Goal: Information Seeking & Learning: Learn about a topic

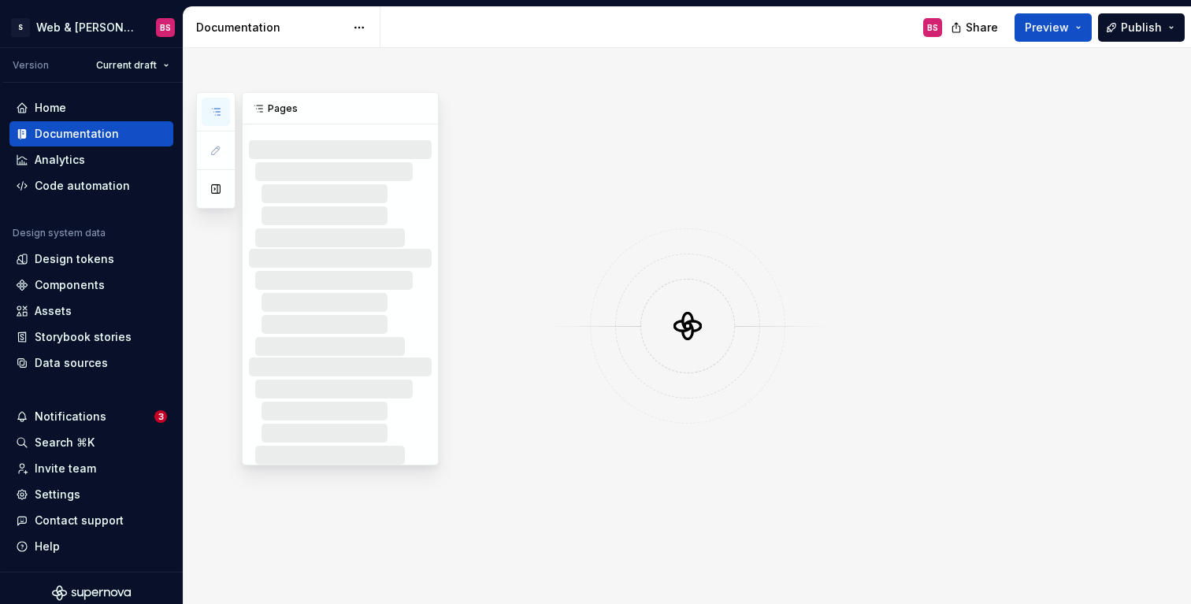
click at [217, 112] on icon "button" at bounding box center [216, 112] width 8 height 6
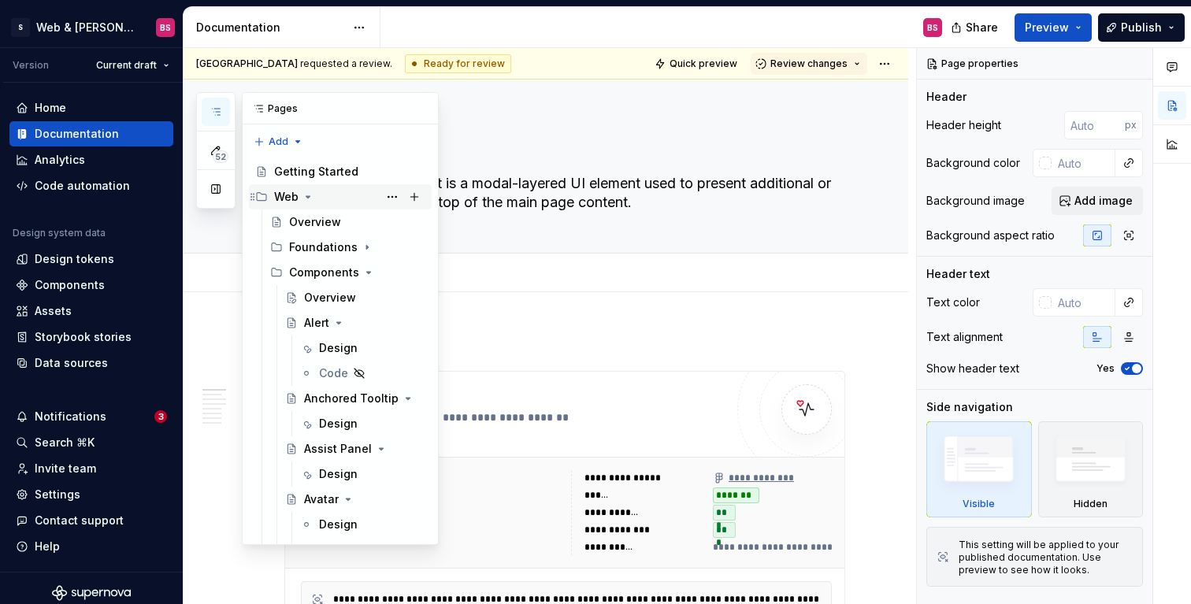
click at [308, 196] on icon "Page tree" at bounding box center [309, 197] width 4 height 2
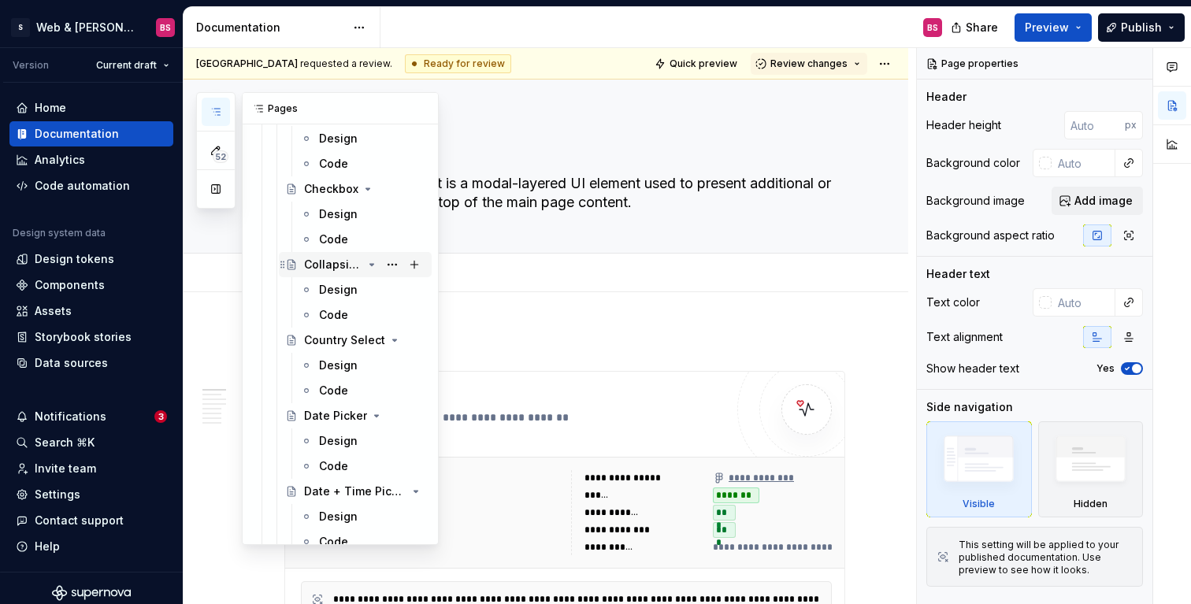
scroll to position [687, 0]
click at [335, 215] on div "Design" at bounding box center [338, 216] width 39 height 16
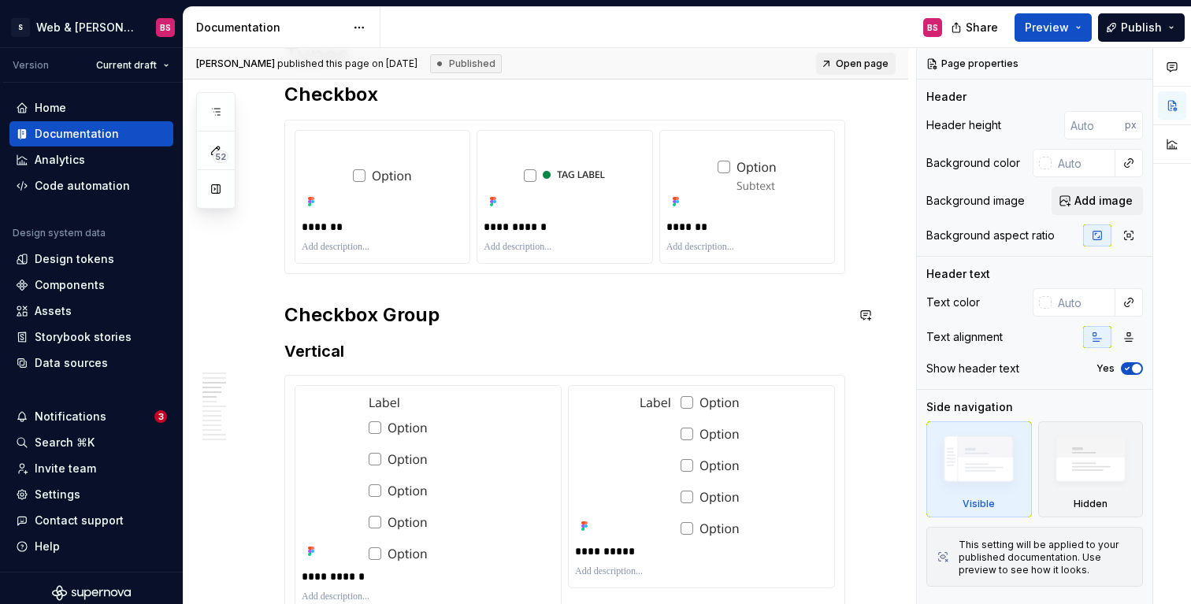
scroll to position [1663, 0]
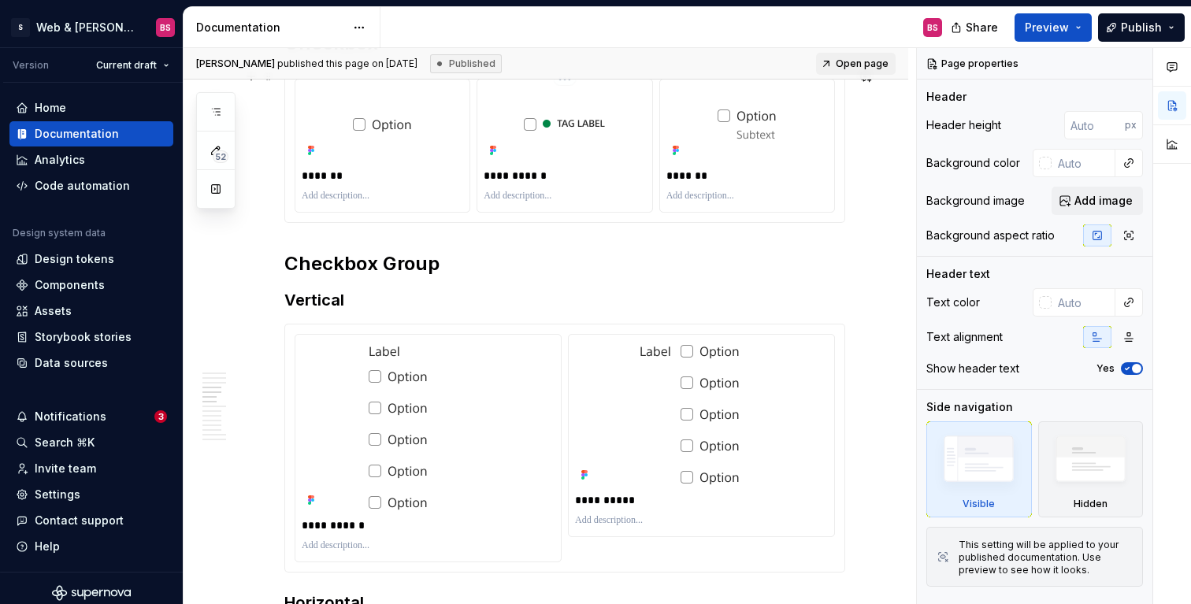
click at [507, 181] on p "**********" at bounding box center [566, 176] width 165 height 16
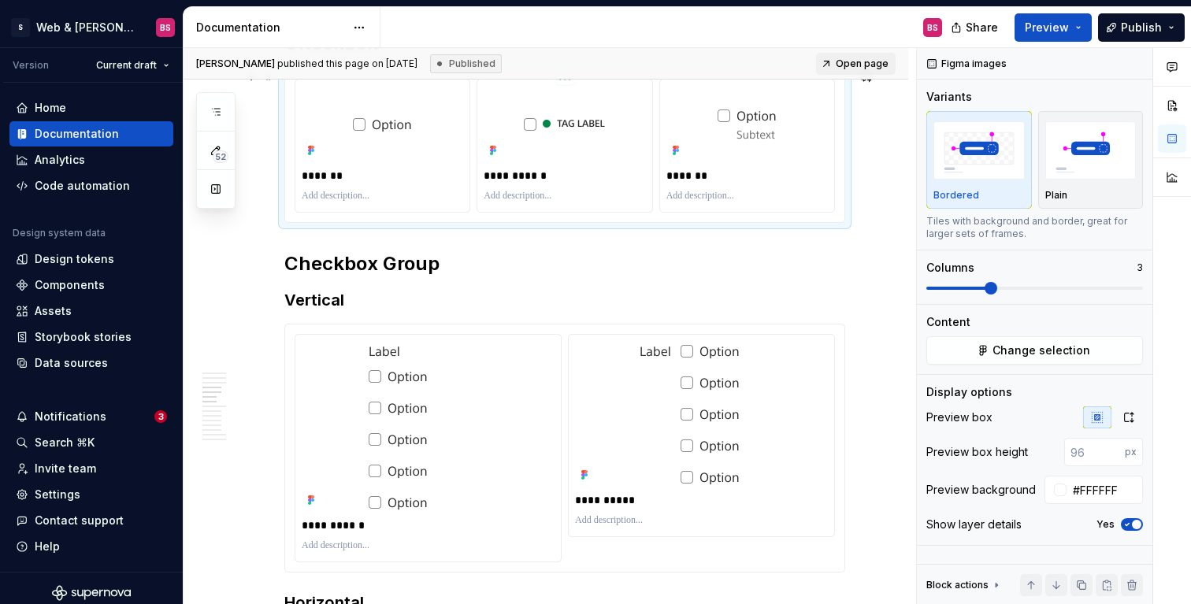
click at [530, 179] on p "**********" at bounding box center [566, 176] width 165 height 16
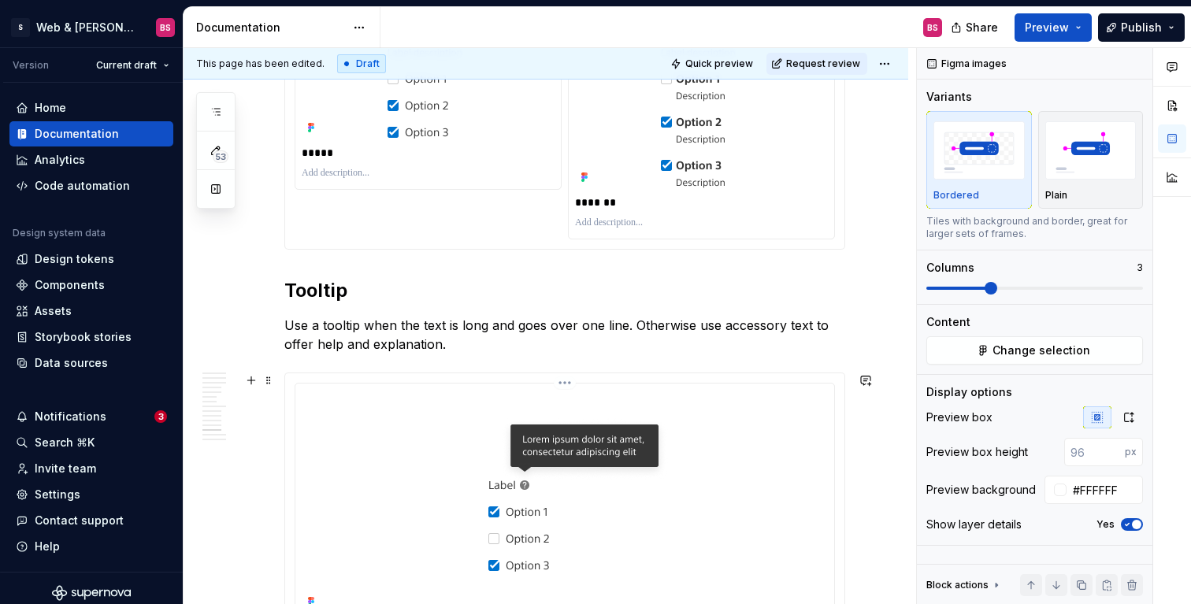
scroll to position [3808, 0]
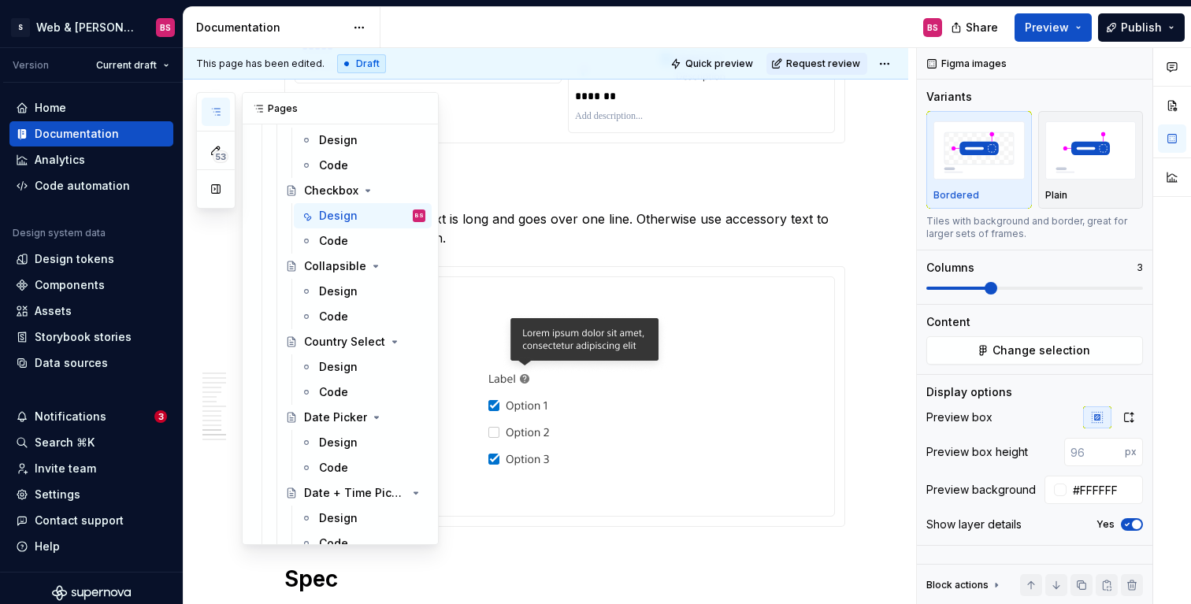
click at [211, 117] on icon "button" at bounding box center [216, 112] width 13 height 13
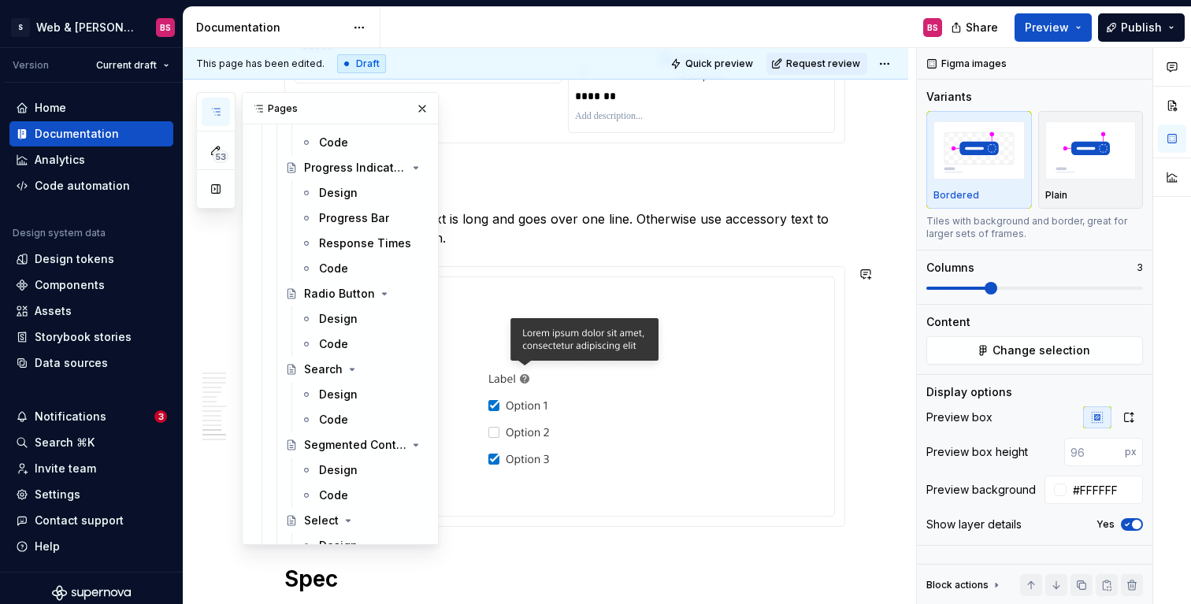
scroll to position [1849, 0]
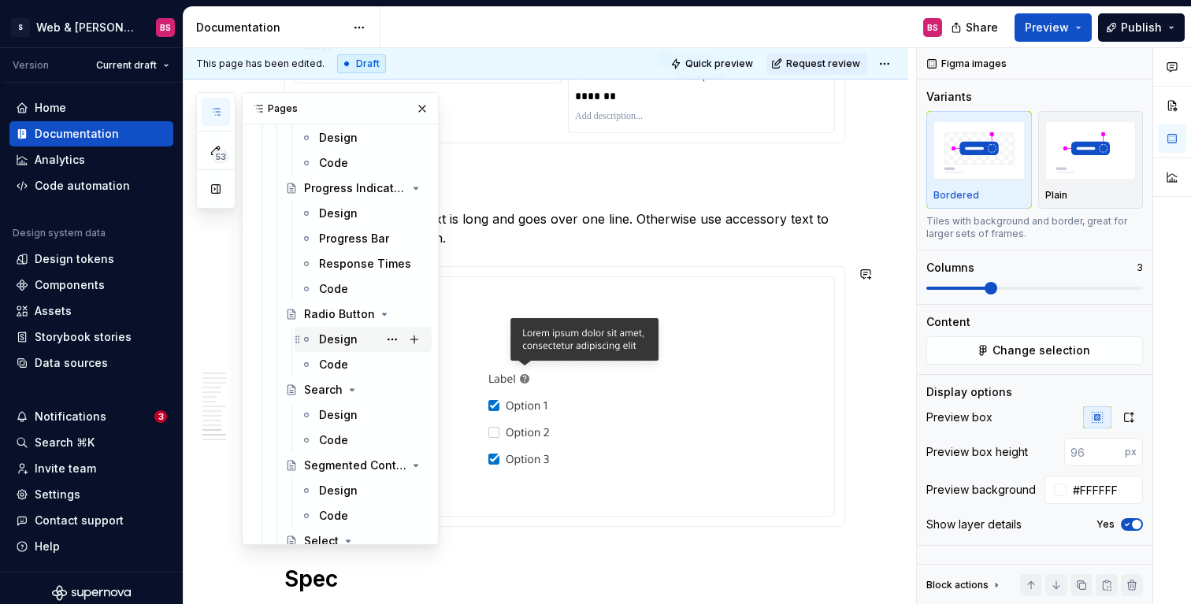
click at [325, 340] on div "Design" at bounding box center [338, 340] width 39 height 16
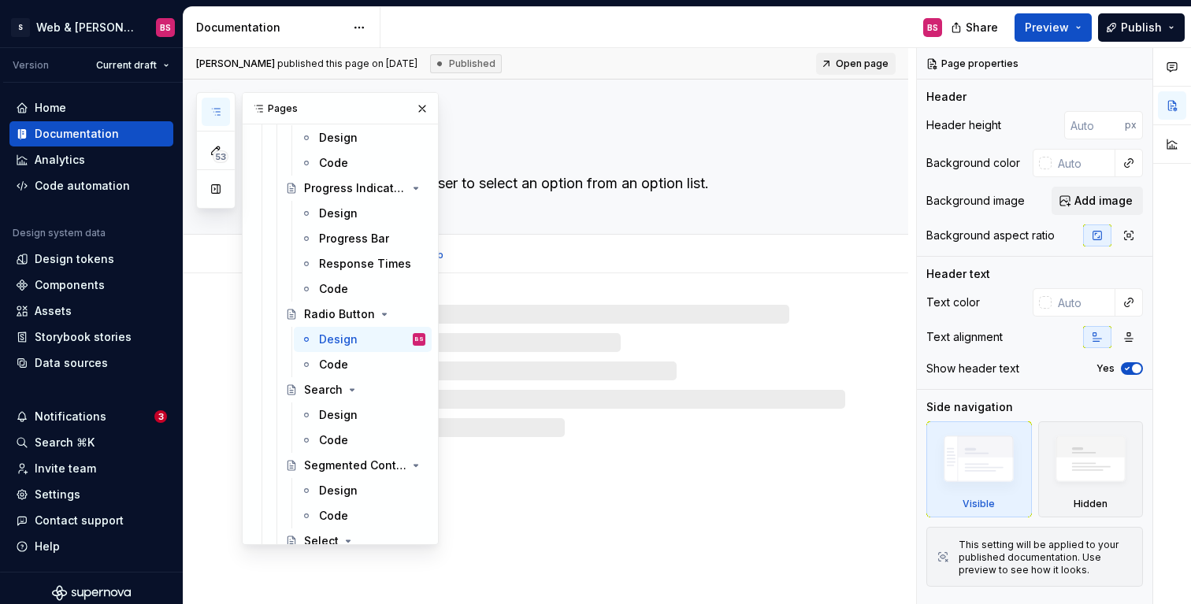
click at [776, 245] on div "Design Code Add tab" at bounding box center [565, 255] width 580 height 35
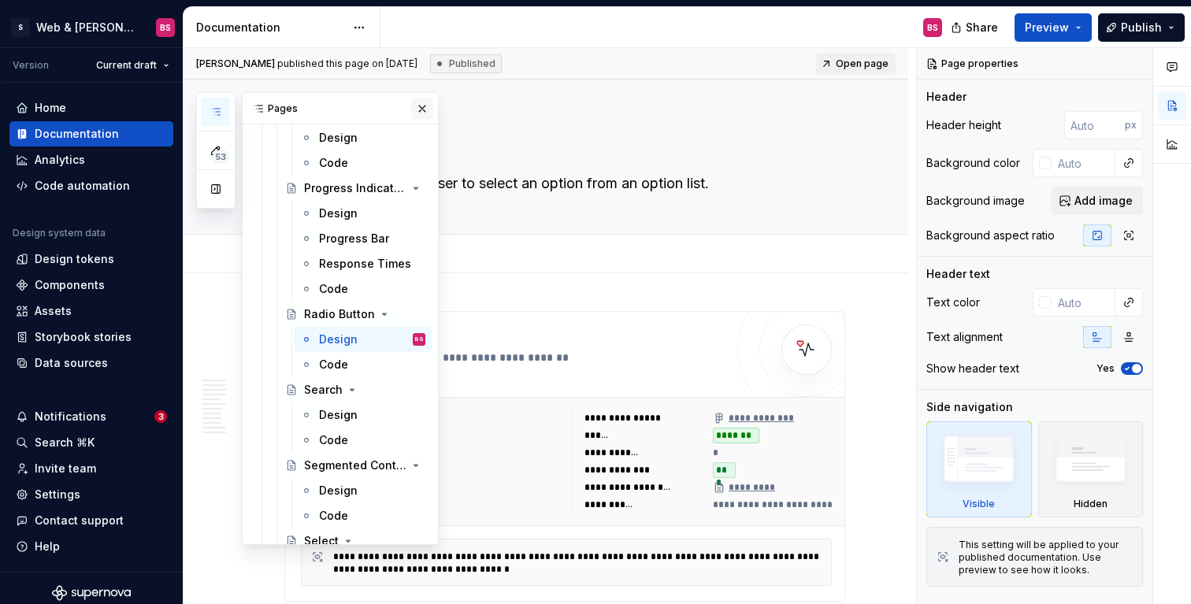
click at [420, 110] on button "button" at bounding box center [422, 109] width 22 height 22
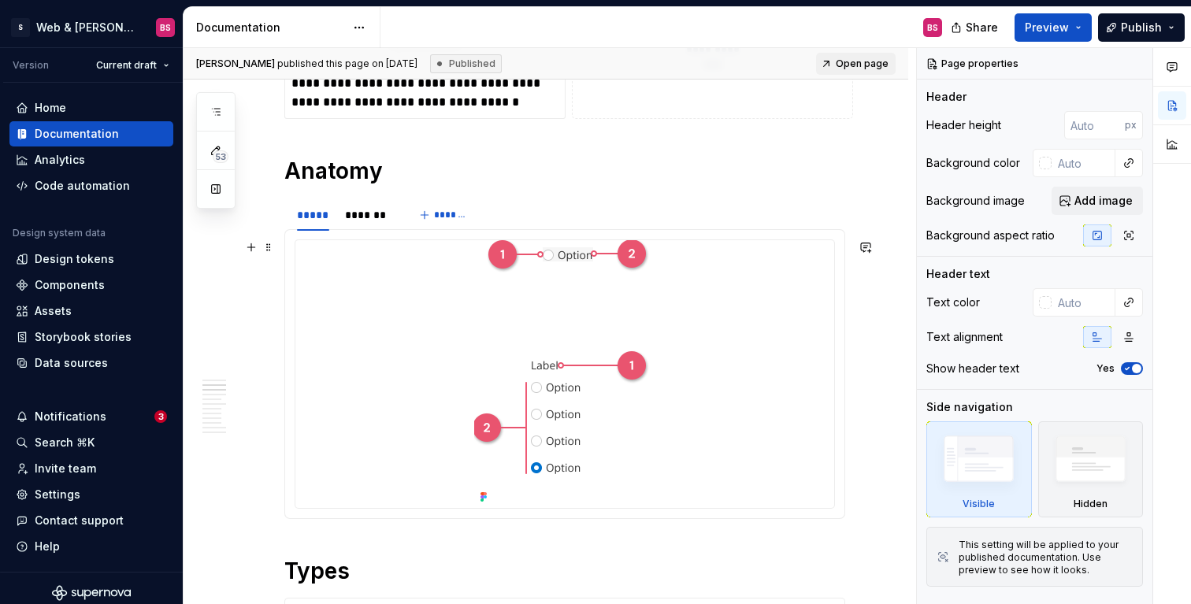
scroll to position [1399, 0]
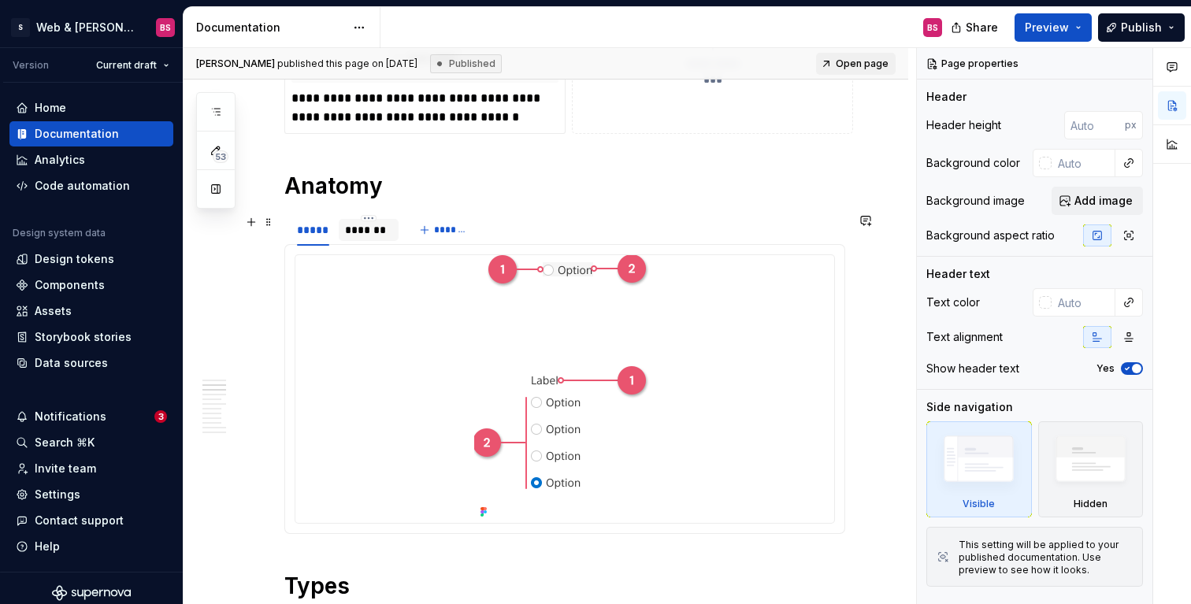
click at [373, 234] on div "*******" at bounding box center [368, 230] width 47 height 16
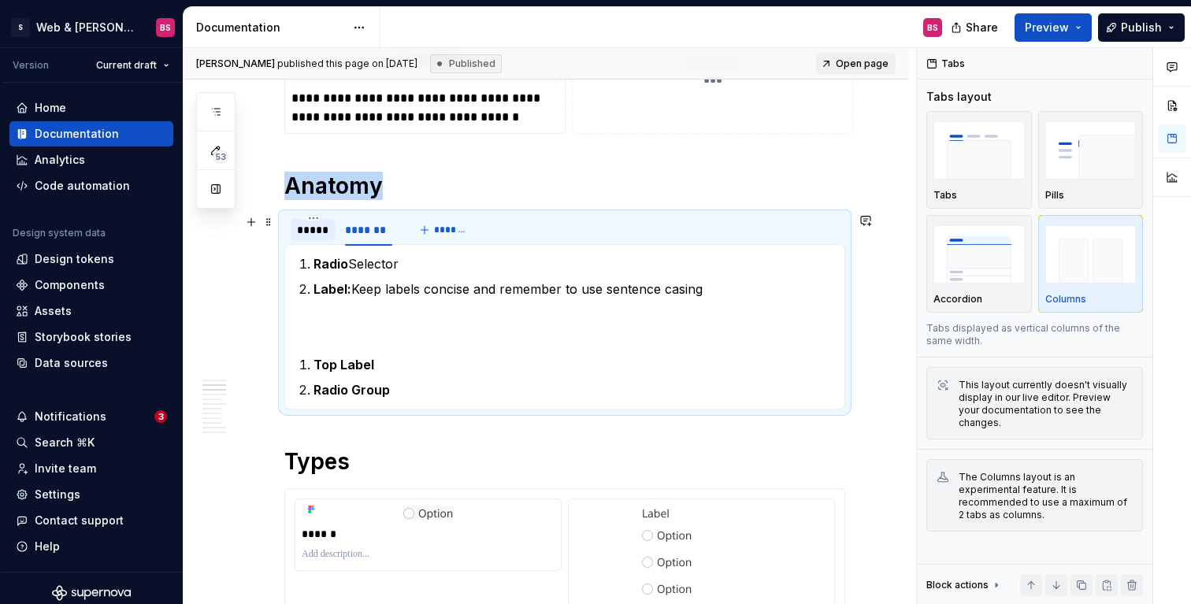
click at [312, 236] on div "*****" at bounding box center [313, 230] width 32 height 16
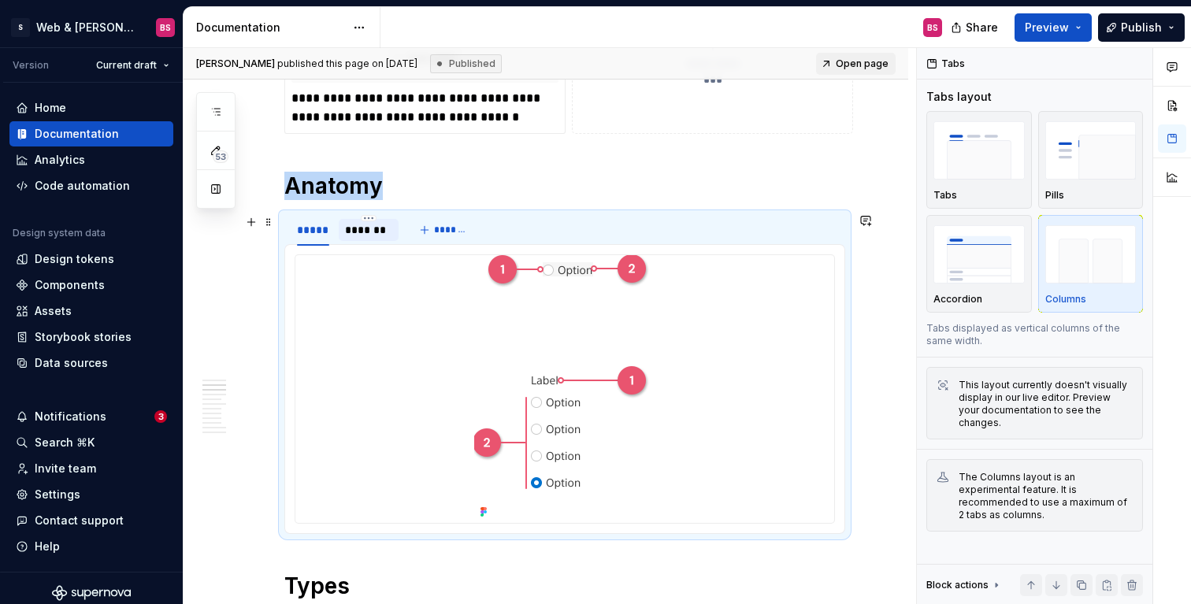
click at [370, 236] on div "*******" at bounding box center [368, 230] width 47 height 16
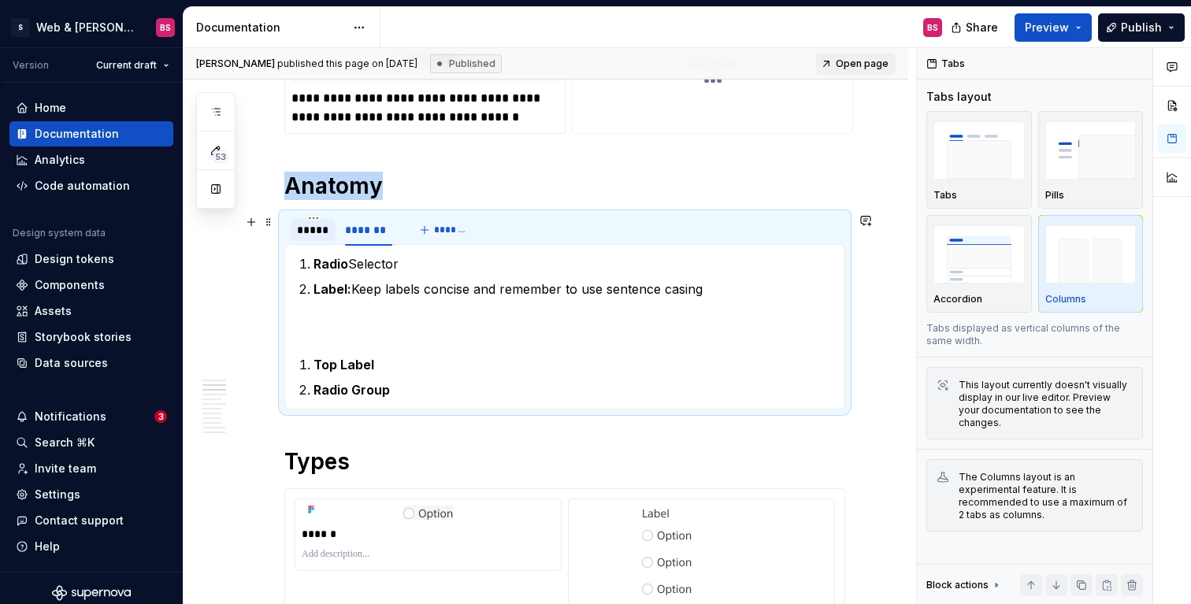
click at [310, 230] on div "*****" at bounding box center [313, 230] width 32 height 16
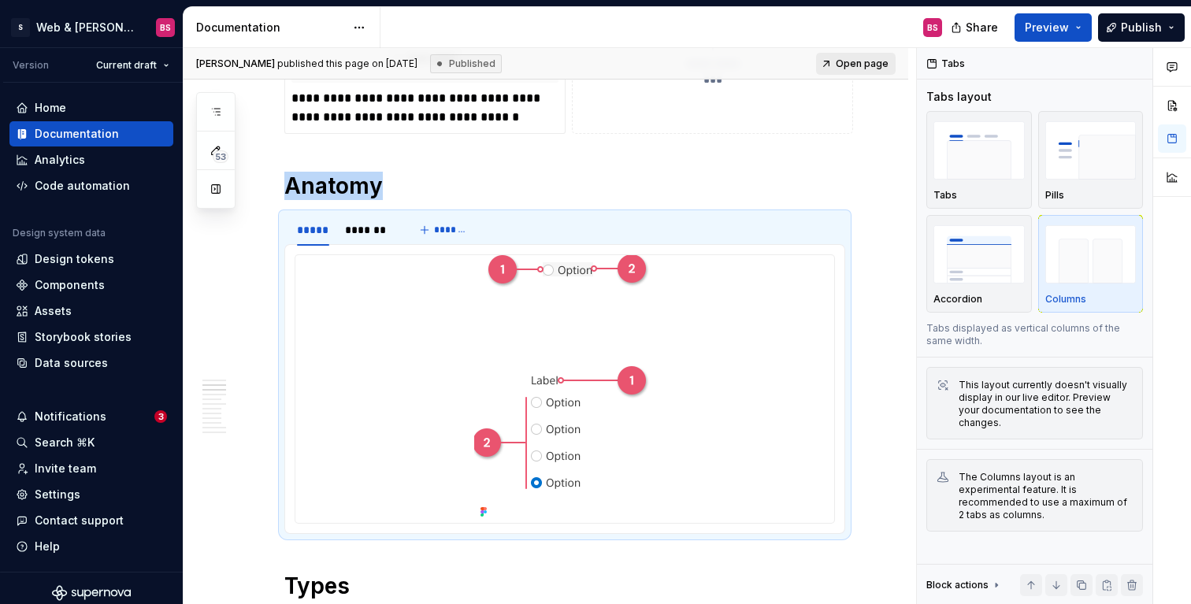
click at [870, 65] on span "Open page" at bounding box center [862, 64] width 53 height 13
click at [570, 273] on img at bounding box center [564, 389] width 181 height 268
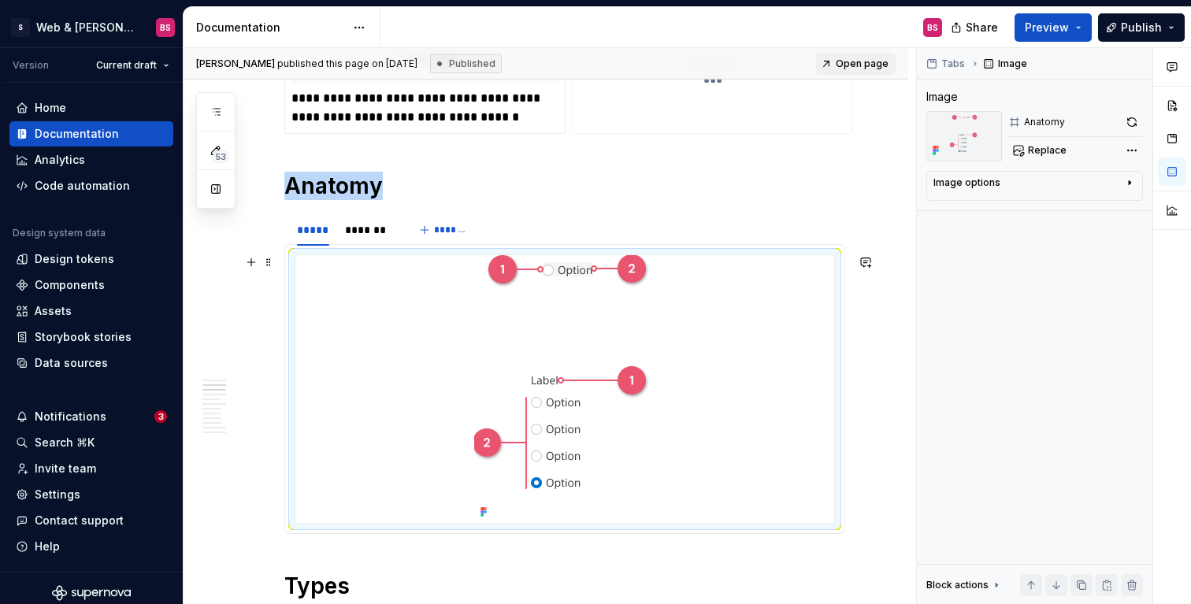
click at [637, 273] on img at bounding box center [564, 389] width 181 height 268
click at [490, 513] on icon at bounding box center [484, 512] width 13 height 13
type textarea "*"
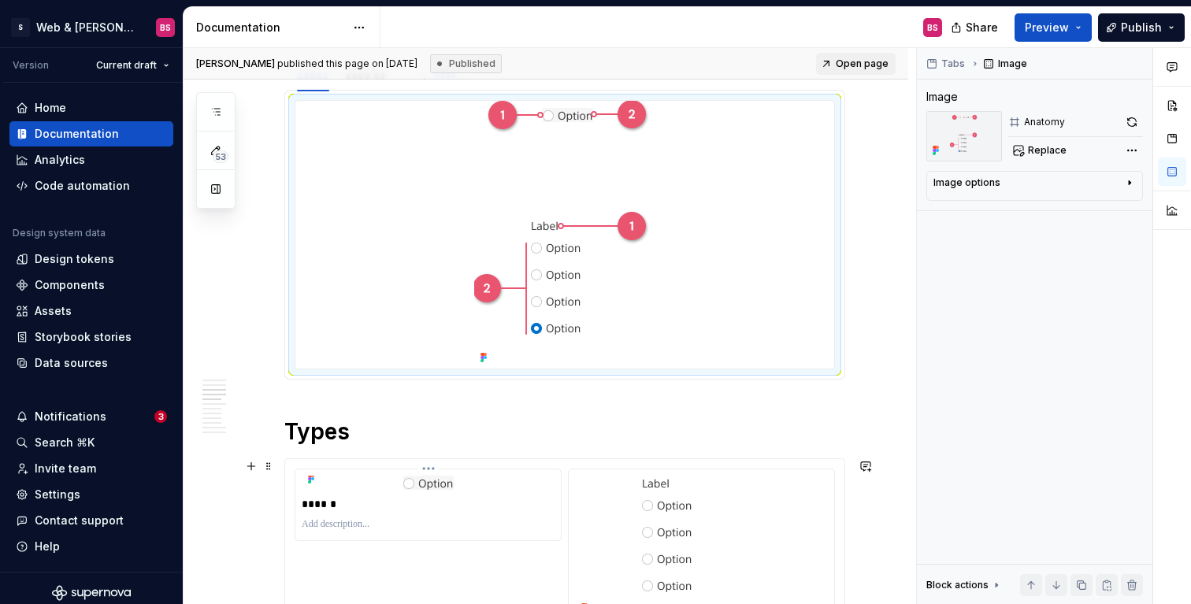
scroll to position [1524, 0]
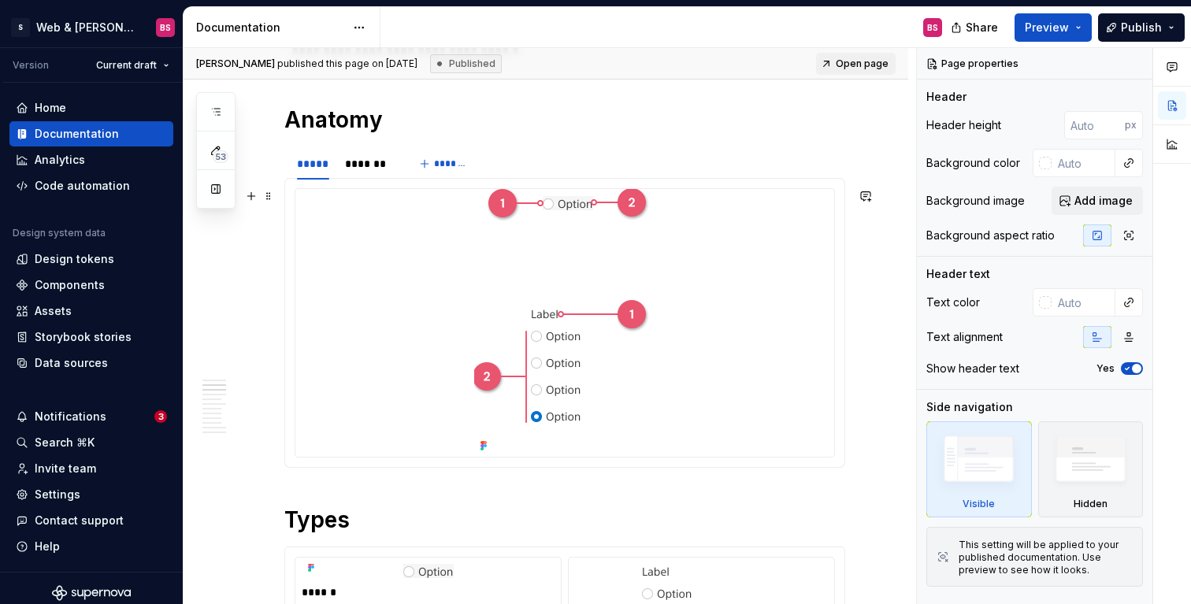
scroll to position [1462, 0]
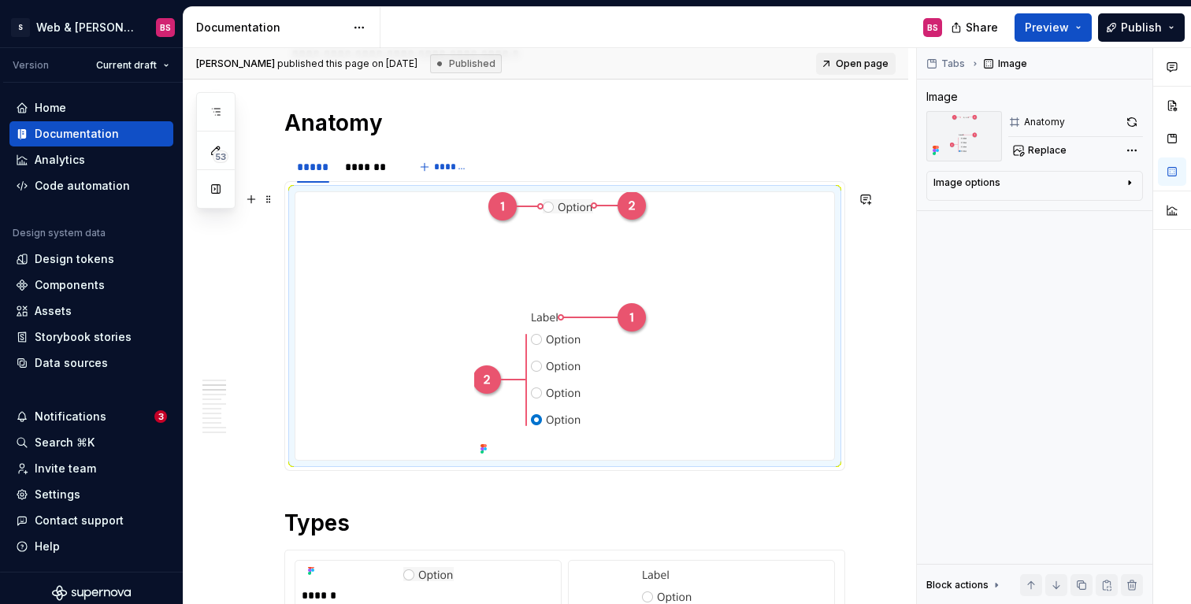
click at [490, 451] on icon at bounding box center [484, 449] width 13 height 13
click at [1132, 121] on button "button" at bounding box center [1132, 122] width 22 height 22
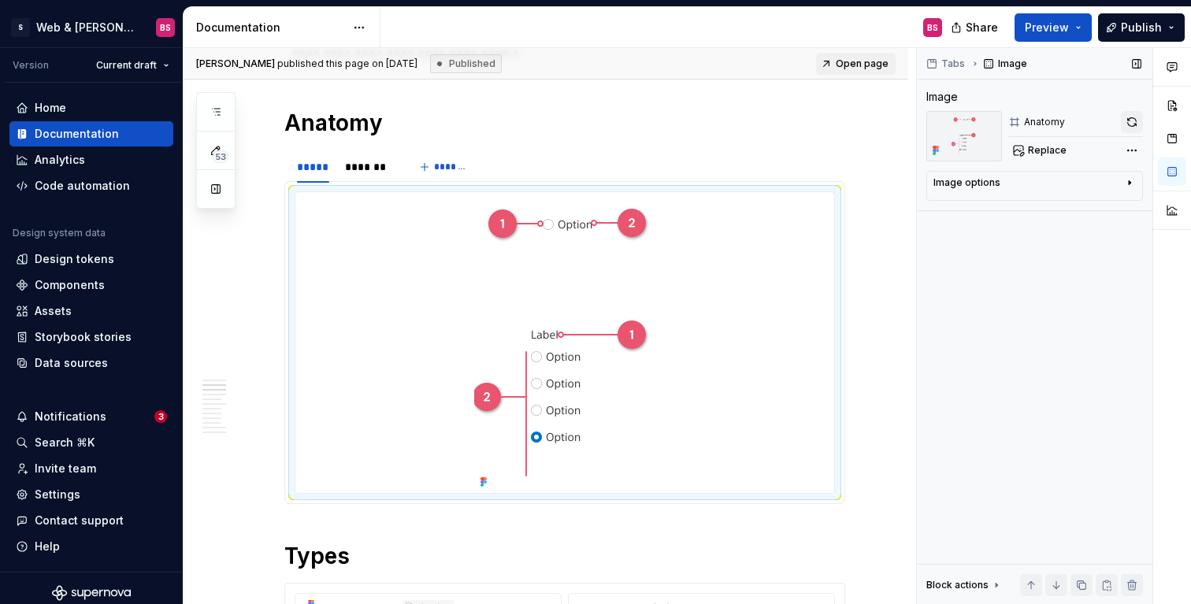
click at [1132, 118] on button "button" at bounding box center [1132, 122] width 22 height 22
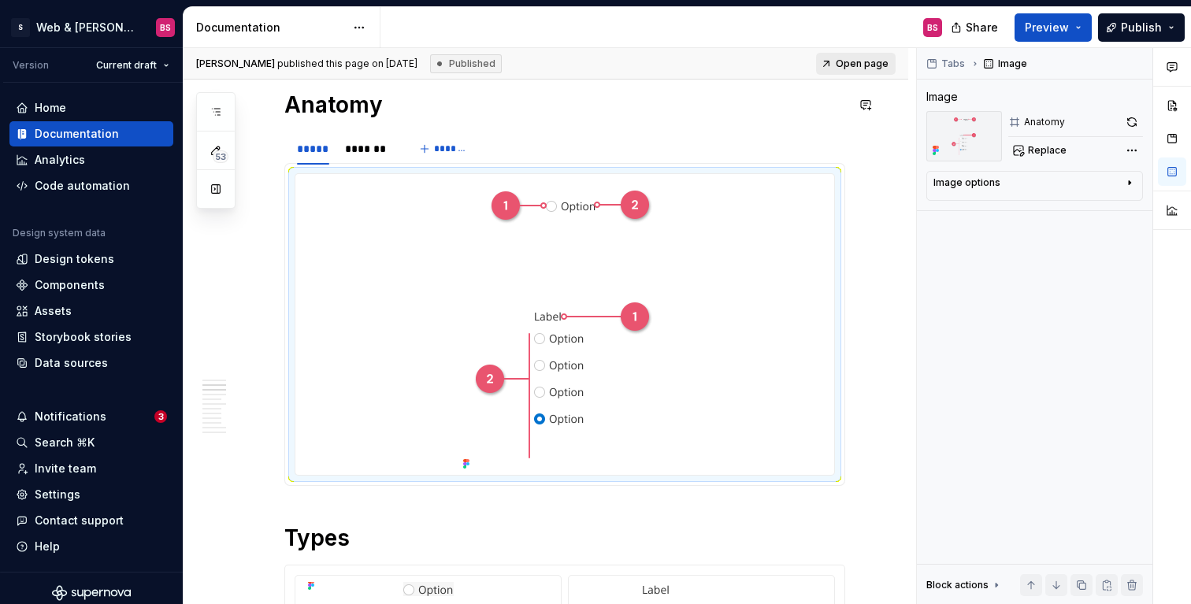
click at [856, 66] on span "Open page" at bounding box center [862, 64] width 53 height 13
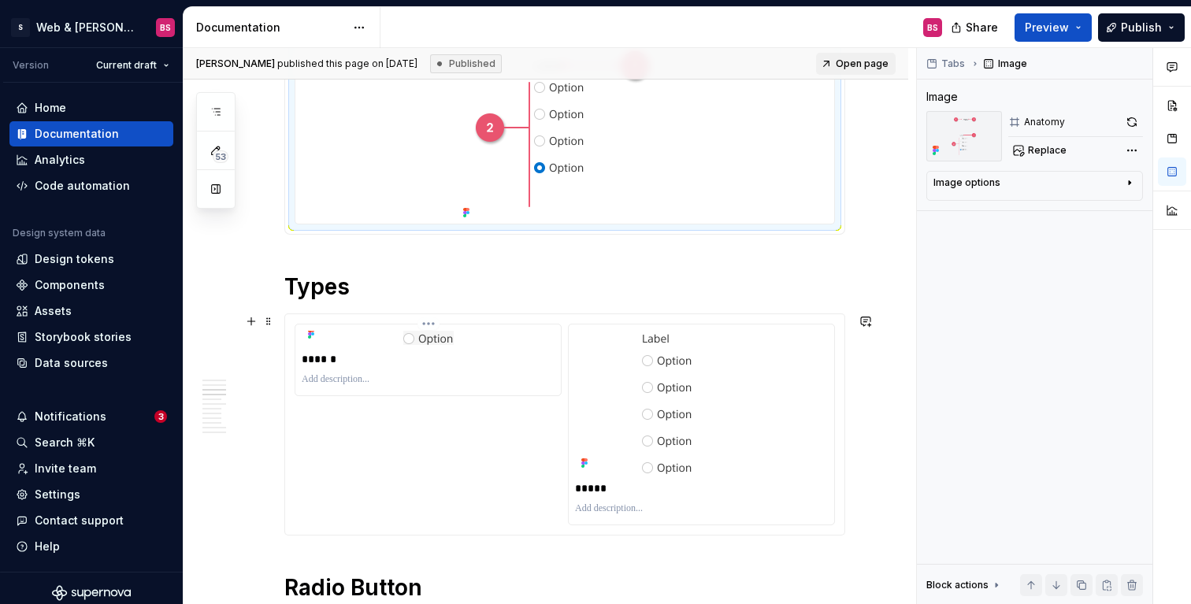
scroll to position [1730, 0]
click at [351, 338] on div at bounding box center [428, 339] width 253 height 14
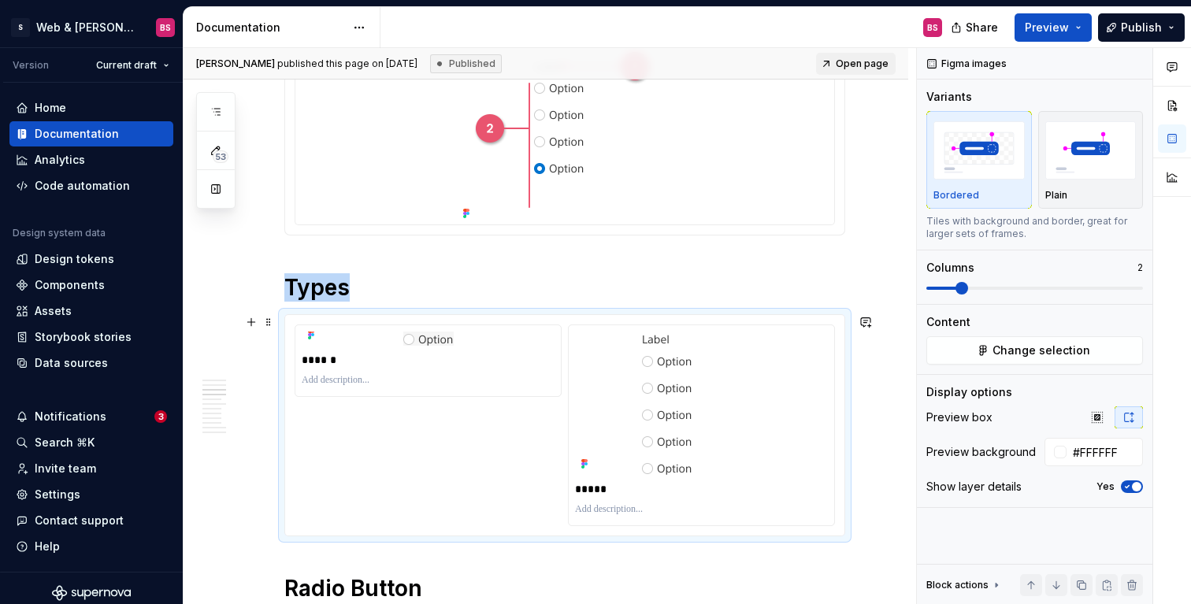
click at [554, 314] on div "****** *****" at bounding box center [564, 425] width 561 height 222
click at [1046, 352] on span "Change selection" at bounding box center [1042, 351] width 98 height 16
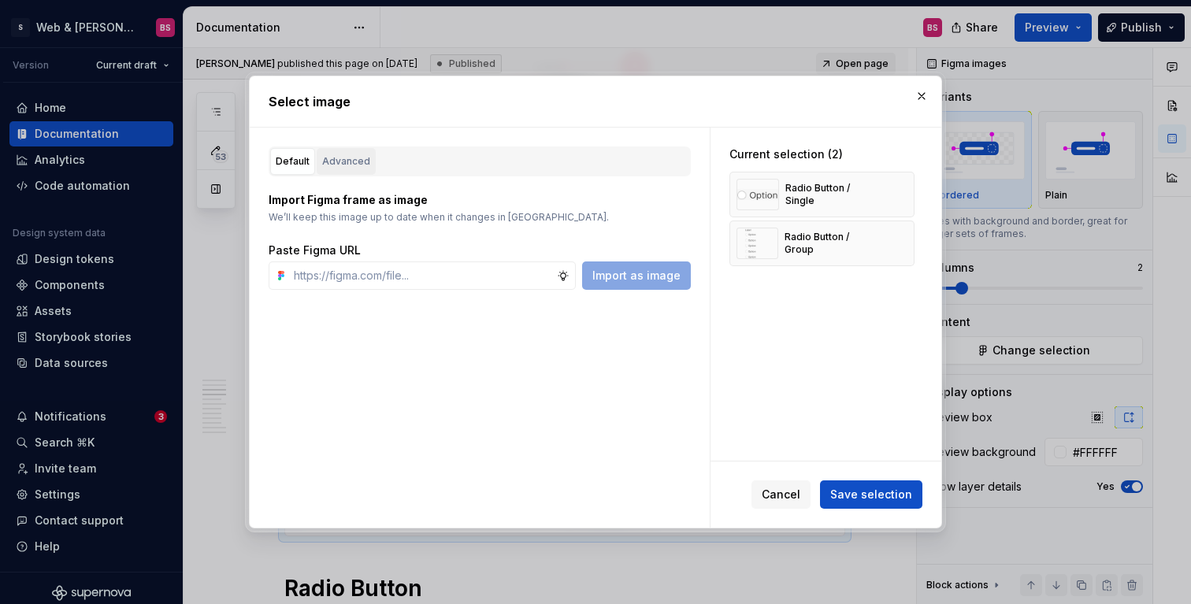
click at [349, 158] on div "Advanced" at bounding box center [346, 162] width 48 height 16
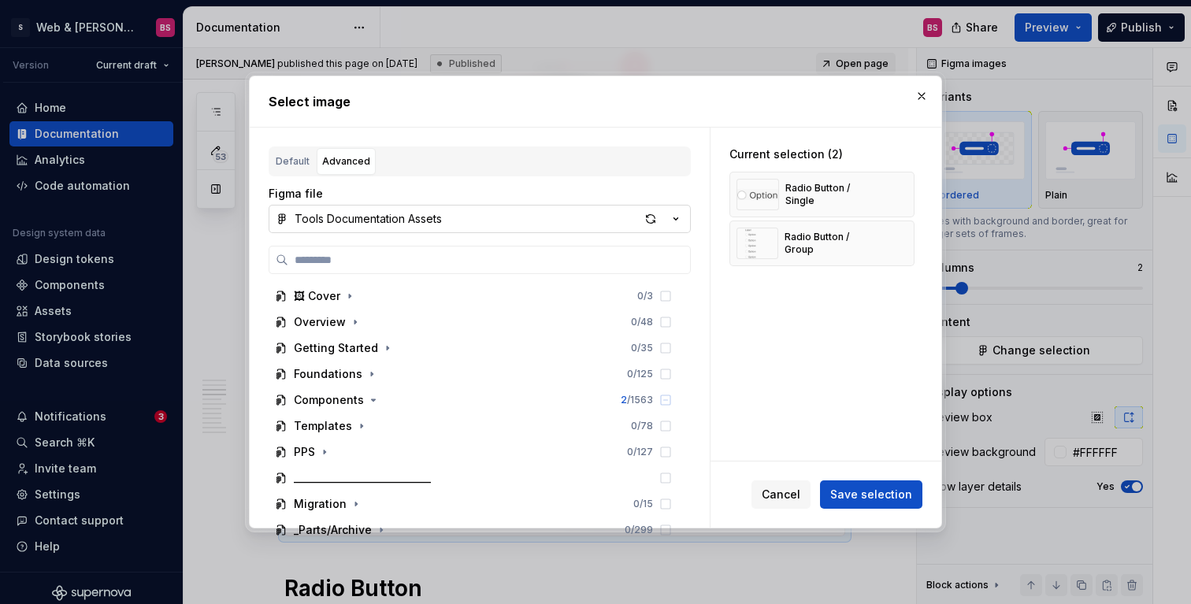
click at [338, 216] on div "Tools Documentation Assets" at bounding box center [368, 219] width 147 height 16
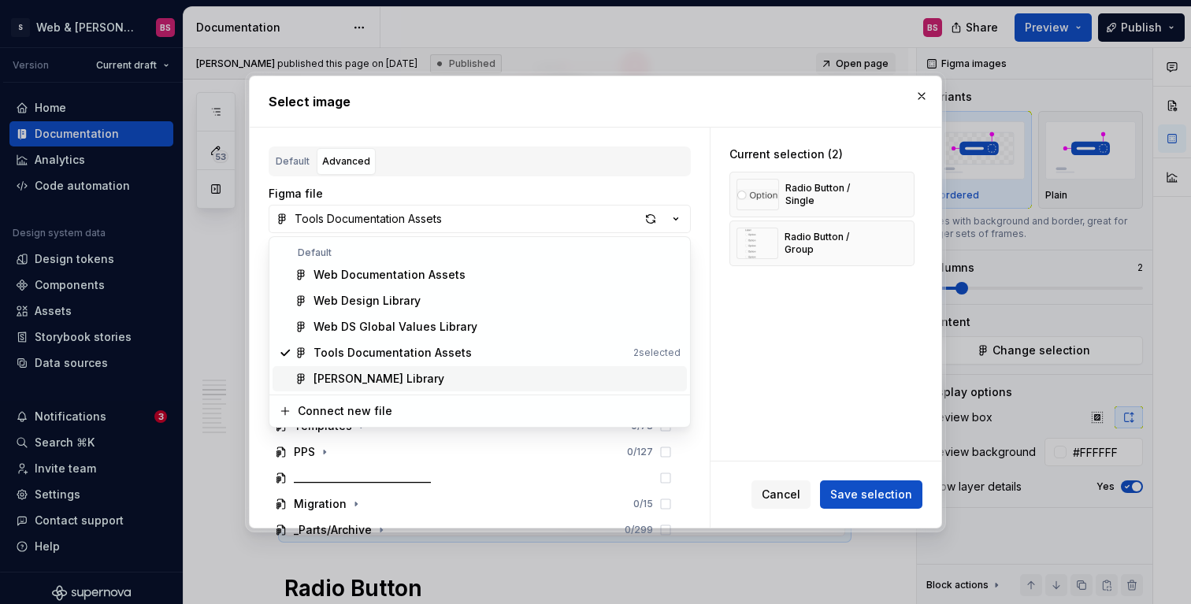
click at [392, 378] on div "[PERSON_NAME] Library" at bounding box center [379, 379] width 131 height 16
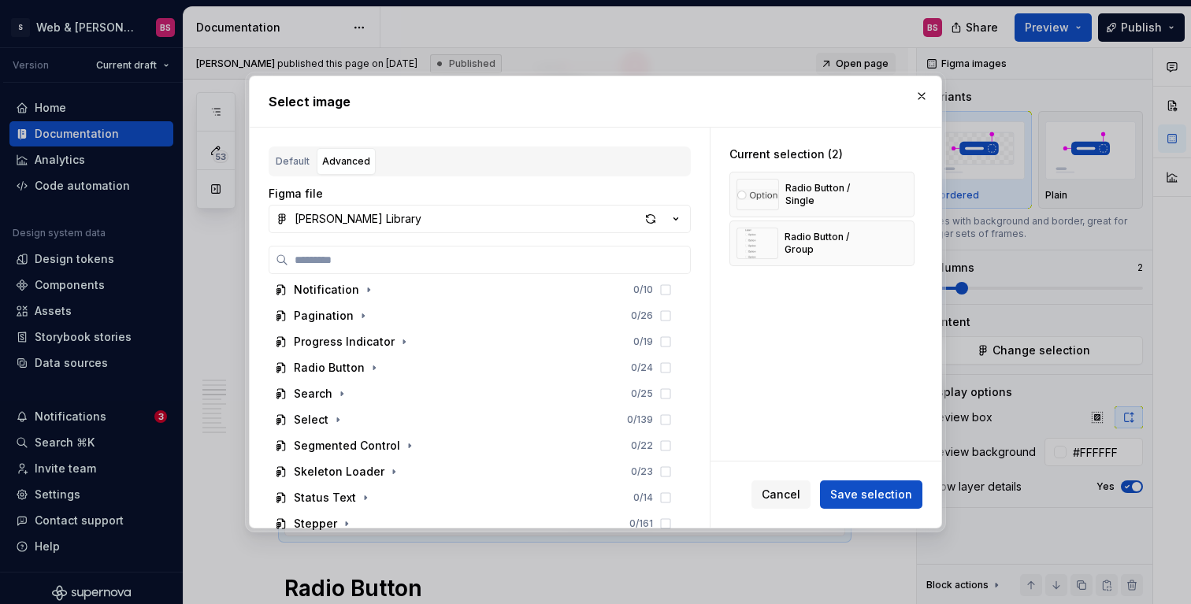
scroll to position [658, 0]
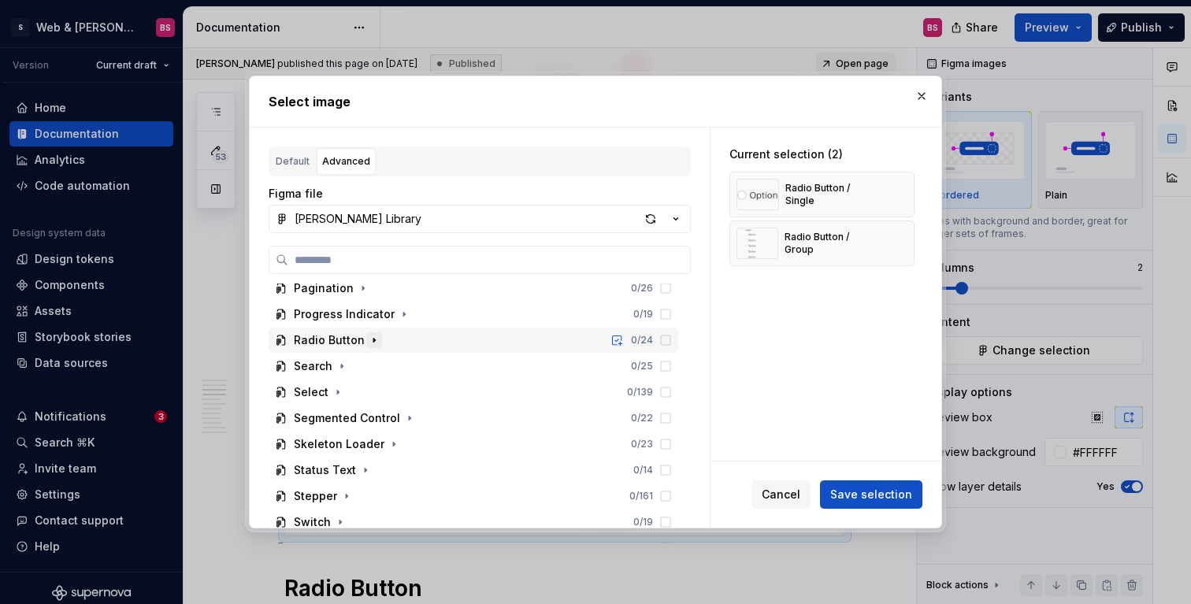
click at [374, 340] on icon "button" at bounding box center [375, 340] width 2 height 4
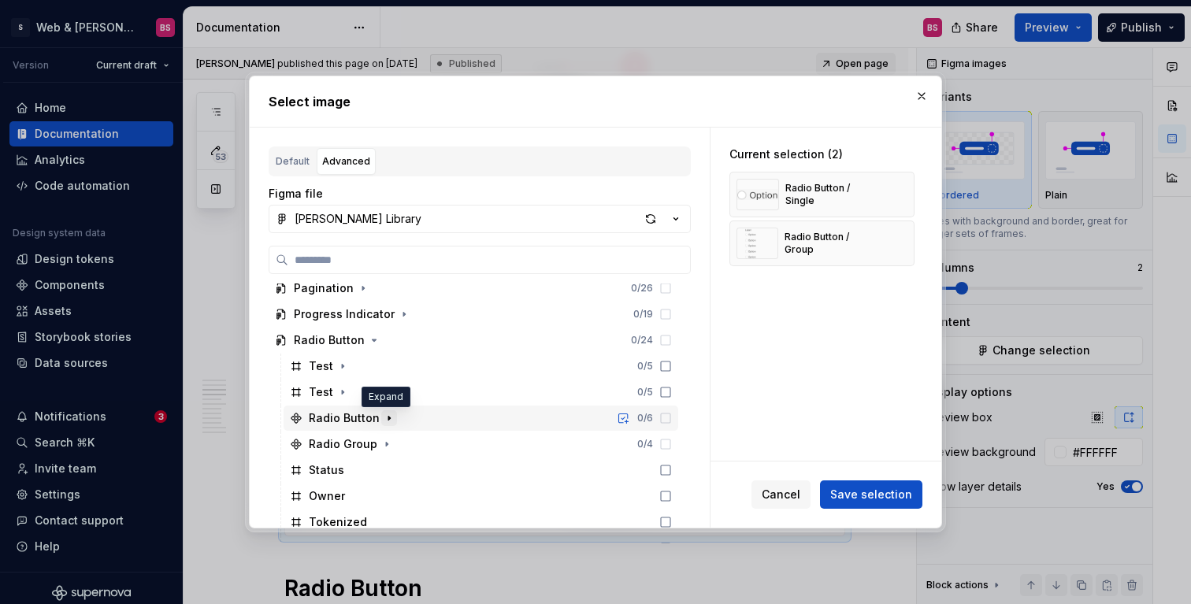
click at [388, 418] on icon "button" at bounding box center [389, 418] width 2 height 4
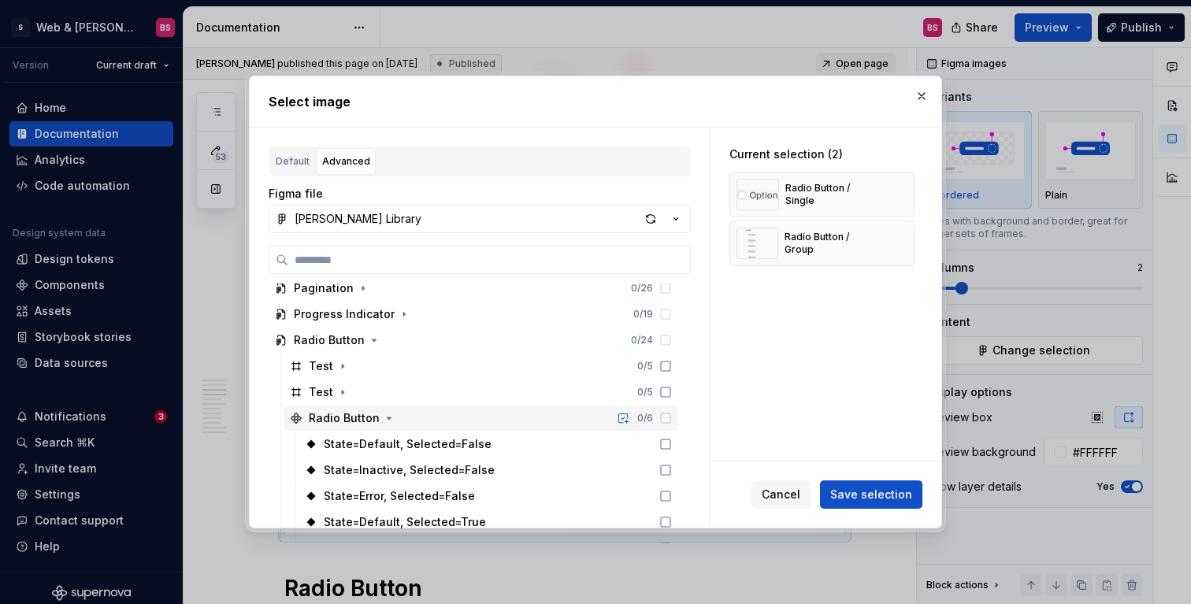
scroll to position [737, 0]
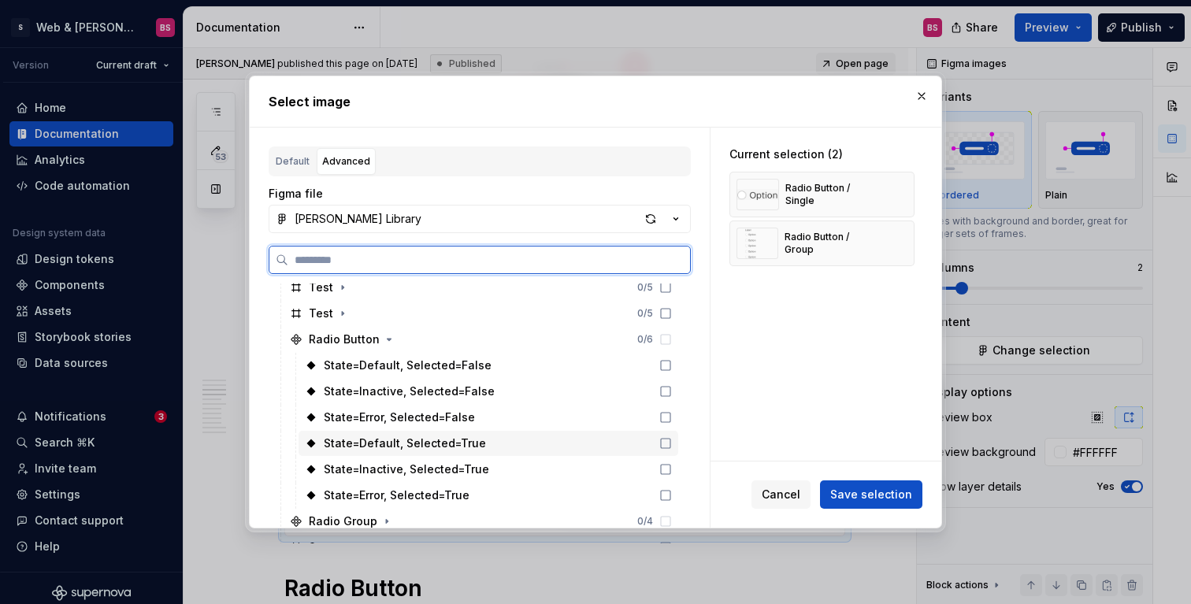
click at [459, 445] on div "State=Default, Selected=True" at bounding box center [405, 444] width 162 height 16
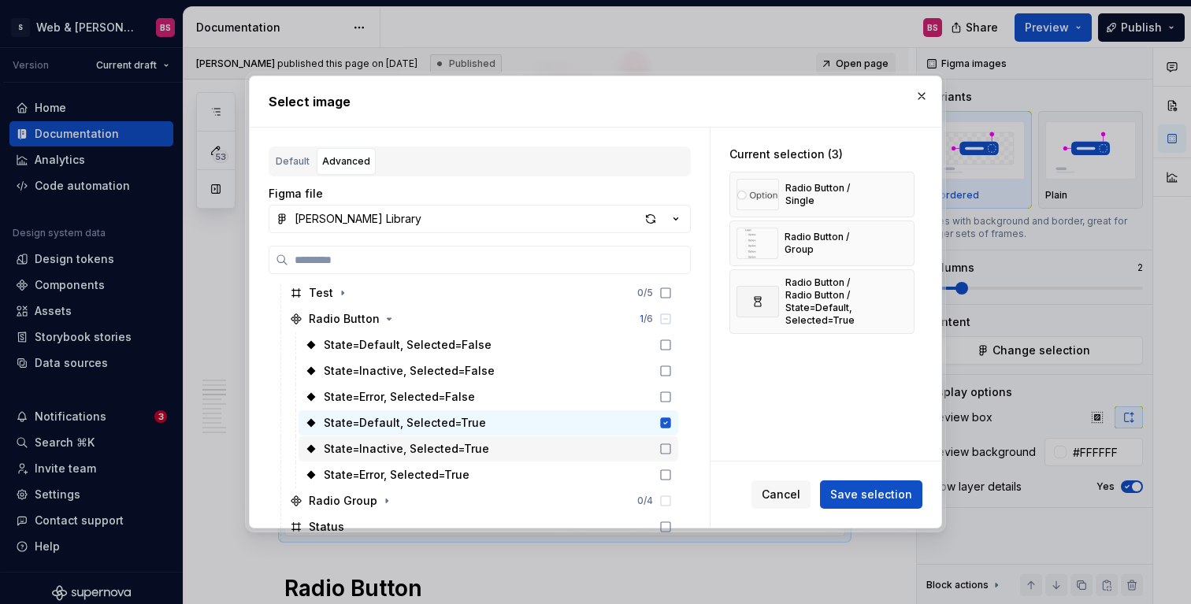
scroll to position [759, 0]
click at [776, 497] on span "Cancel" at bounding box center [781, 495] width 39 height 16
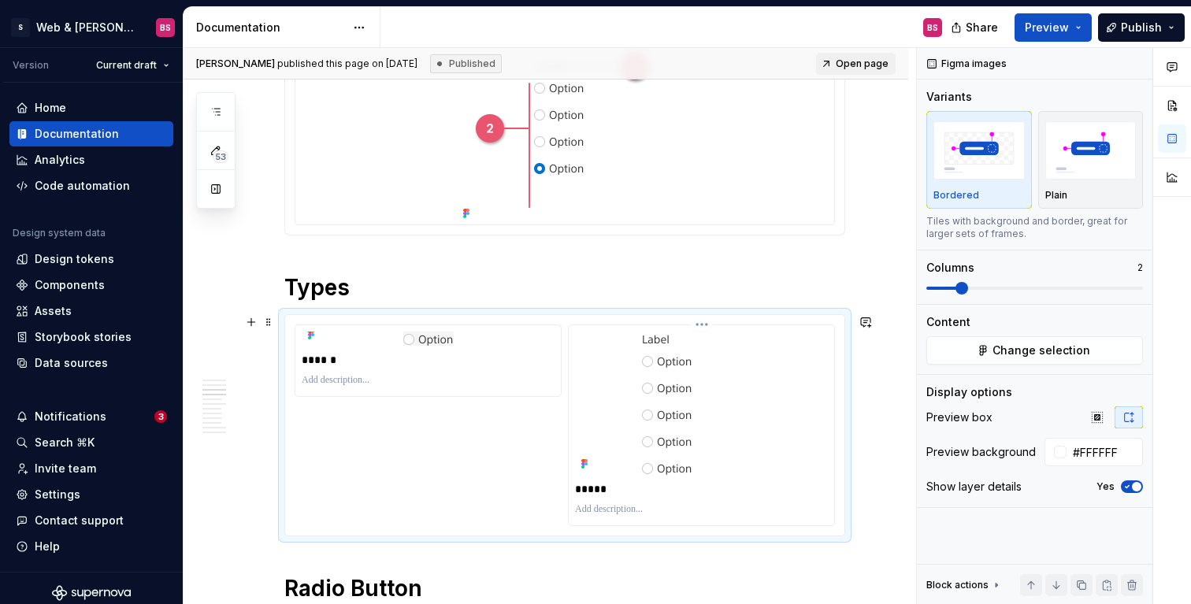
type textarea "*"
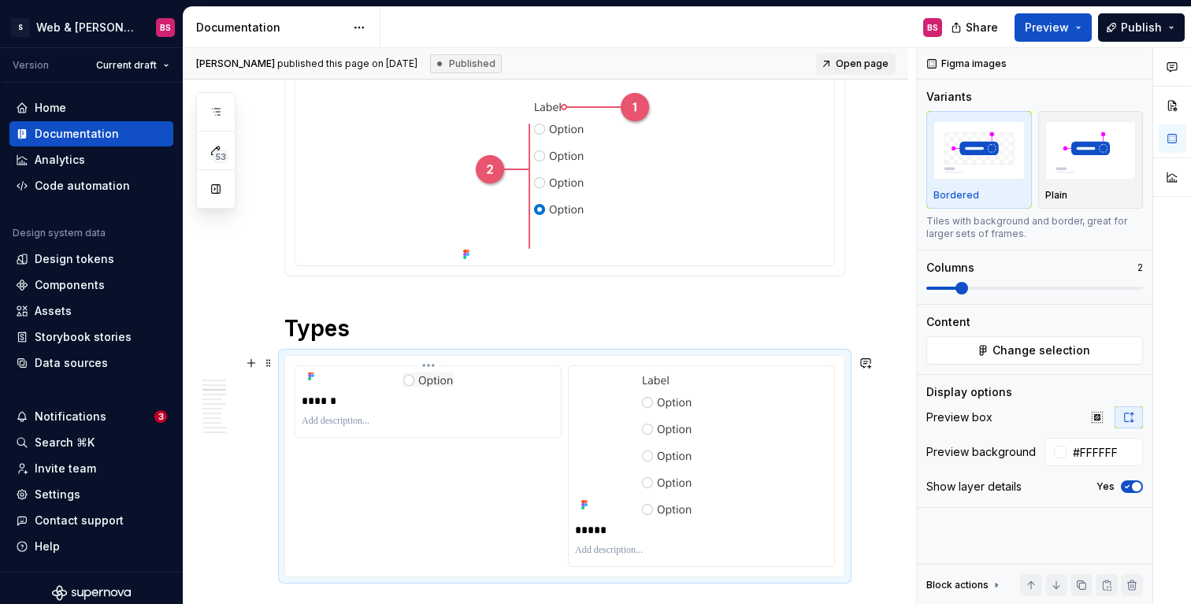
scroll to position [1682, 0]
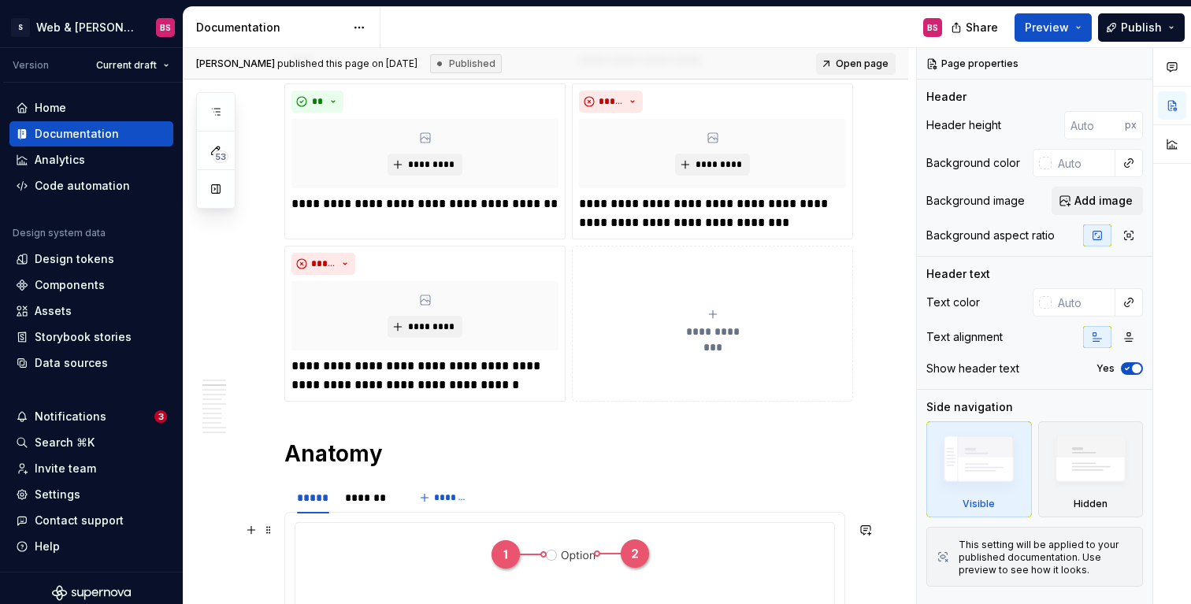
scroll to position [1454, 0]
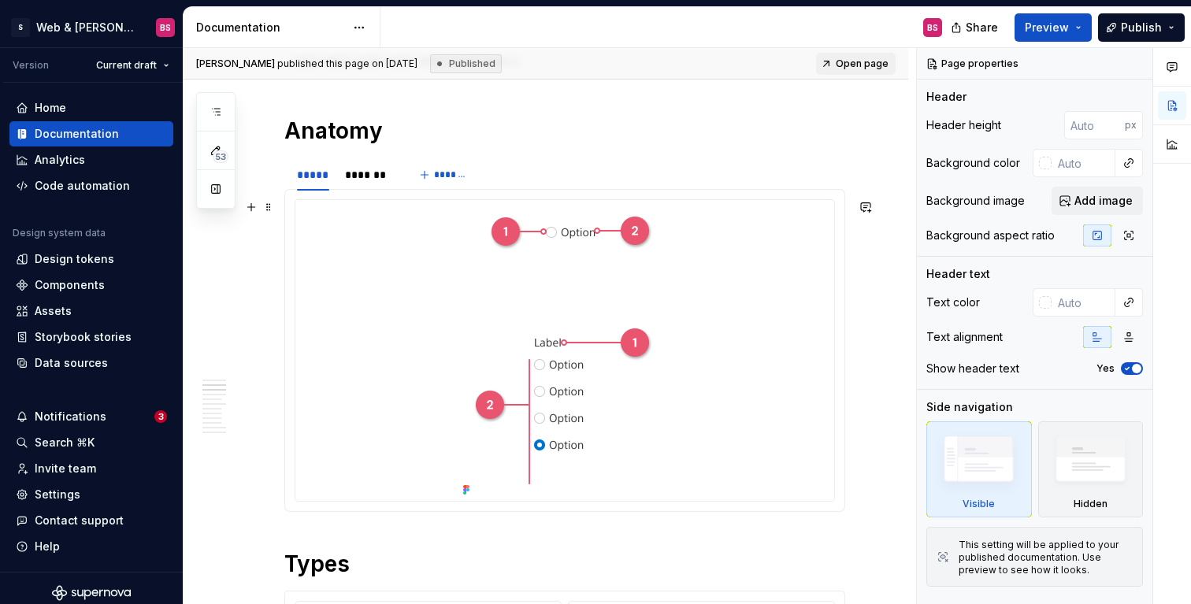
click at [691, 419] on div at bounding box center [564, 350] width 539 height 301
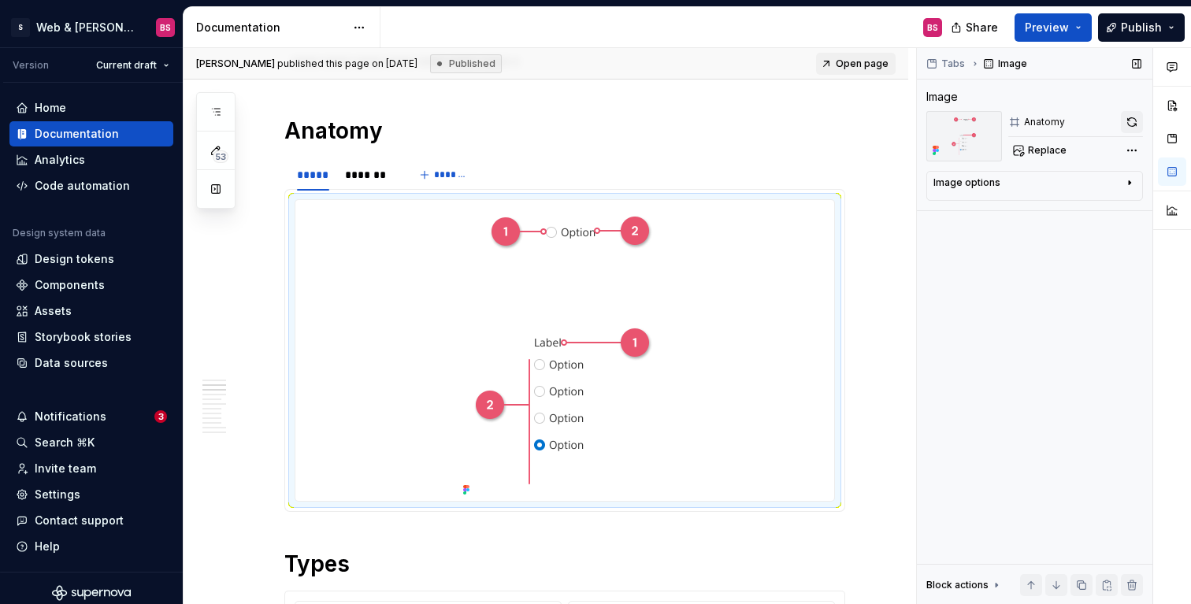
click at [1131, 121] on button "button" at bounding box center [1132, 122] width 22 height 22
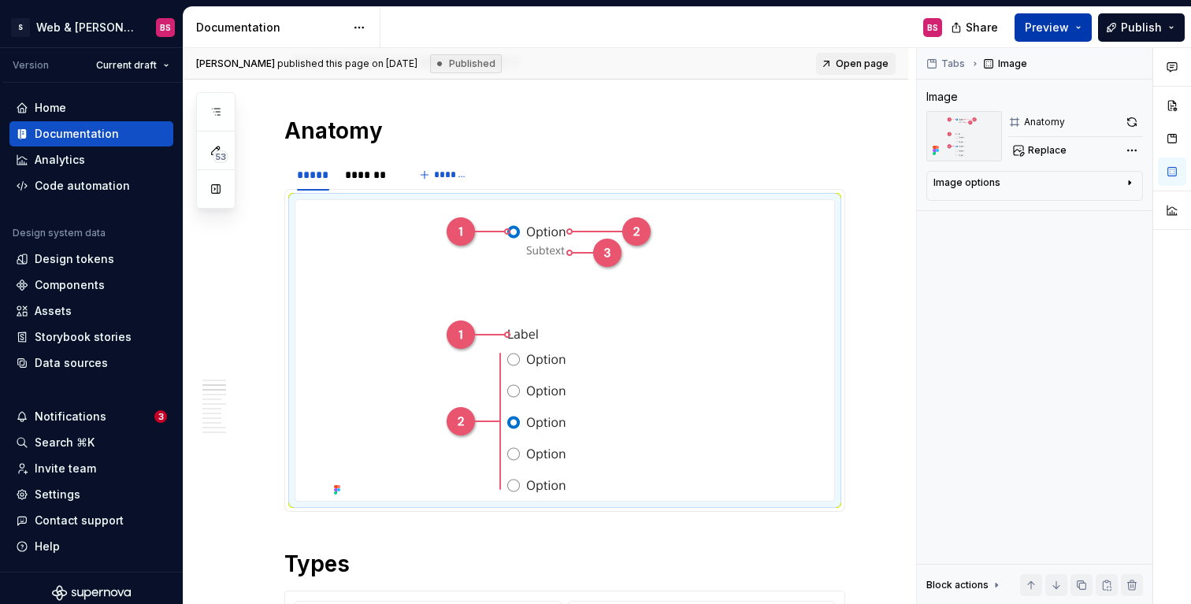
click at [1084, 21] on button "Preview" at bounding box center [1053, 27] width 77 height 28
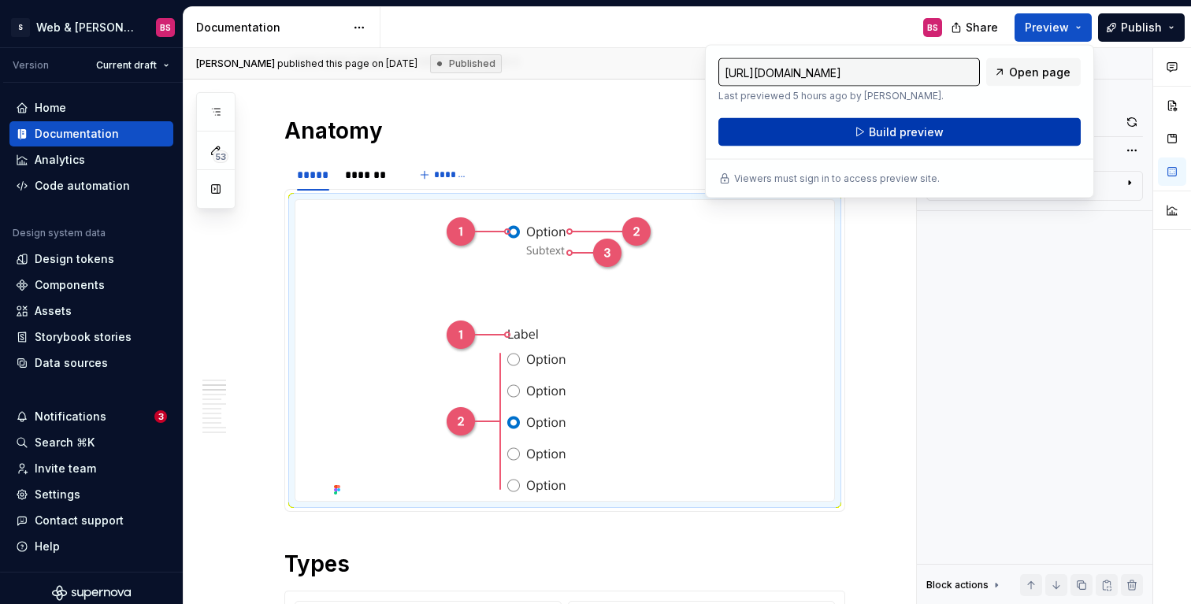
click at [947, 134] on button "Build preview" at bounding box center [900, 132] width 362 height 28
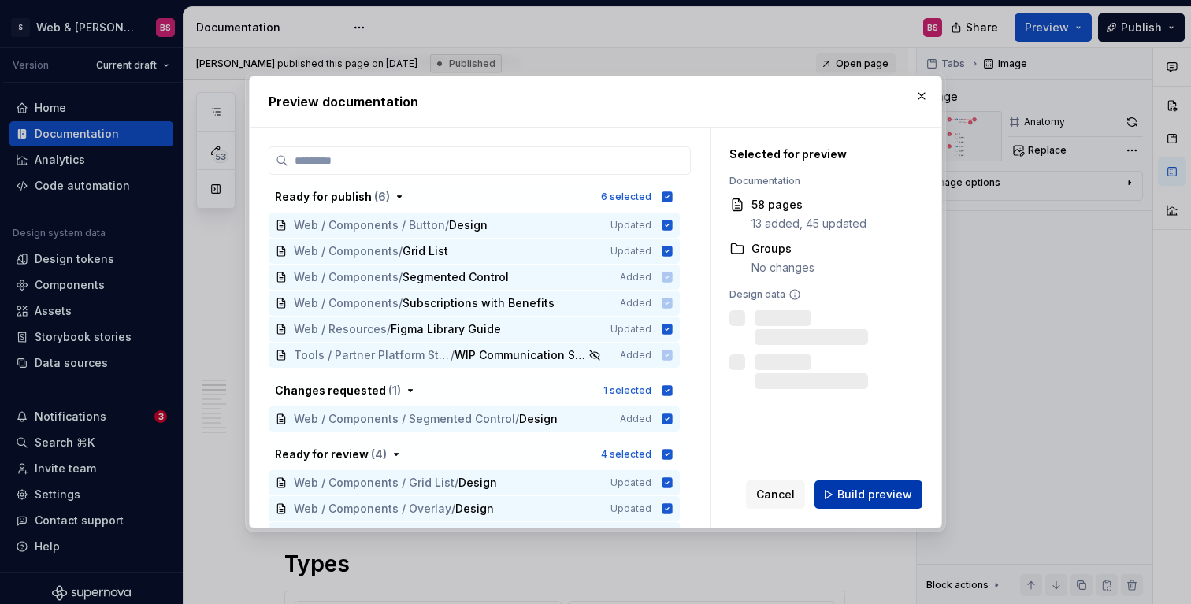
click at [852, 495] on span "Build preview" at bounding box center [875, 495] width 75 height 16
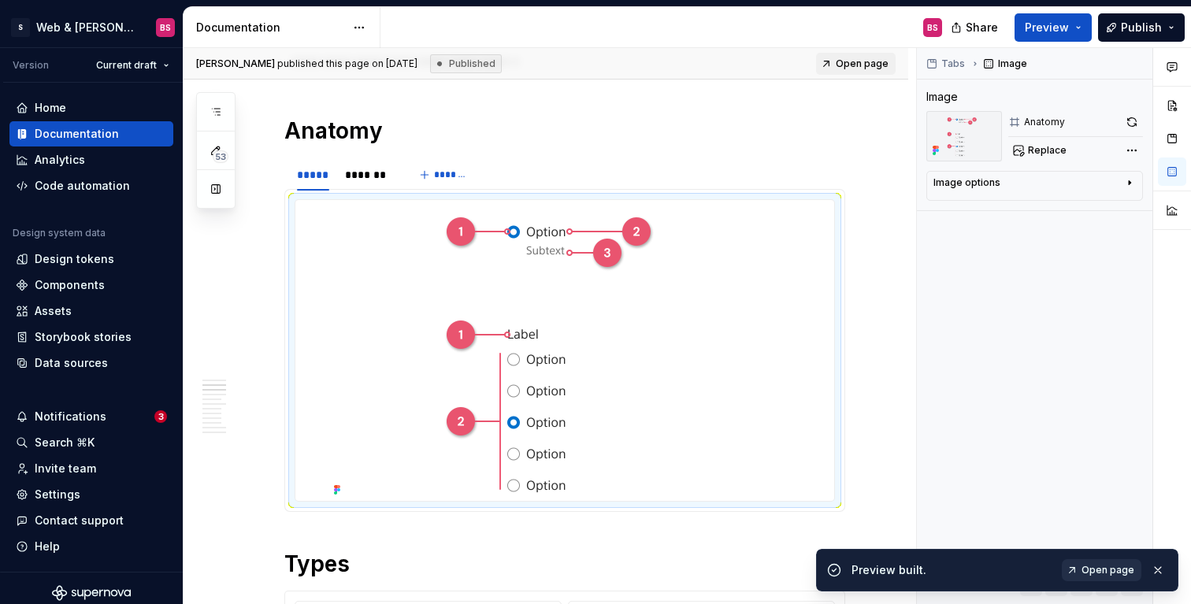
click at [1113, 564] on span "Open page" at bounding box center [1108, 570] width 53 height 13
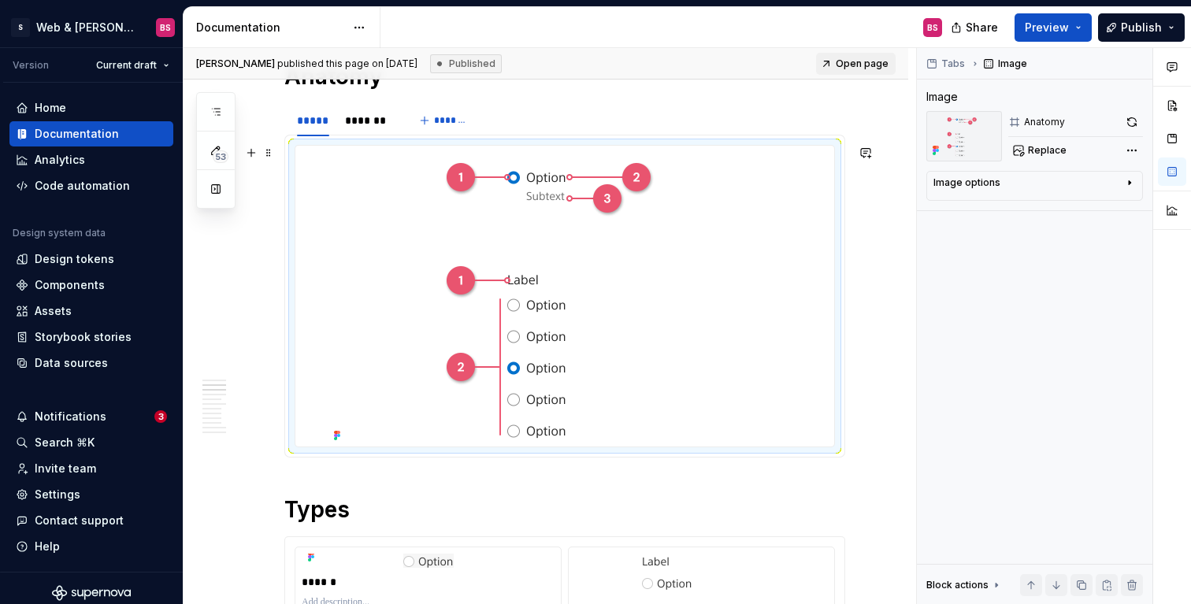
scroll to position [1481, 0]
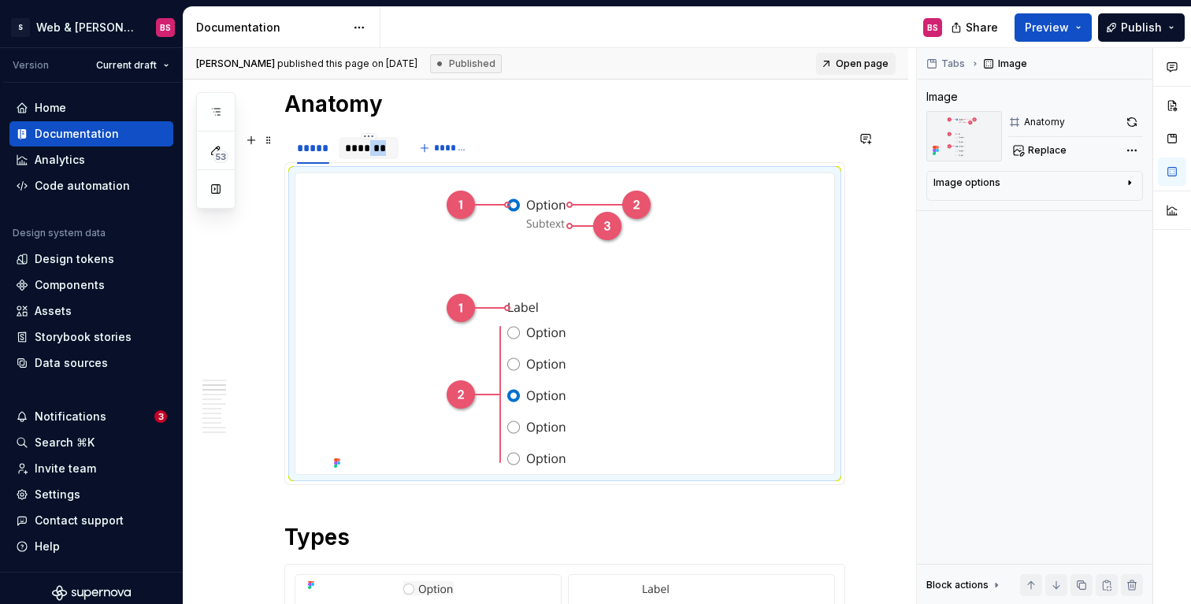
click at [369, 155] on div "*******" at bounding box center [369, 148] width 60 height 22
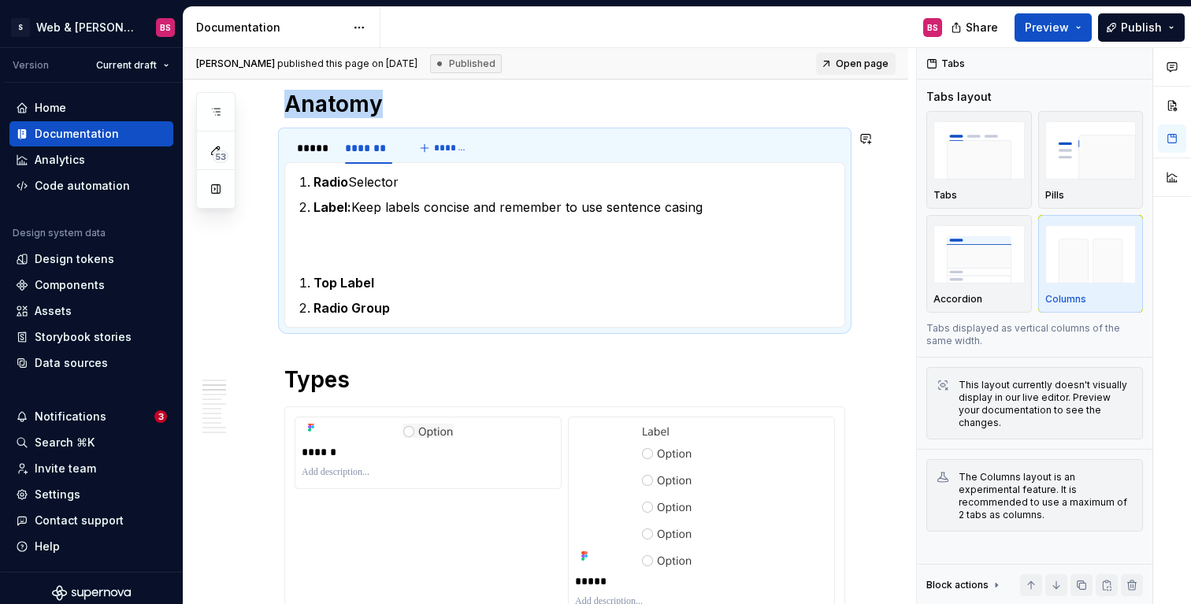
scroll to position [1479, 0]
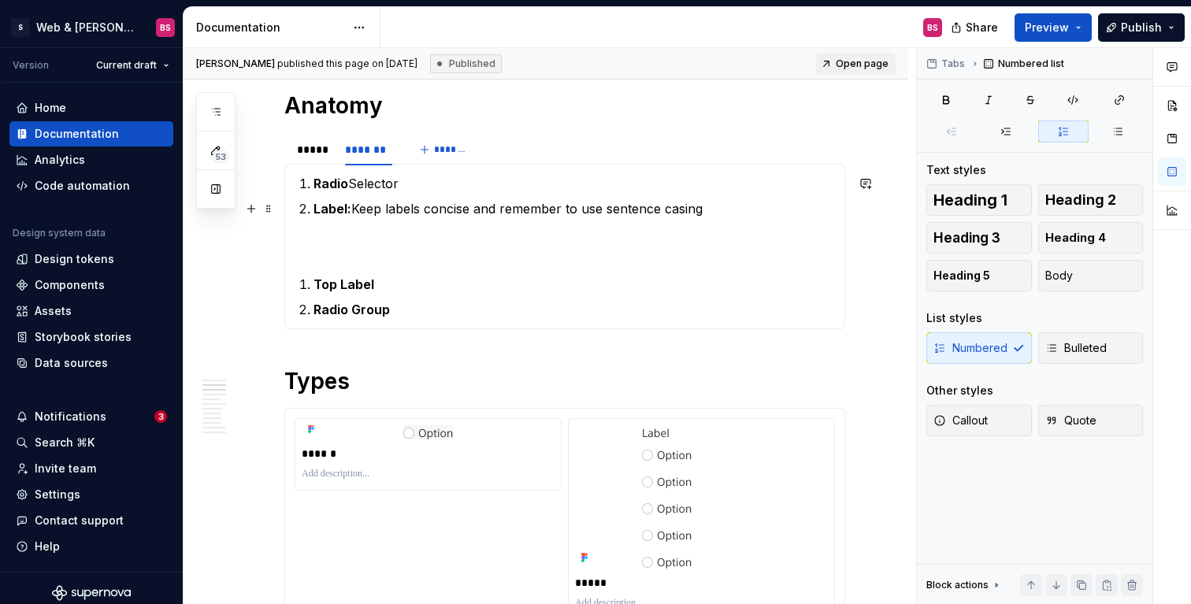
click at [709, 206] on p "Label: Keep labels concise and remember to use sentence casing" at bounding box center [575, 208] width 522 height 19
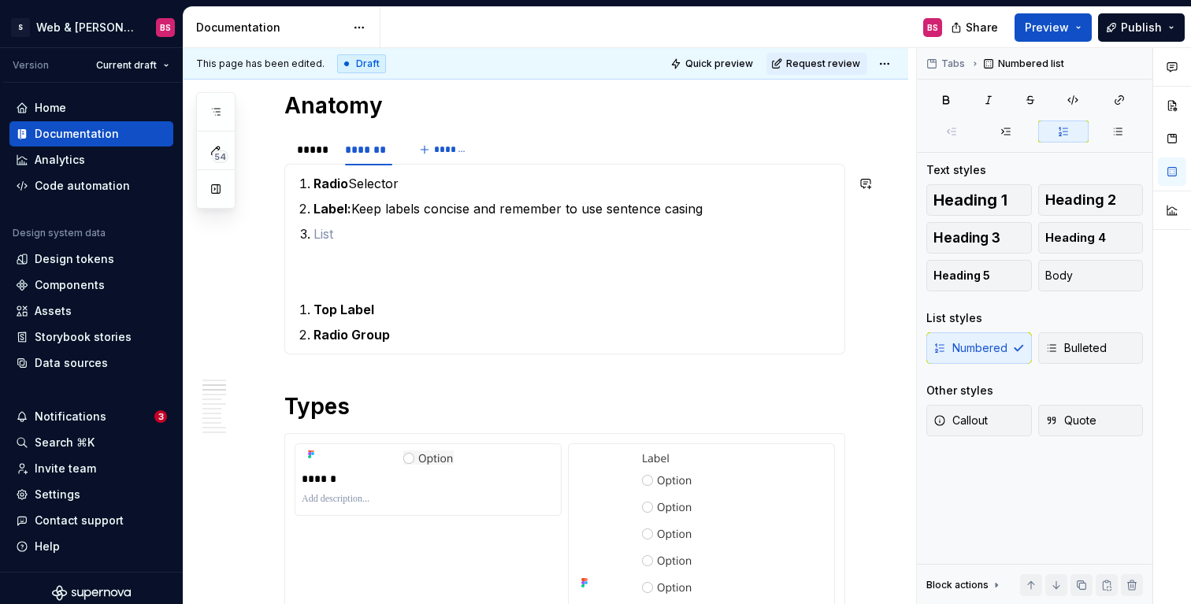
type textarea "*"
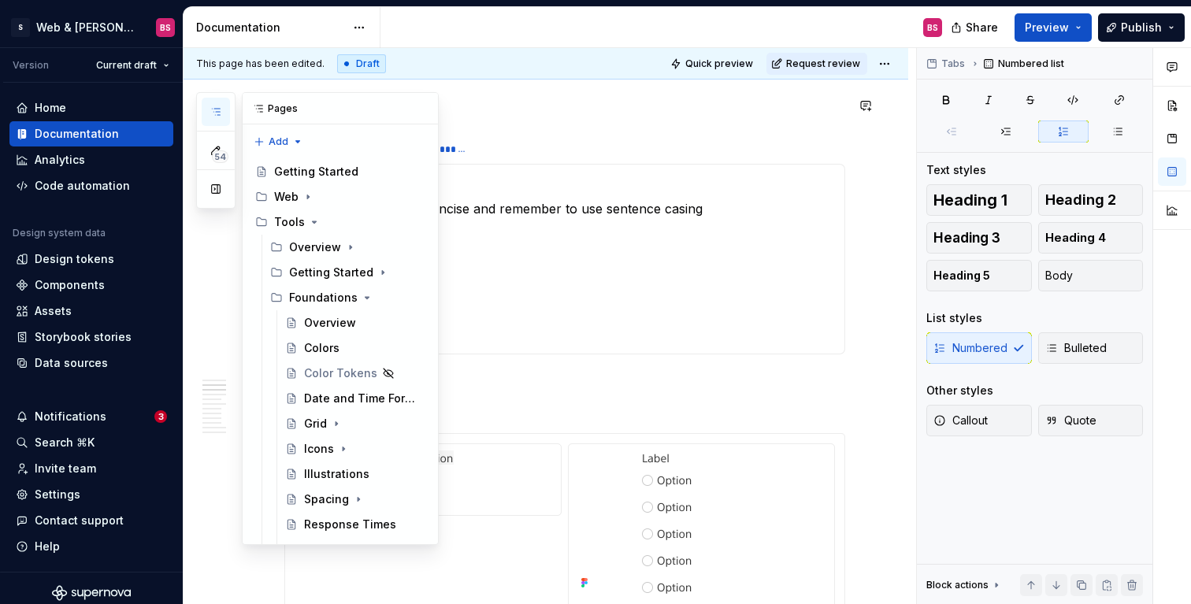
click at [217, 106] on icon "button" at bounding box center [216, 112] width 13 height 13
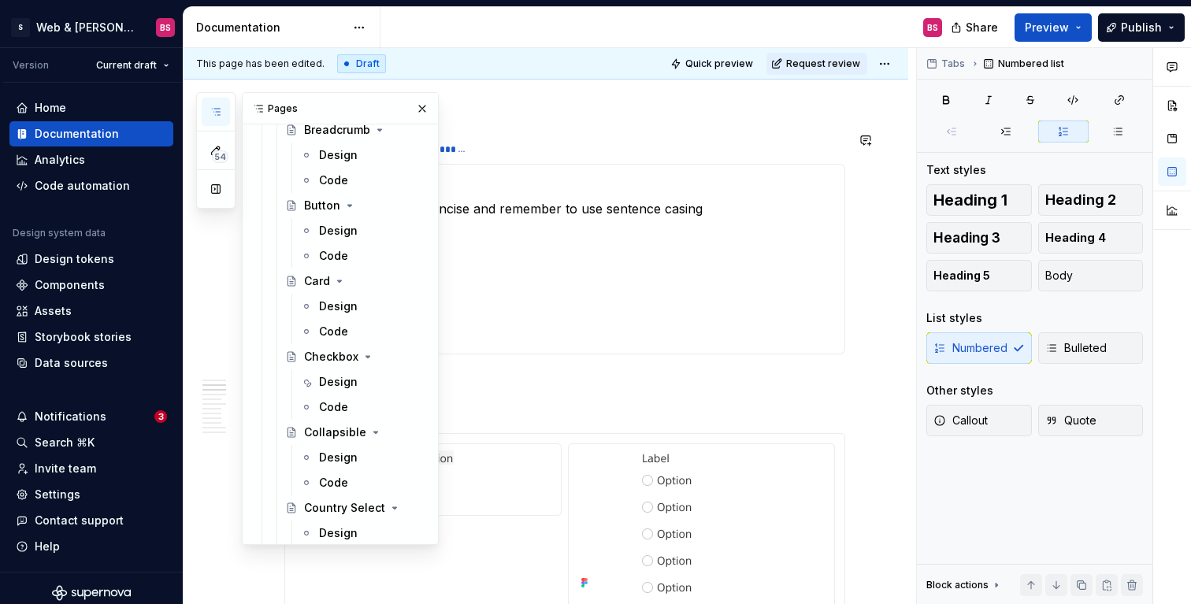
scroll to position [532, 0]
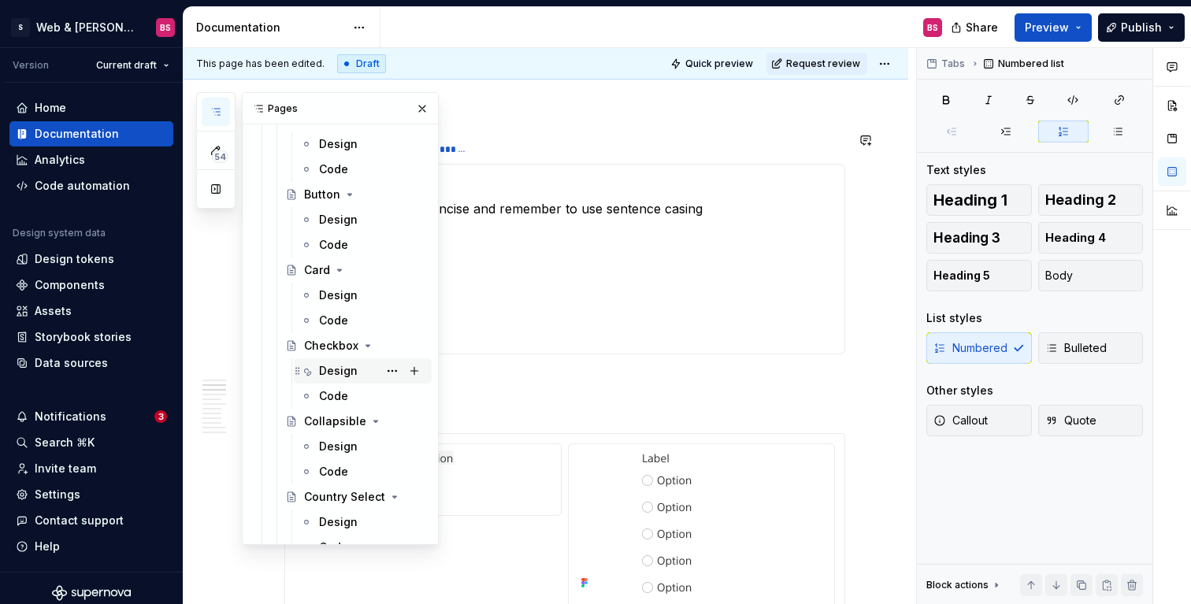
click at [334, 373] on div "Design" at bounding box center [338, 371] width 39 height 16
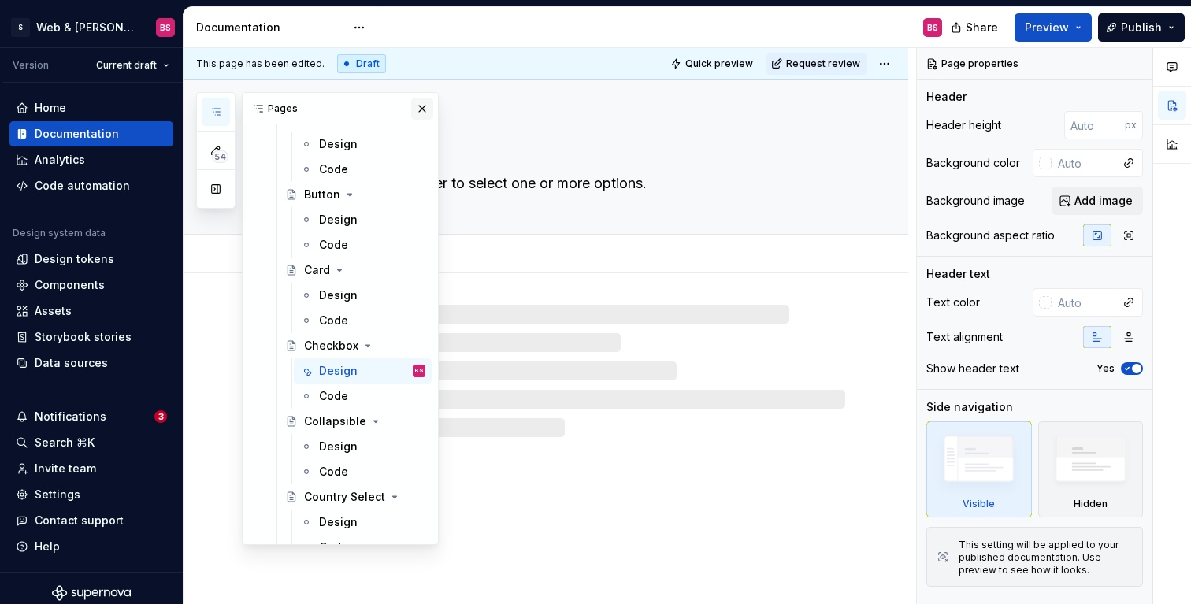
click at [415, 102] on button "button" at bounding box center [422, 109] width 22 height 22
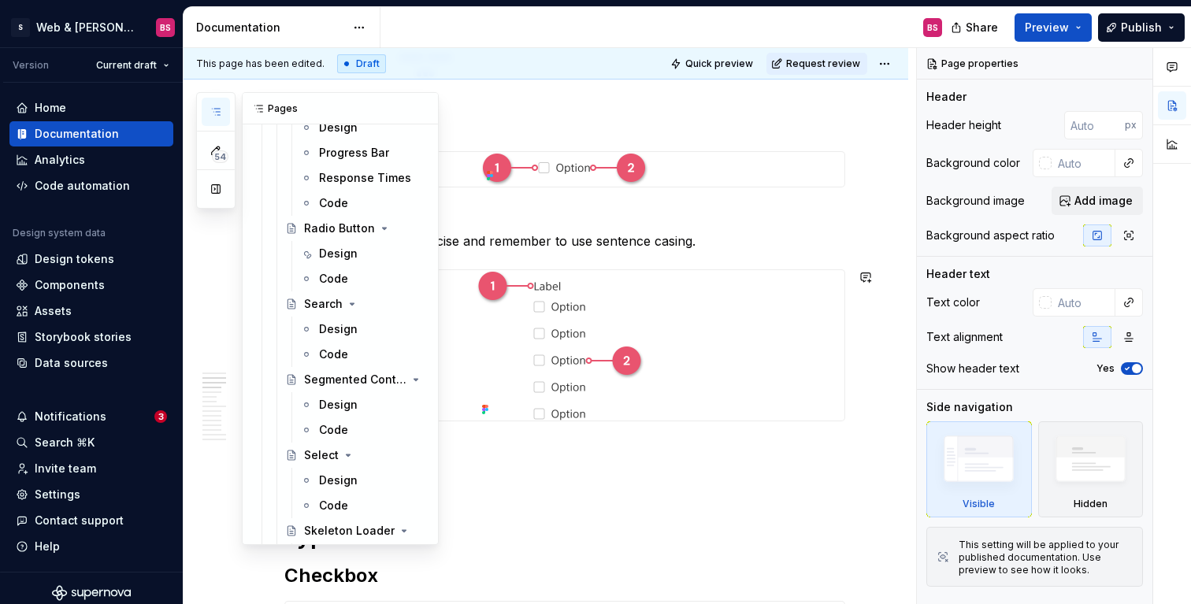
scroll to position [1926, 0]
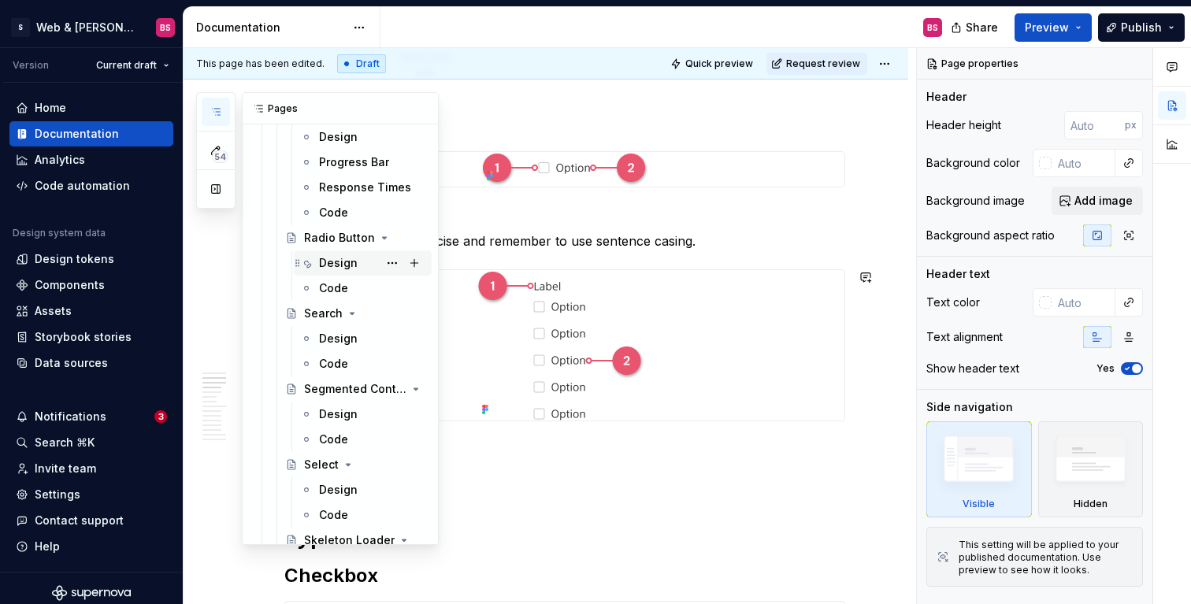
click at [327, 262] on div "Design" at bounding box center [338, 263] width 39 height 16
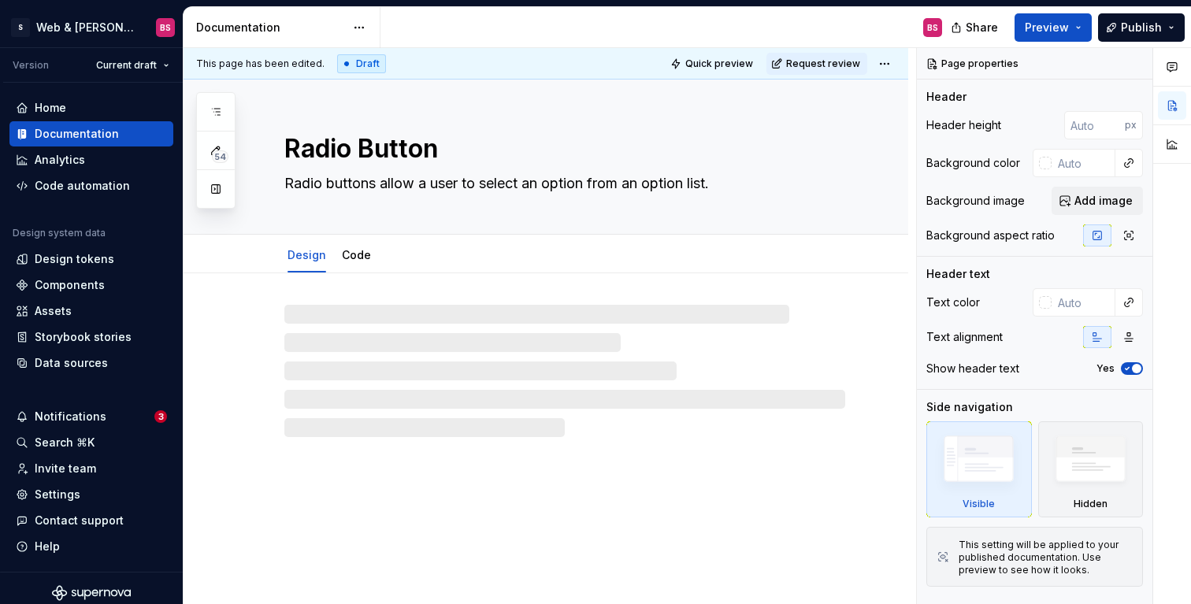
type textarea "*"
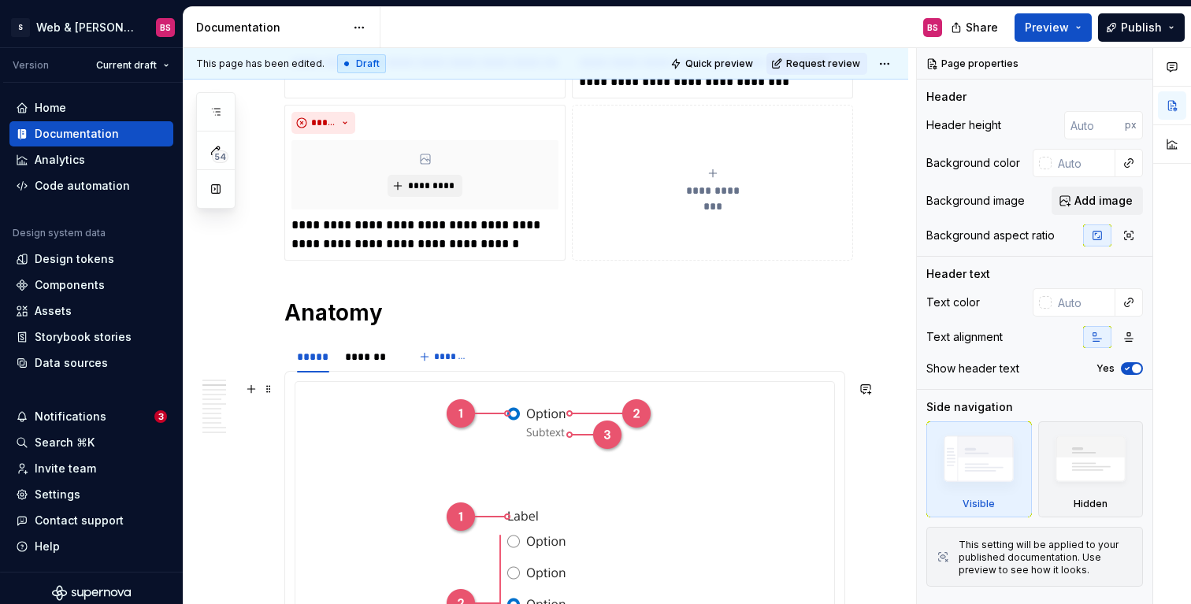
scroll to position [1291, 0]
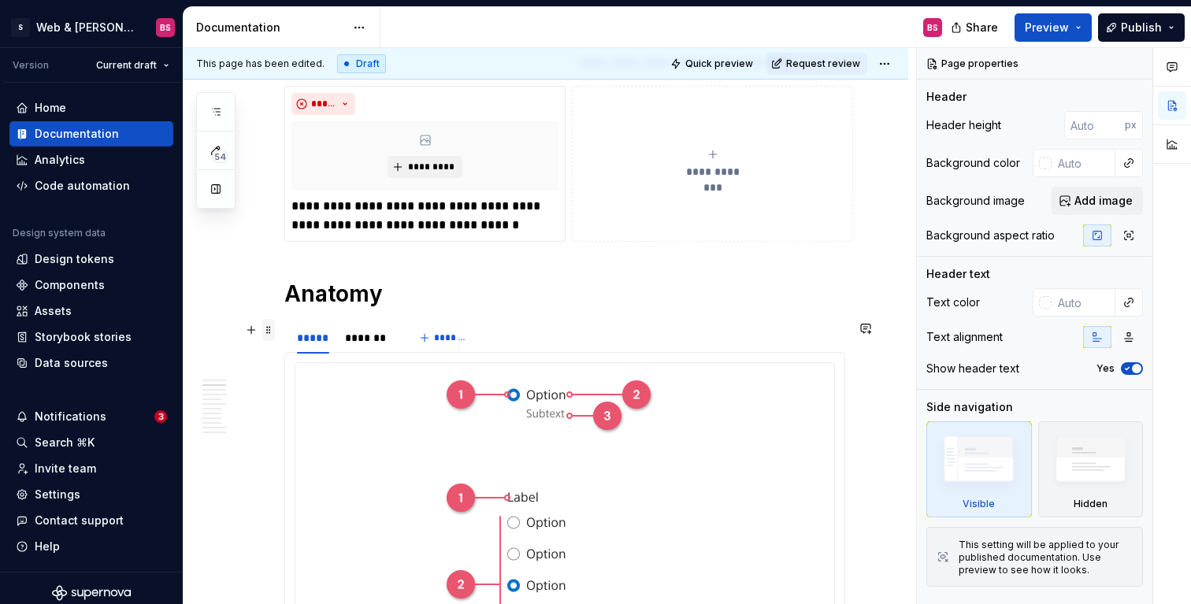
click at [270, 327] on span at bounding box center [268, 330] width 13 height 22
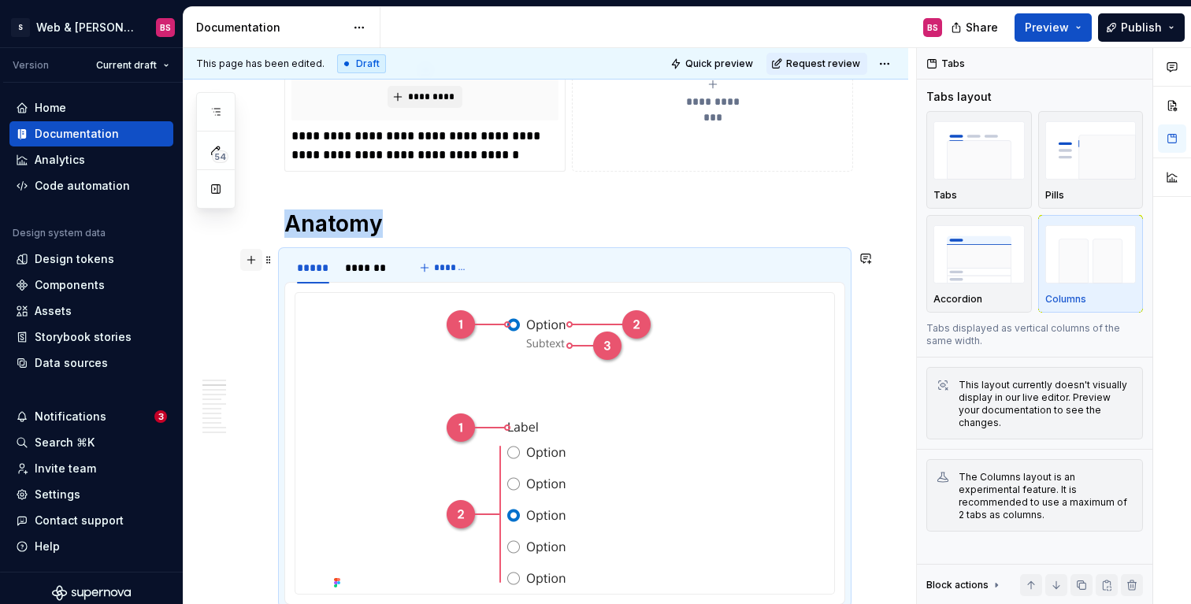
click at [253, 262] on button "button" at bounding box center [251, 260] width 22 height 22
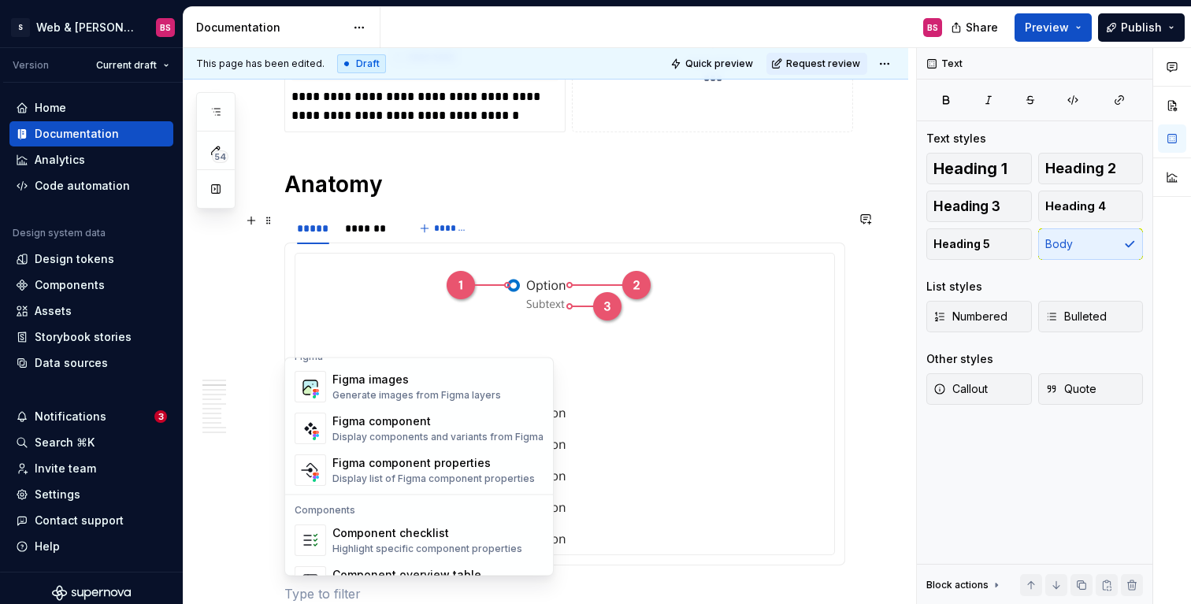
scroll to position [1455, 0]
click at [374, 378] on div "Figma images" at bounding box center [417, 380] width 169 height 16
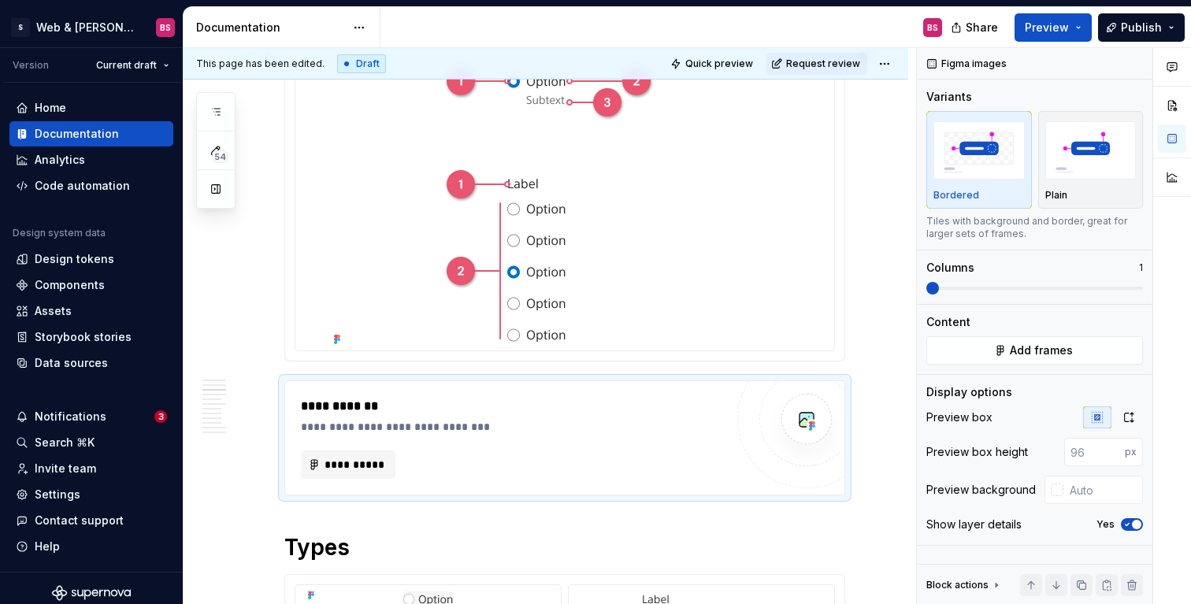
scroll to position [1351, 0]
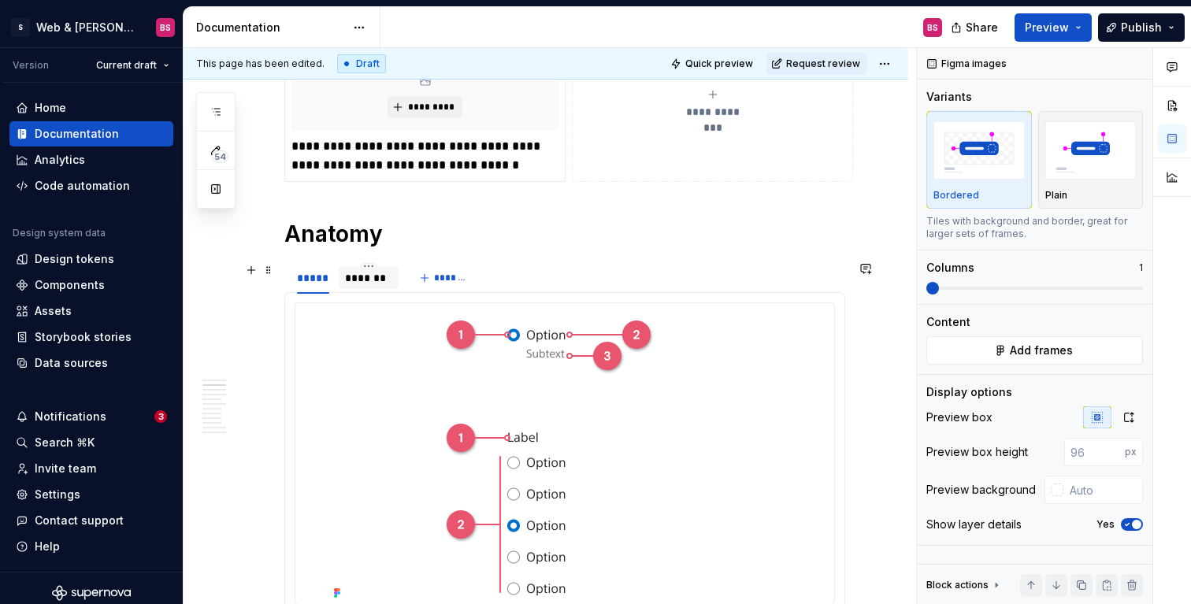
click at [368, 287] on div "*******" at bounding box center [369, 278] width 60 height 22
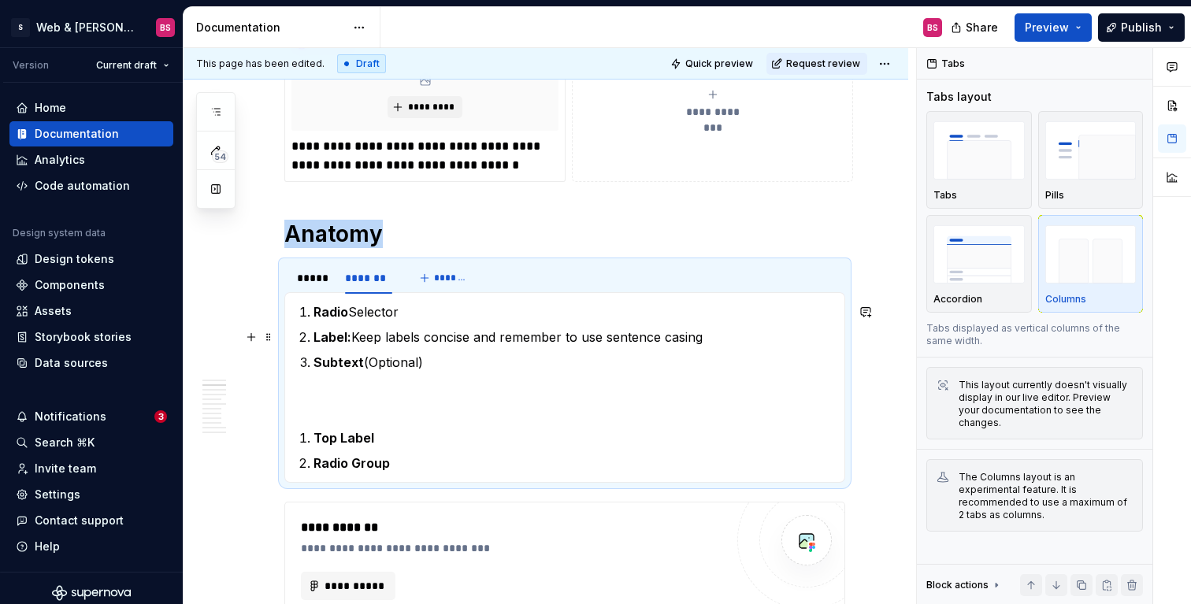
scroll to position [1362, 0]
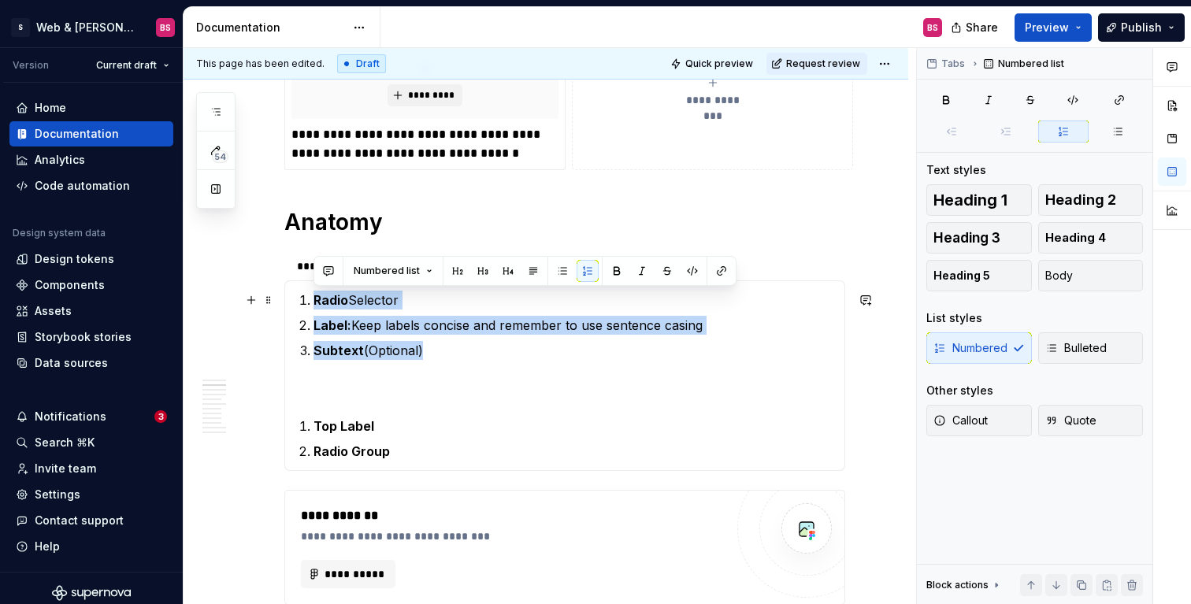
drag, startPoint x: 439, startPoint y: 350, endPoint x: 314, endPoint y: 296, distance: 136.3
click at [314, 296] on ol "Radio Selector Label: Keep labels concise and remember to use sentence casing S…" at bounding box center [575, 325] width 522 height 69
copy ol "Radio Selector Label: Keep labels concise and remember to use sentence casing S…"
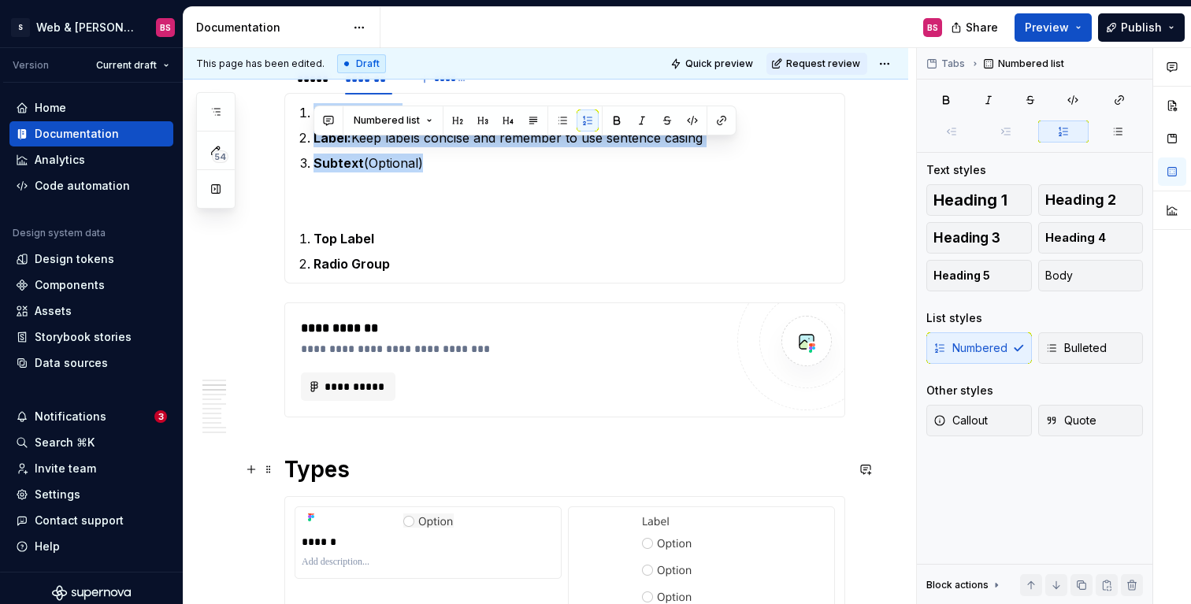
scroll to position [1565, 0]
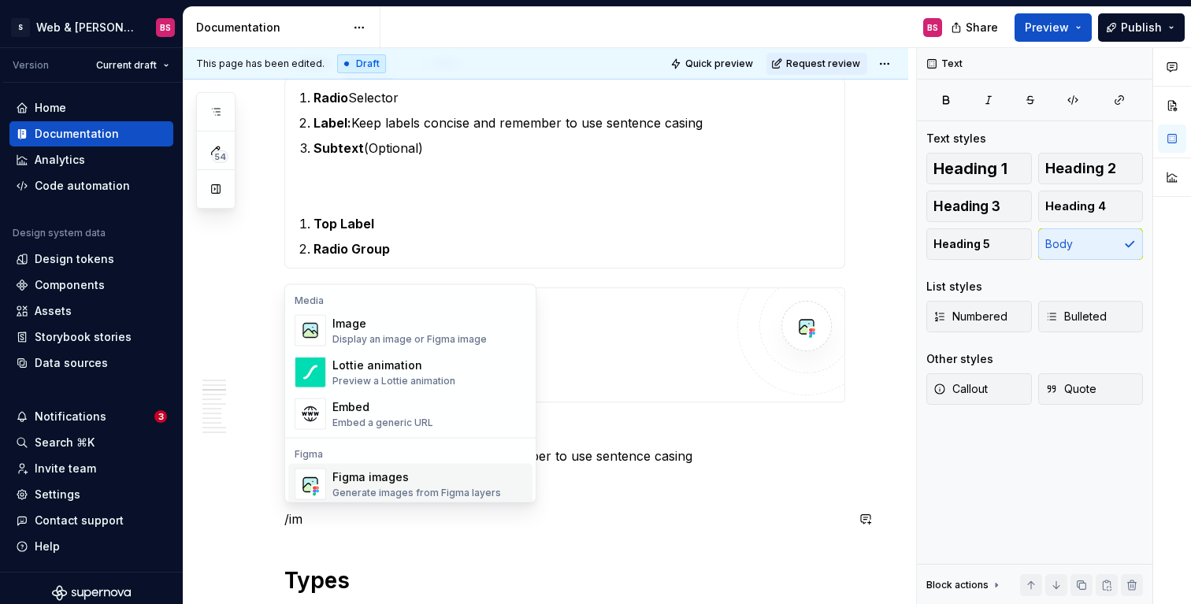
click at [360, 494] on div "Generate images from Figma layers" at bounding box center [417, 493] width 169 height 13
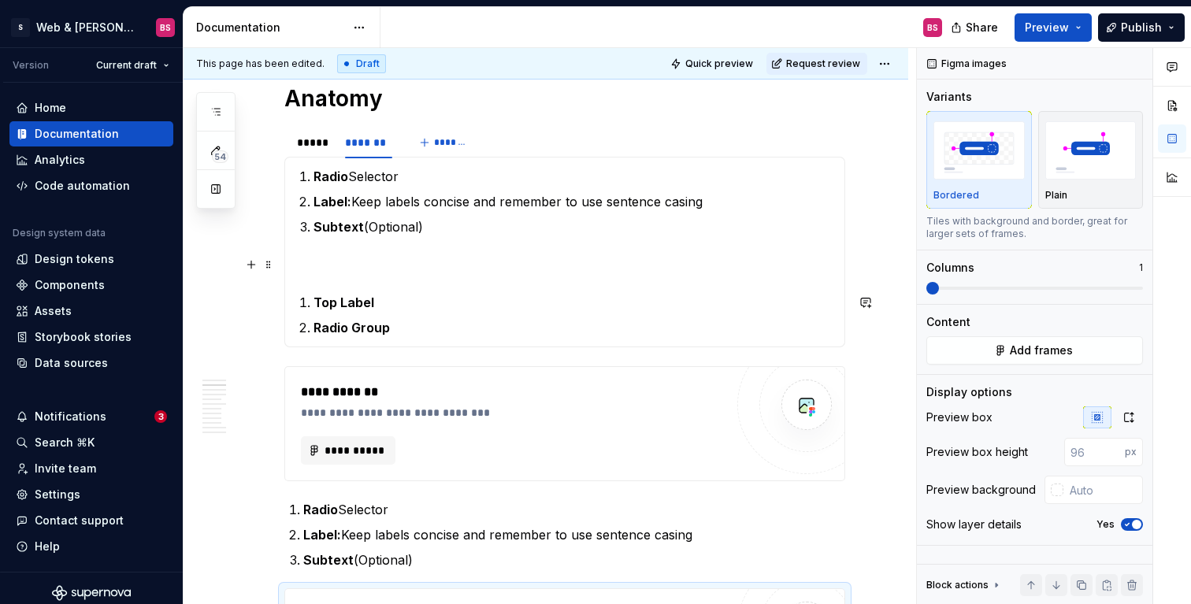
scroll to position [1432, 0]
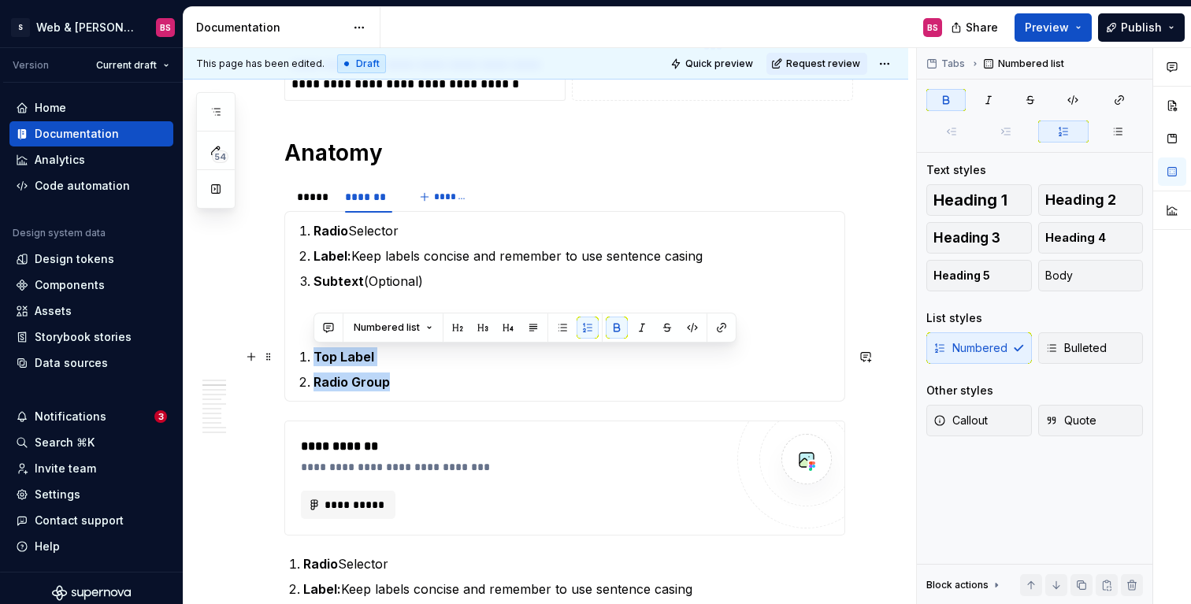
drag, startPoint x: 393, startPoint y: 380, endPoint x: 313, endPoint y: 353, distance: 84.7
click at [314, 353] on ol "Top Label Radio Group" at bounding box center [575, 370] width 522 height 44
copy ol "Top Label Radio Group"
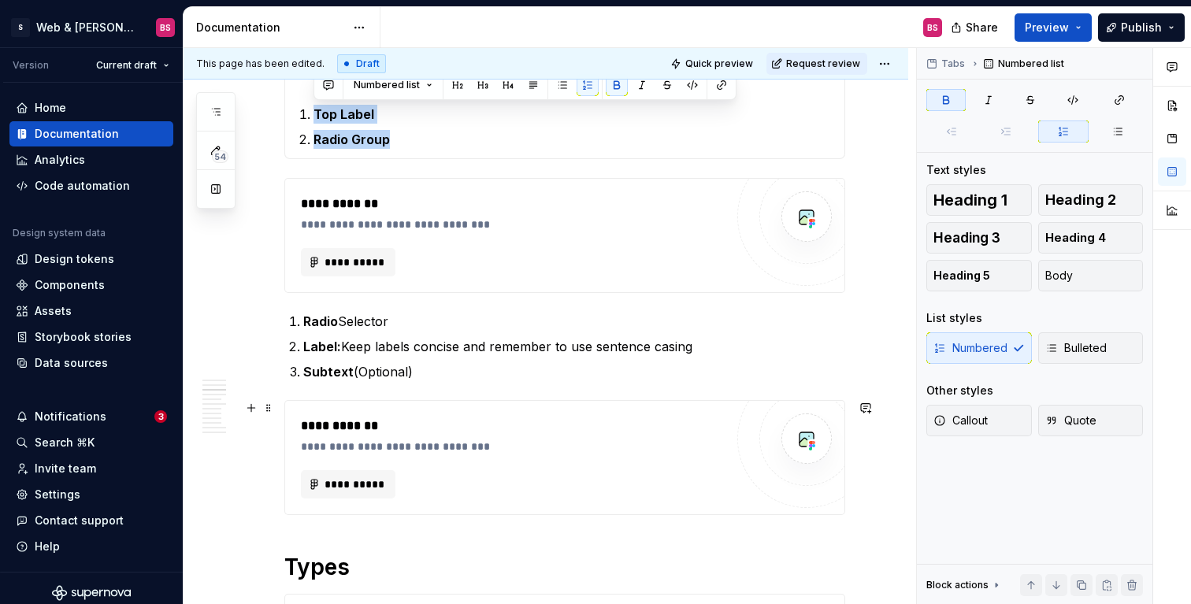
scroll to position [1729, 0]
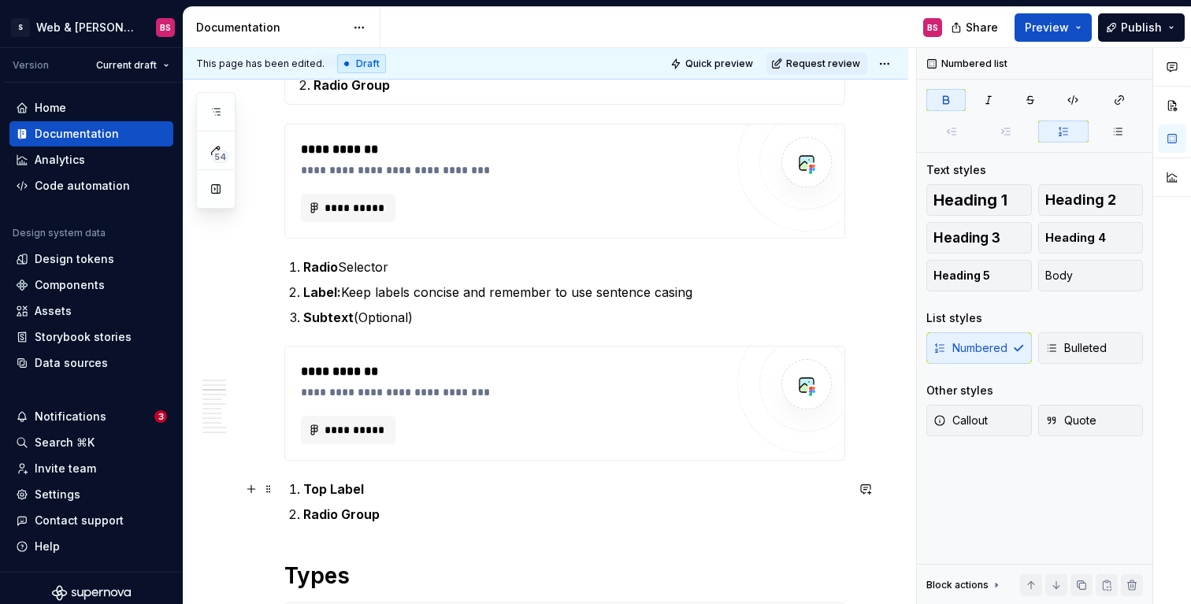
click at [377, 491] on p "Top Label" at bounding box center [574, 489] width 542 height 19
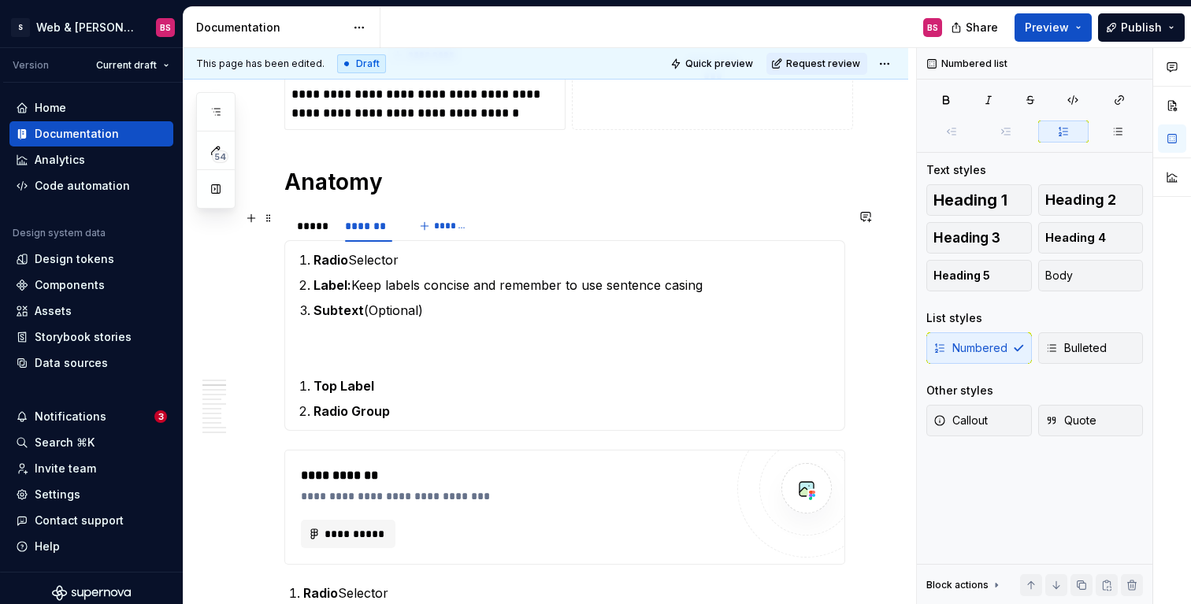
scroll to position [1400, 0]
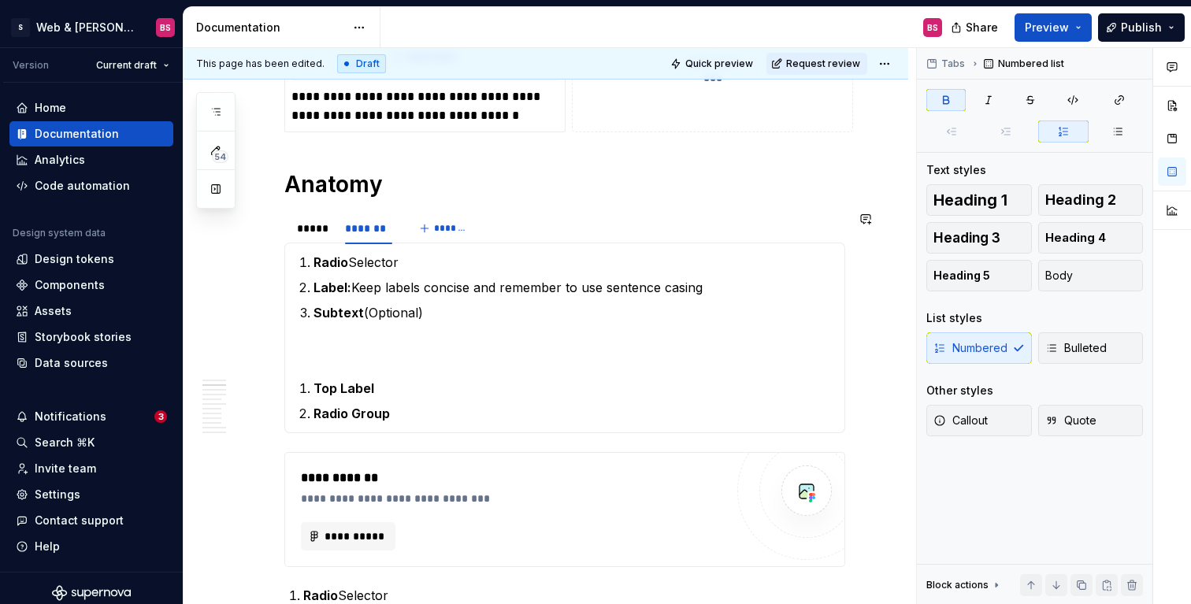
click at [287, 247] on div "Radio Selector Label: Keep labels concise and remember to use sentence casing S…" at bounding box center [564, 338] width 561 height 191
click at [263, 221] on span at bounding box center [268, 221] width 13 height 22
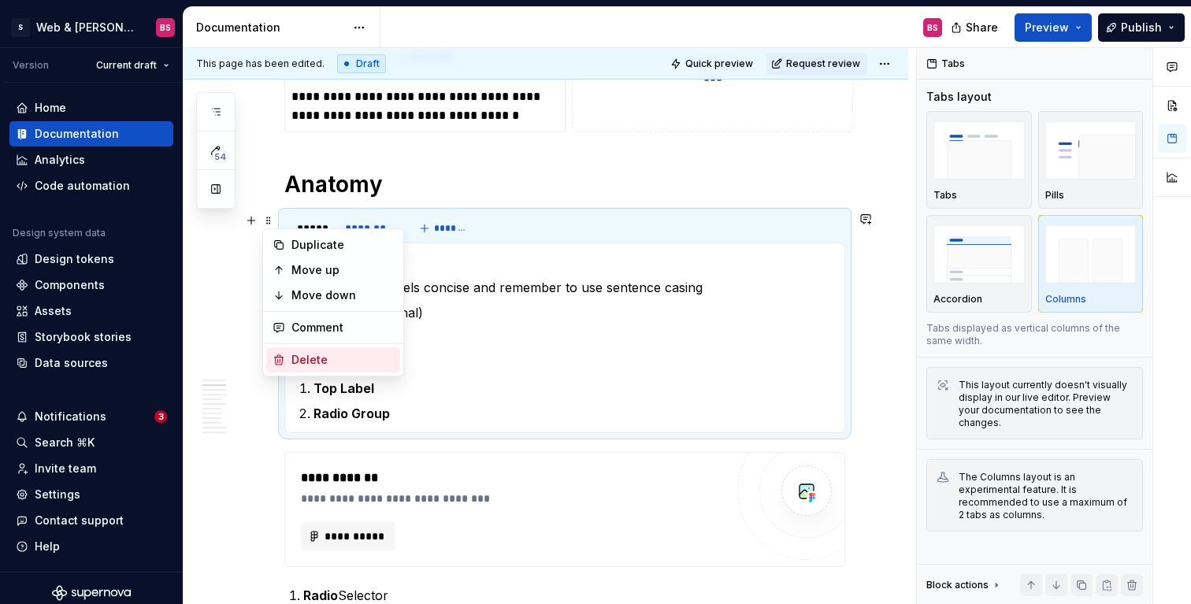
click at [314, 359] on div "Delete" at bounding box center [343, 360] width 102 height 16
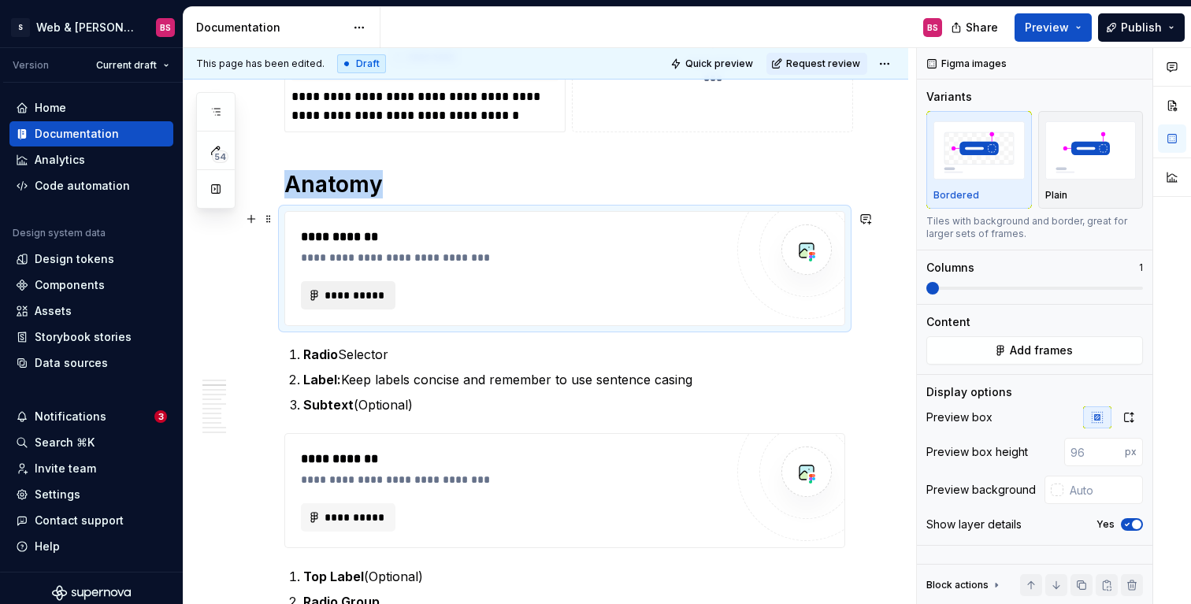
click at [329, 292] on span "**********" at bounding box center [354, 296] width 61 height 16
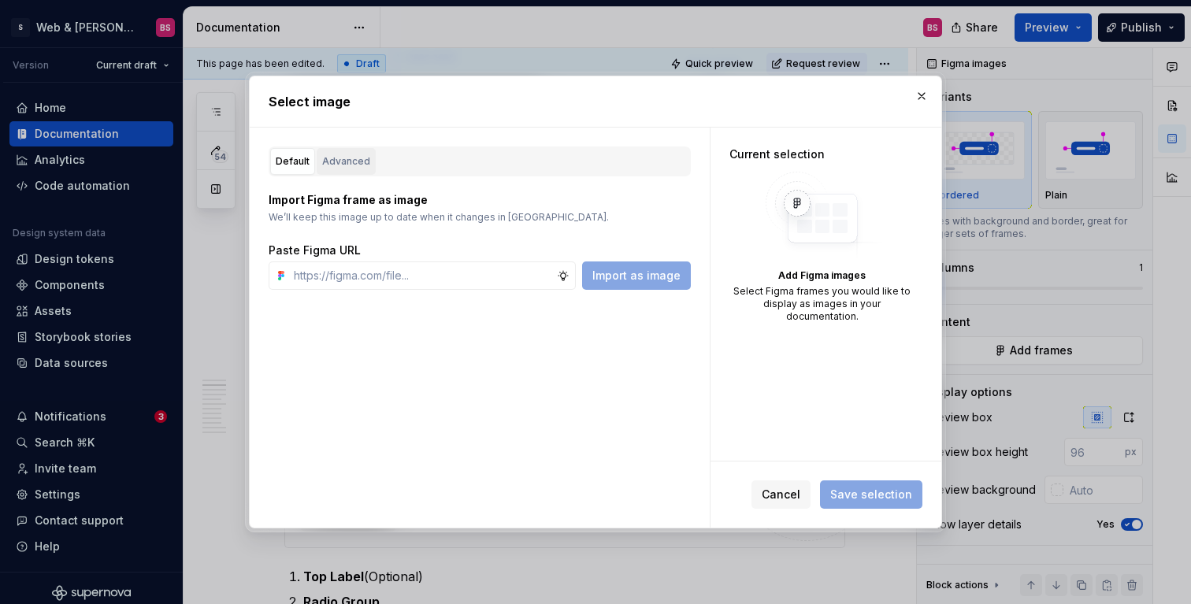
click at [354, 164] on div "Advanced" at bounding box center [346, 162] width 48 height 16
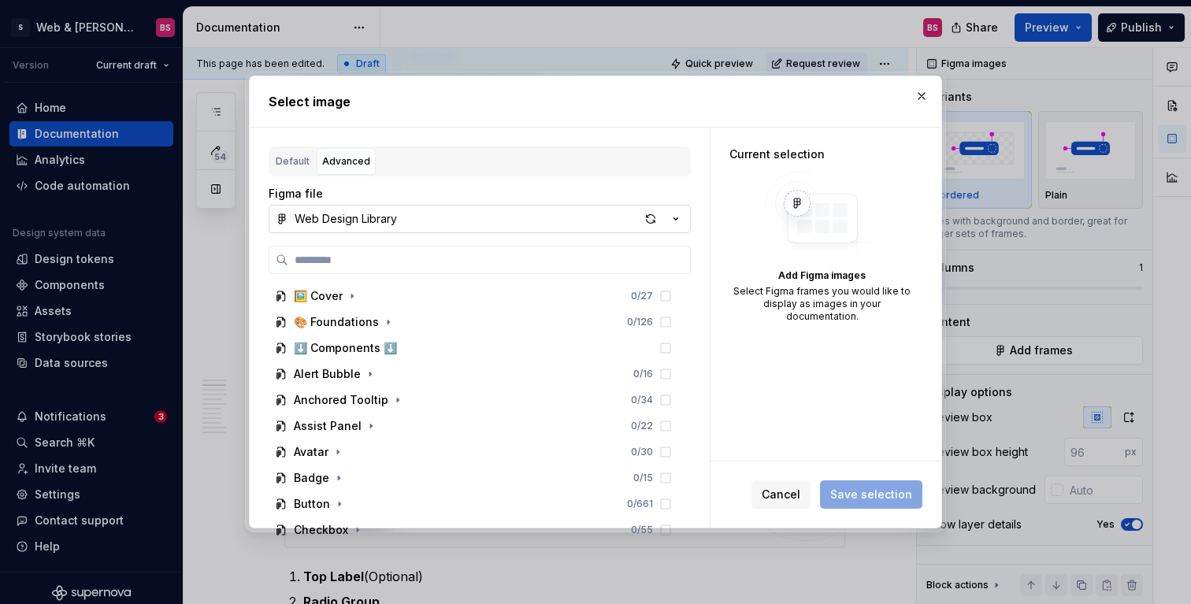
click at [407, 212] on button "Web Design Library" at bounding box center [480, 219] width 422 height 28
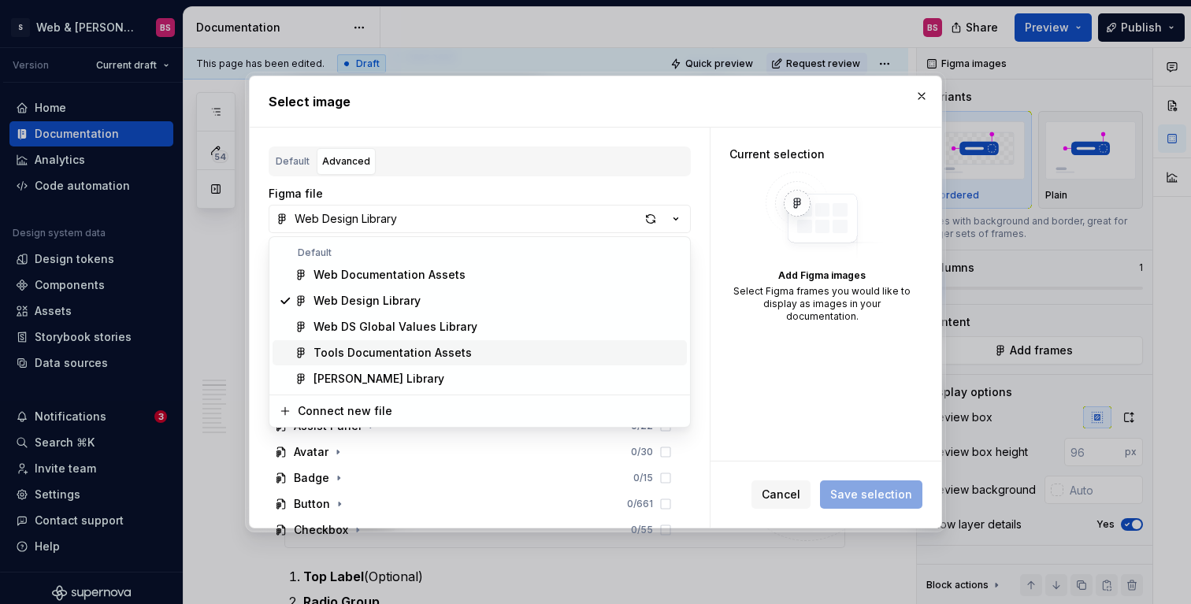
click at [392, 350] on div "Tools Documentation Assets" at bounding box center [393, 353] width 158 height 16
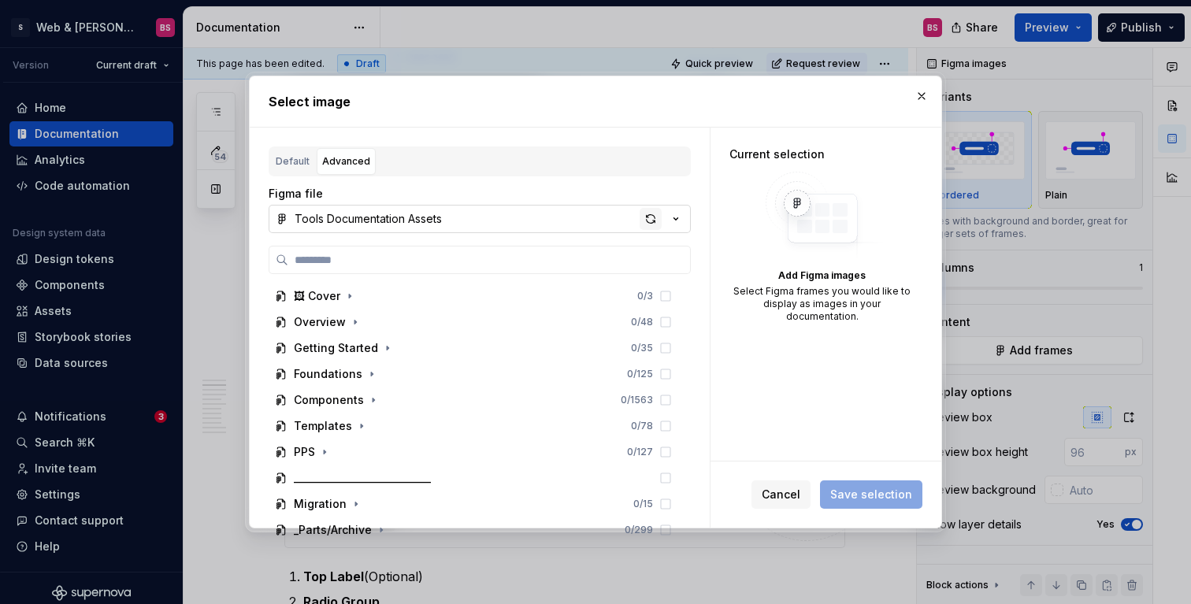
click at [652, 221] on div "button" at bounding box center [651, 219] width 22 height 22
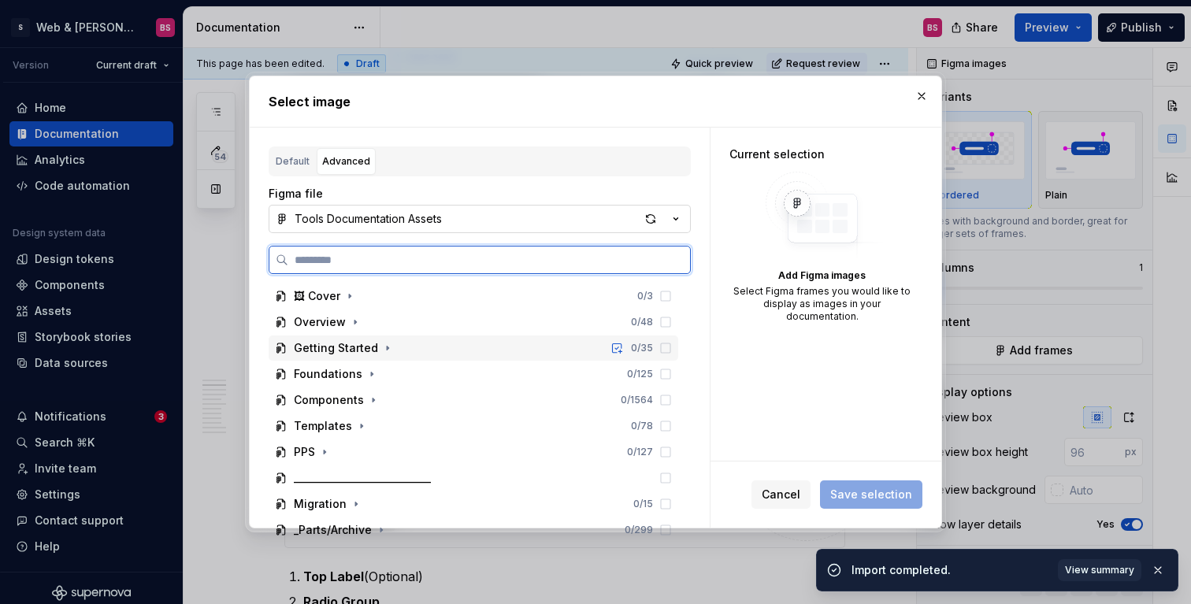
scroll to position [0, 2]
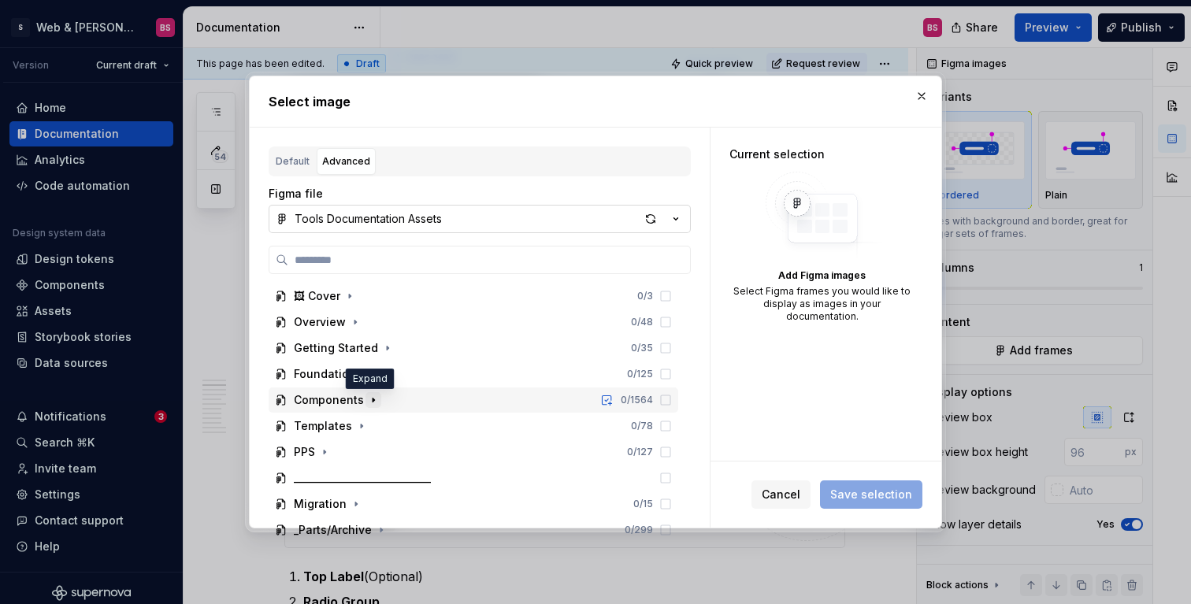
click at [373, 398] on icon "button" at bounding box center [374, 400] width 2 height 4
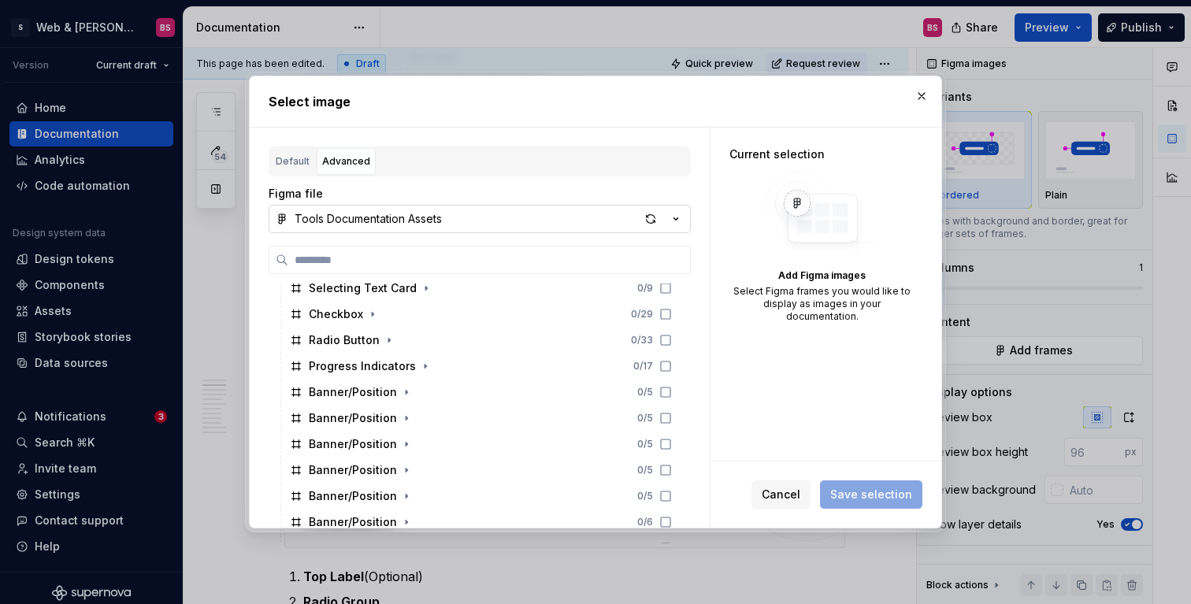
scroll to position [275, 0]
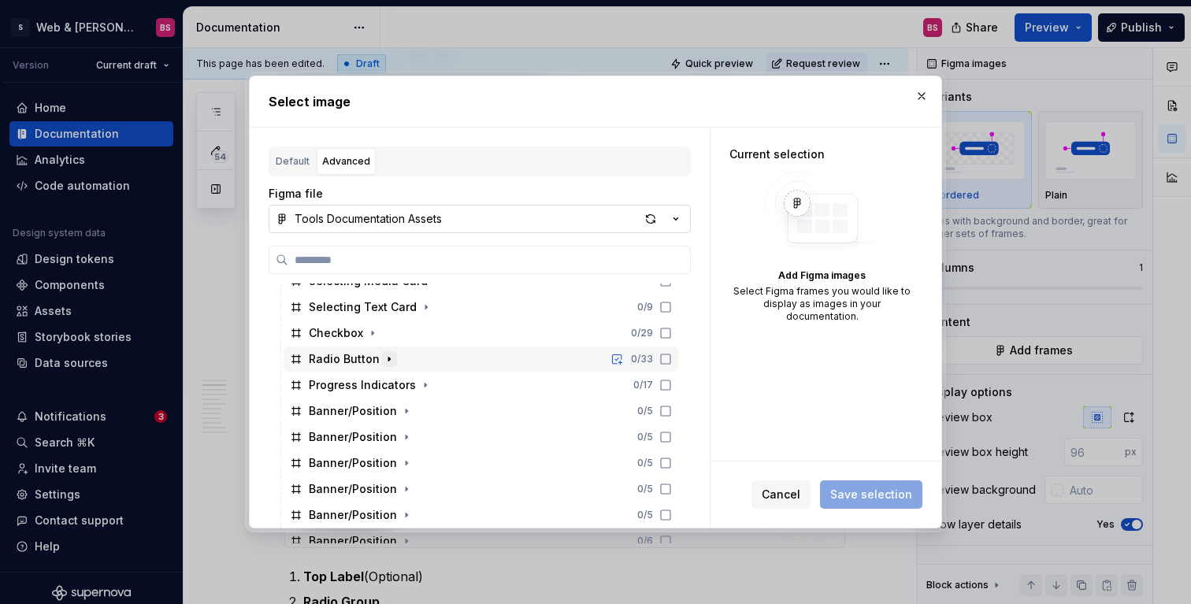
click at [388, 359] on icon "button" at bounding box center [389, 359] width 2 height 4
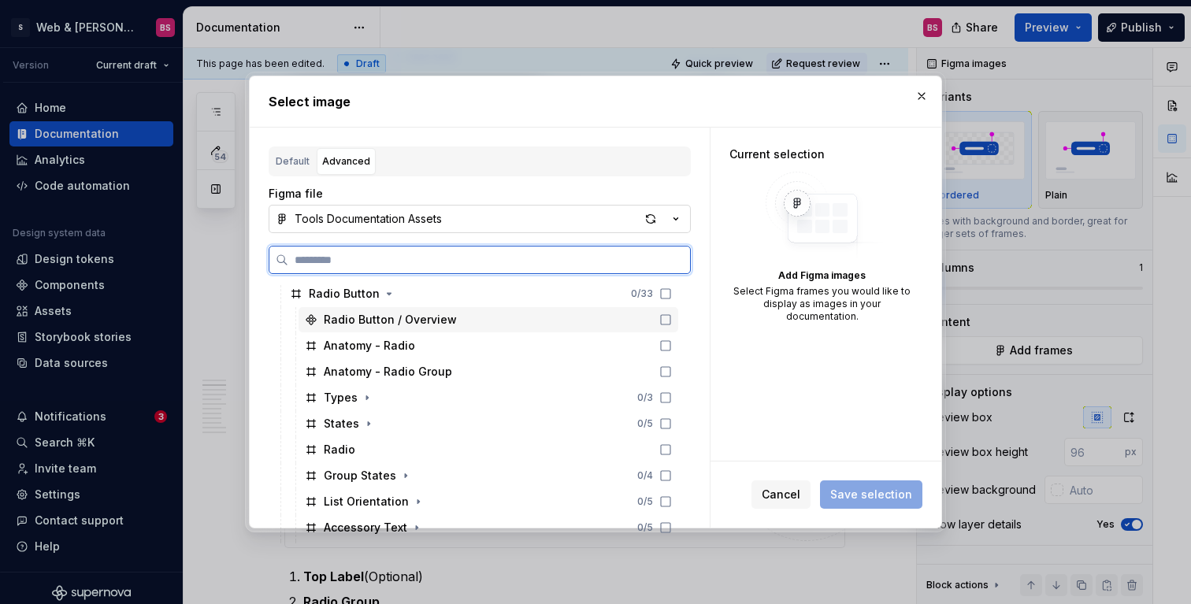
scroll to position [340, 0]
click at [672, 347] on icon at bounding box center [666, 346] width 13 height 13
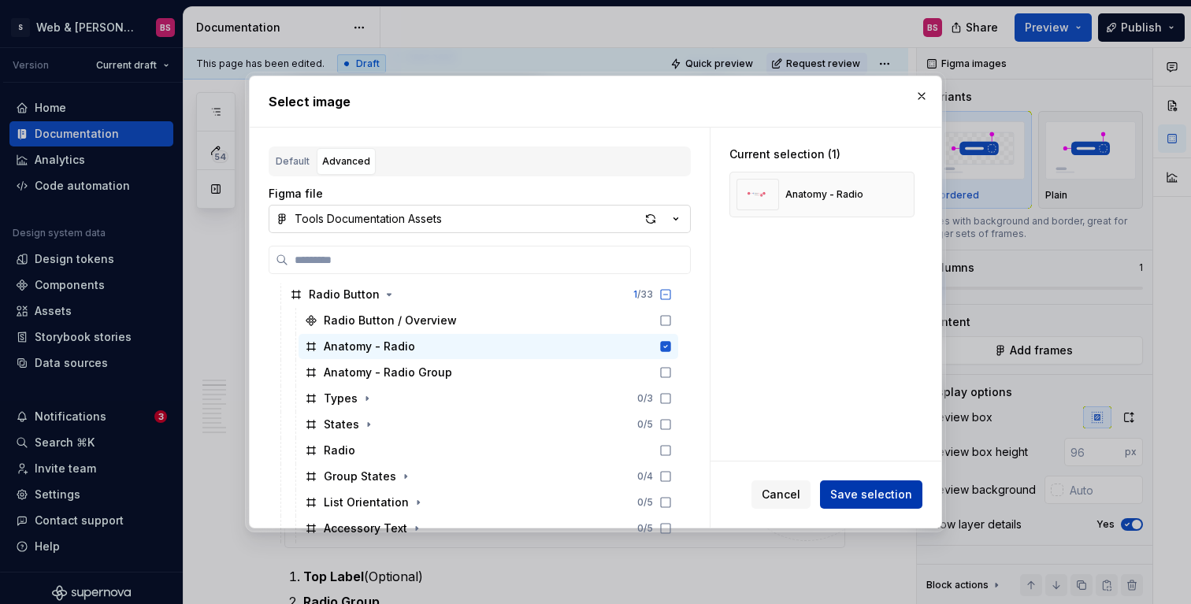
click at [881, 491] on span "Save selection" at bounding box center [872, 495] width 82 height 16
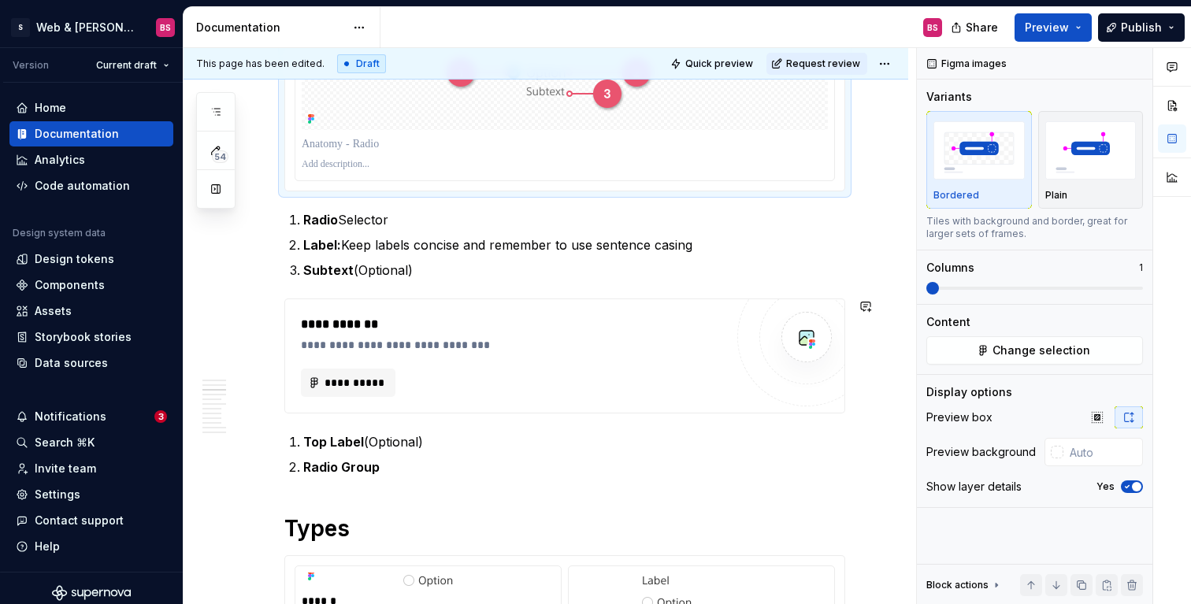
scroll to position [1589, 0]
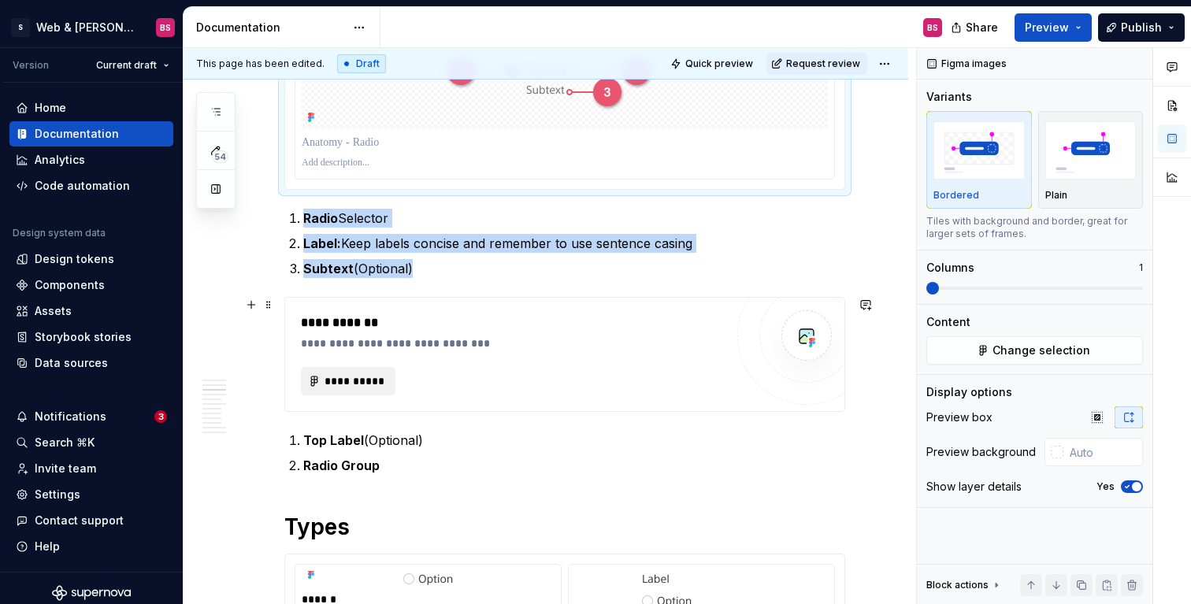
click at [378, 383] on span "**********" at bounding box center [354, 382] width 61 height 16
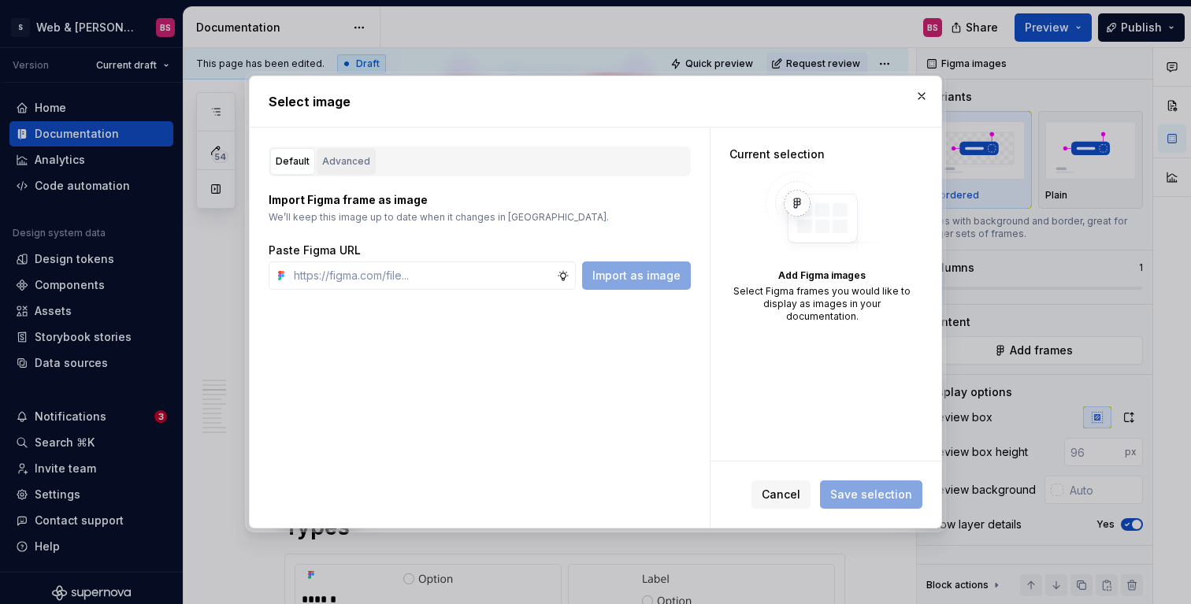
click at [347, 164] on div "Advanced" at bounding box center [346, 162] width 48 height 16
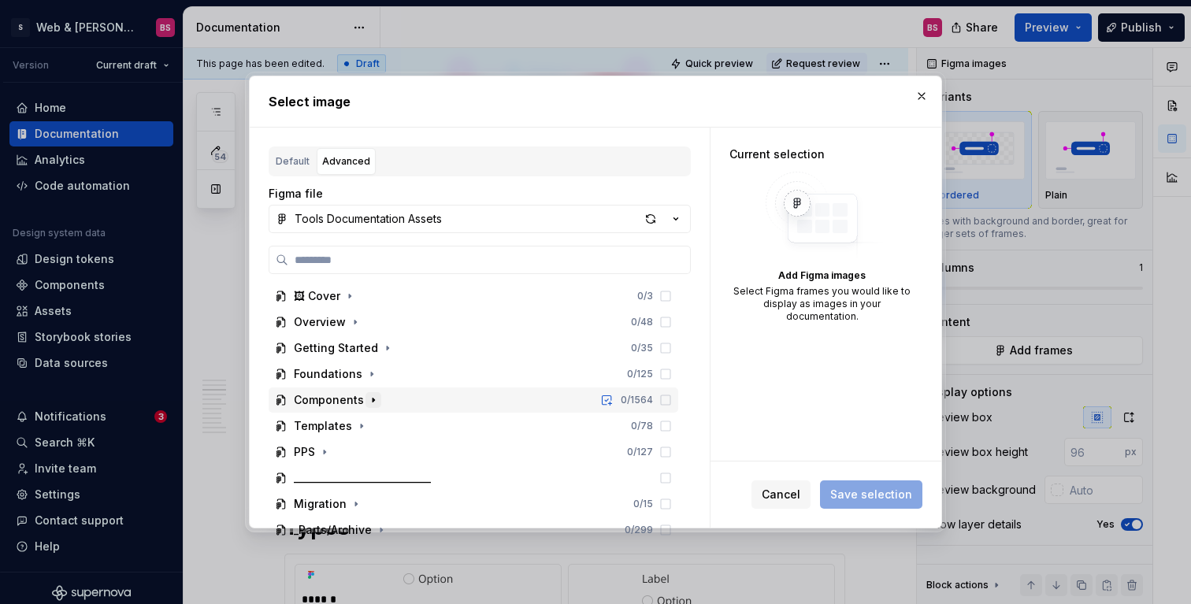
click at [371, 397] on icon "button" at bounding box center [373, 400] width 13 height 13
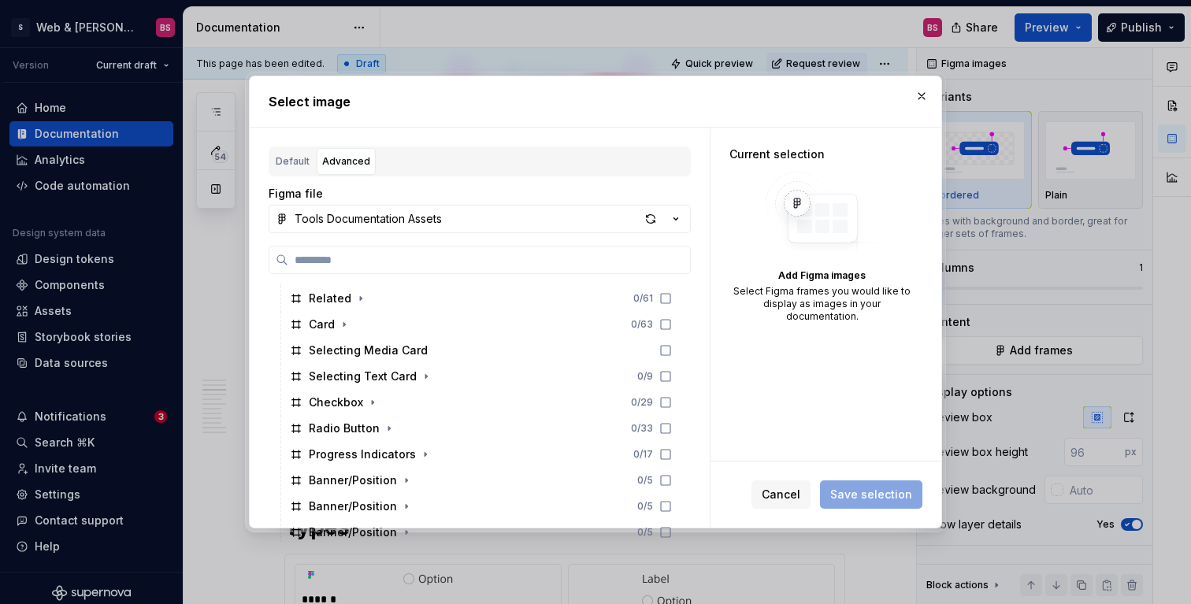
scroll to position [199, 0]
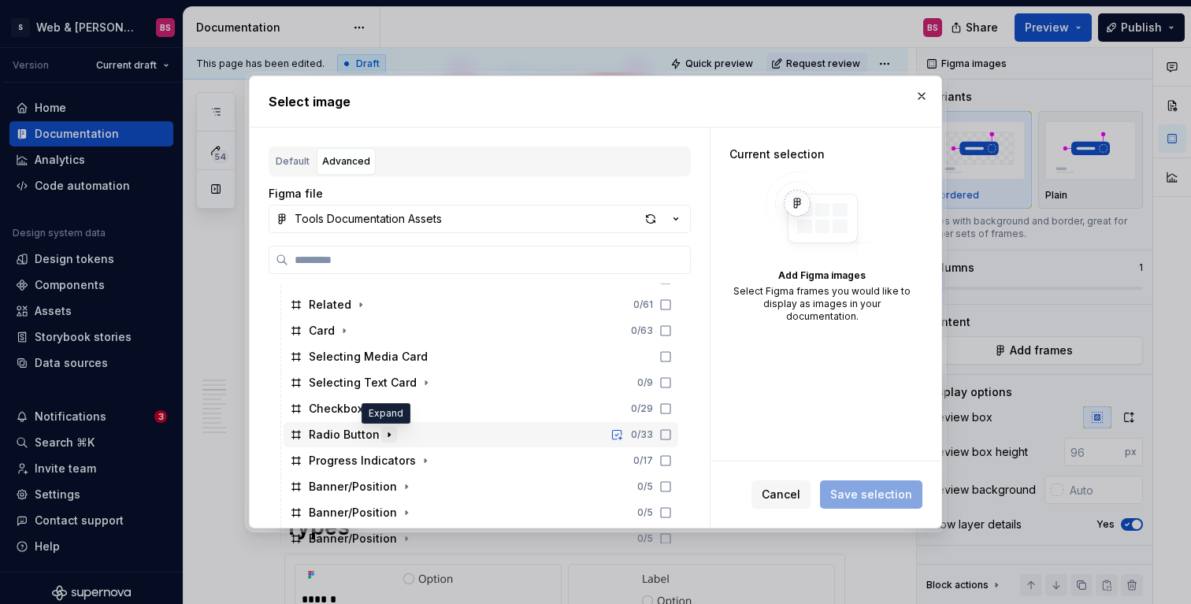
click at [387, 433] on icon "button" at bounding box center [389, 435] width 13 height 13
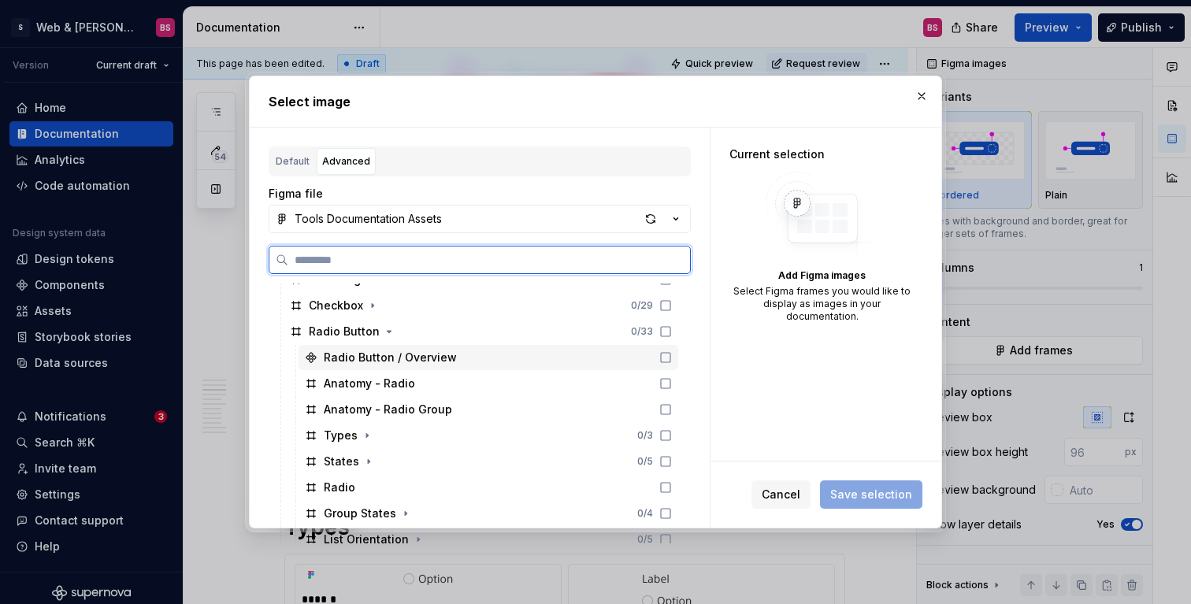
scroll to position [323, 0]
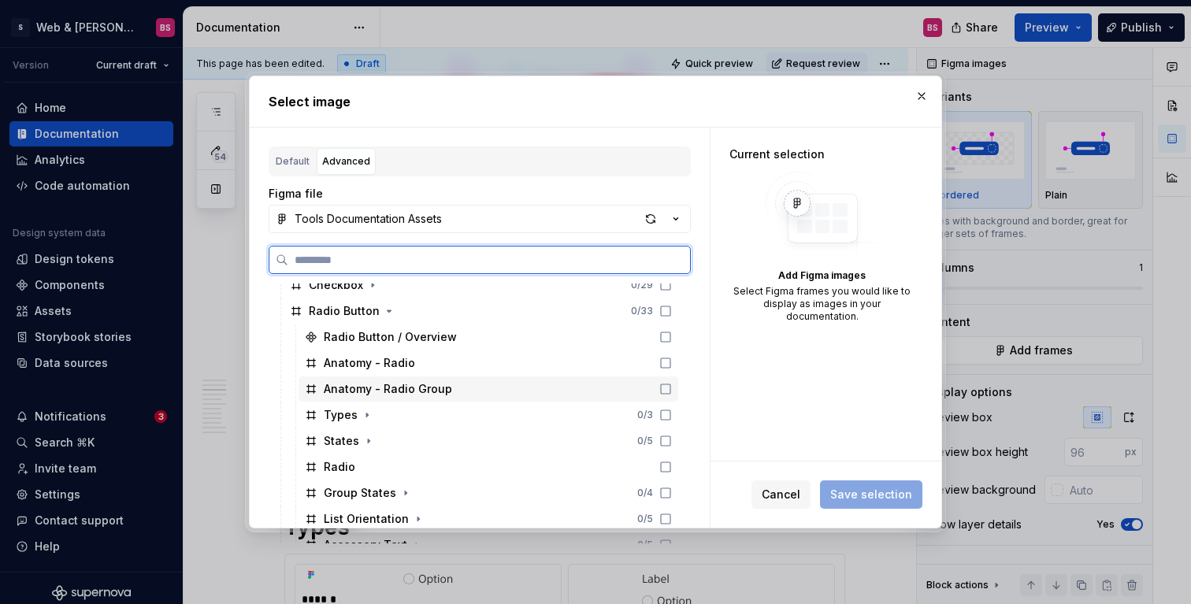
click at [425, 393] on div "Anatomy - Radio Group" at bounding box center [388, 389] width 128 height 16
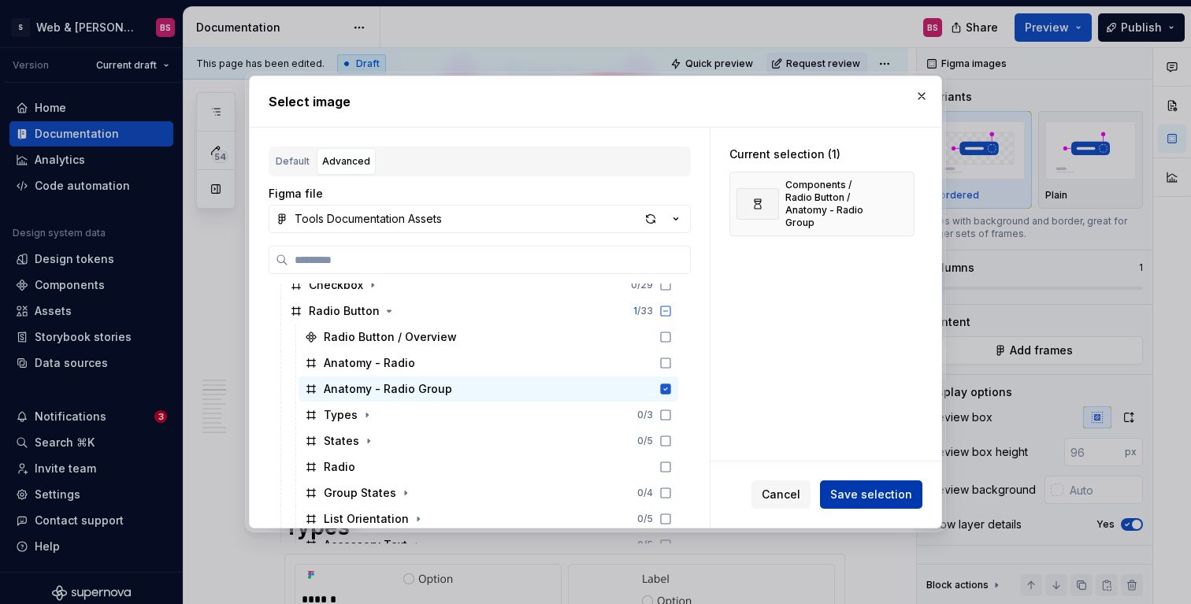
click at [894, 500] on span "Save selection" at bounding box center [872, 495] width 82 height 16
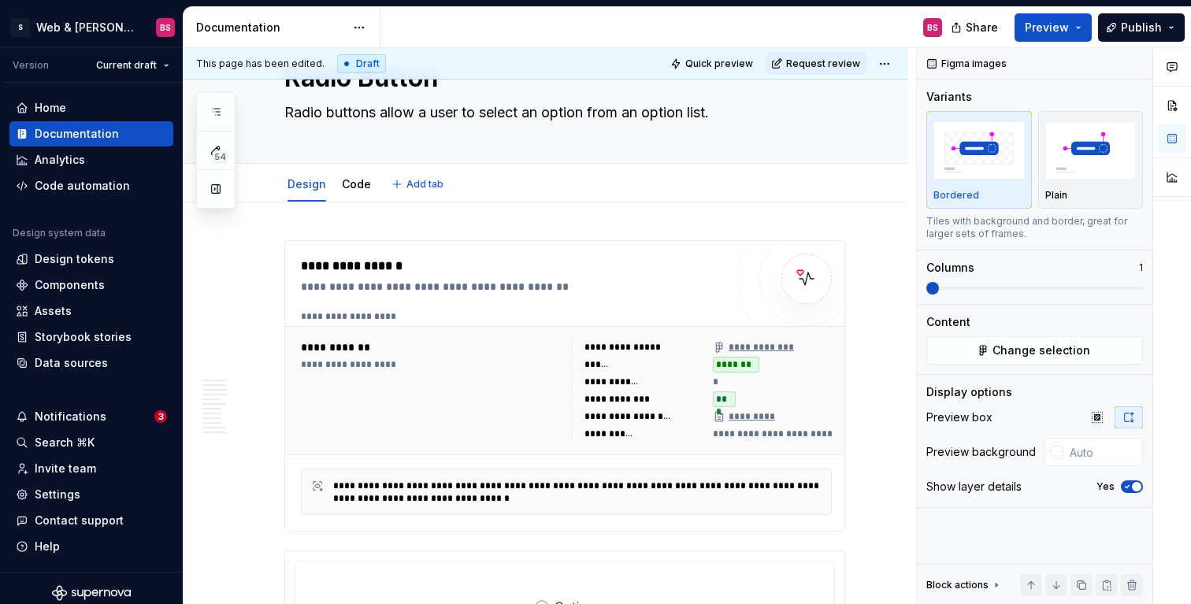
scroll to position [0, 0]
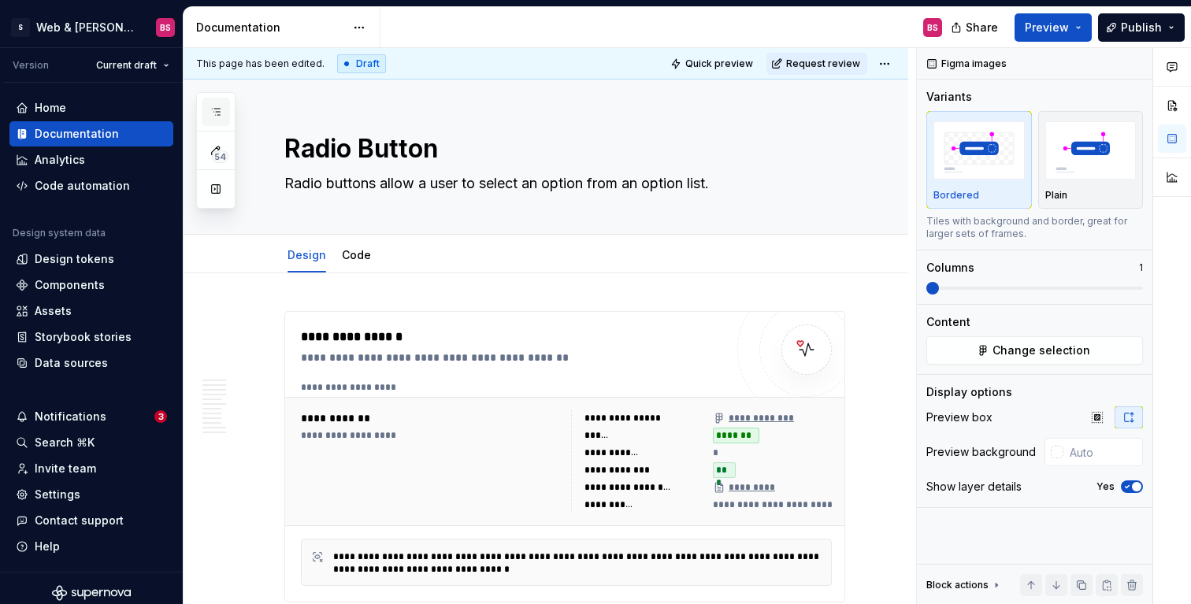
click at [214, 107] on icon "button" at bounding box center [216, 112] width 13 height 13
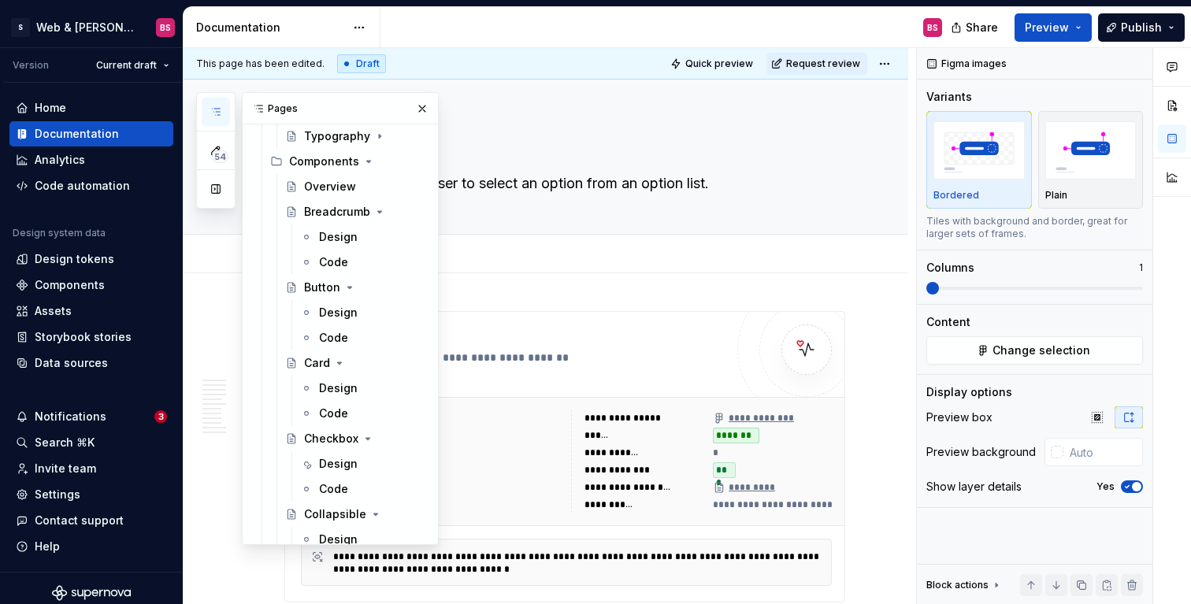
scroll to position [438, 0]
click at [344, 311] on div "Design" at bounding box center [338, 314] width 39 height 16
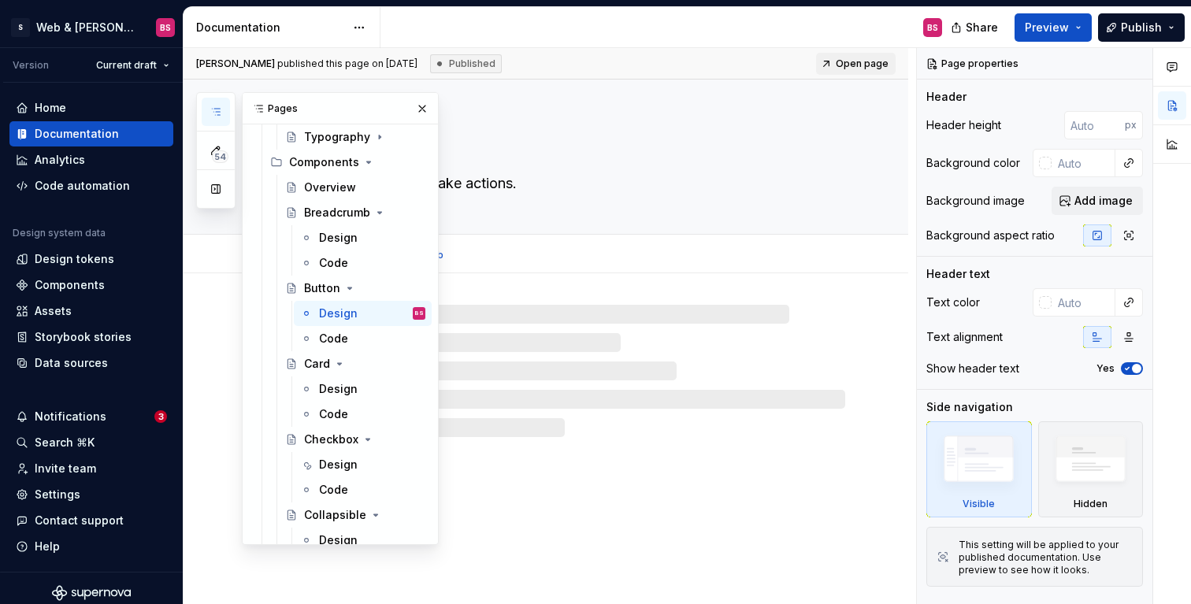
click at [693, 266] on div "Design Code Add tab" at bounding box center [565, 255] width 580 height 35
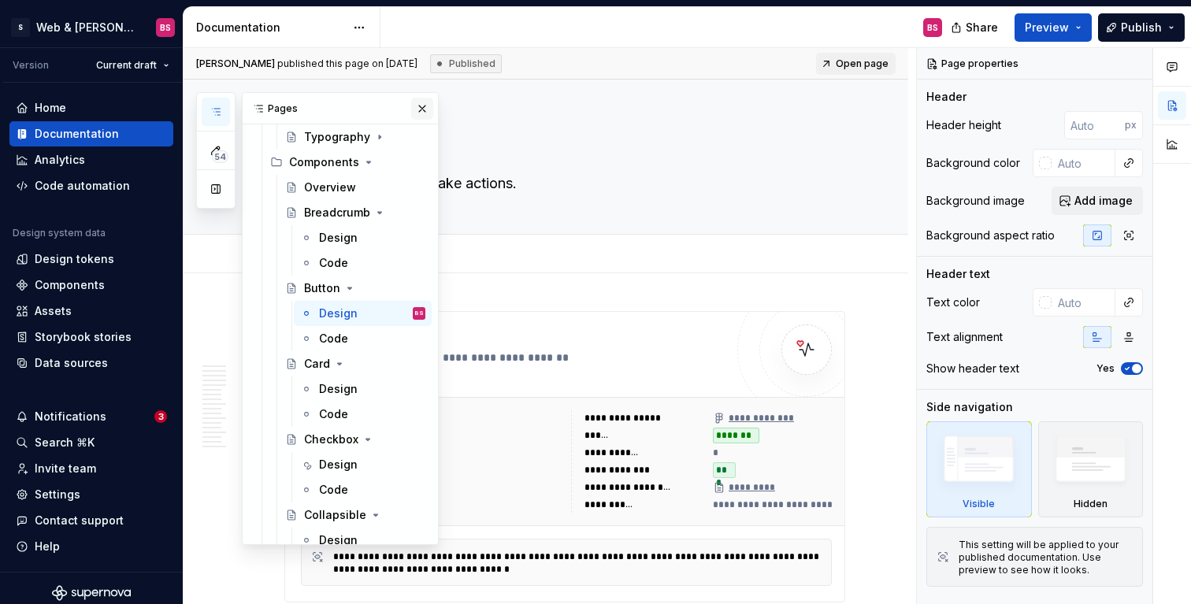
click at [422, 110] on button "button" at bounding box center [422, 109] width 22 height 22
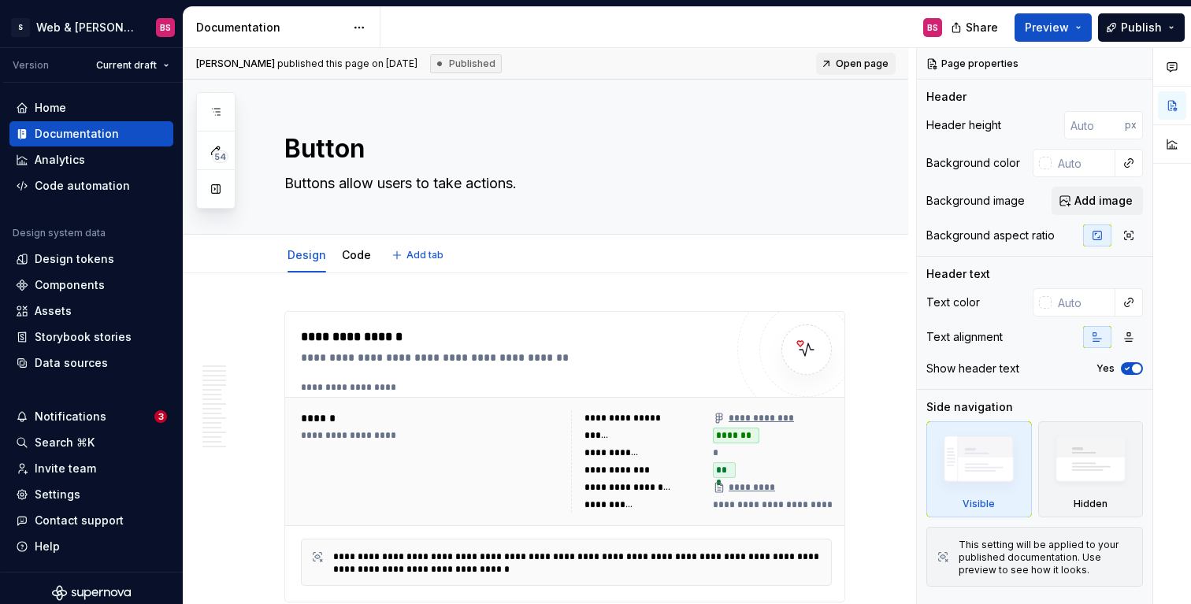
type textarea "*"
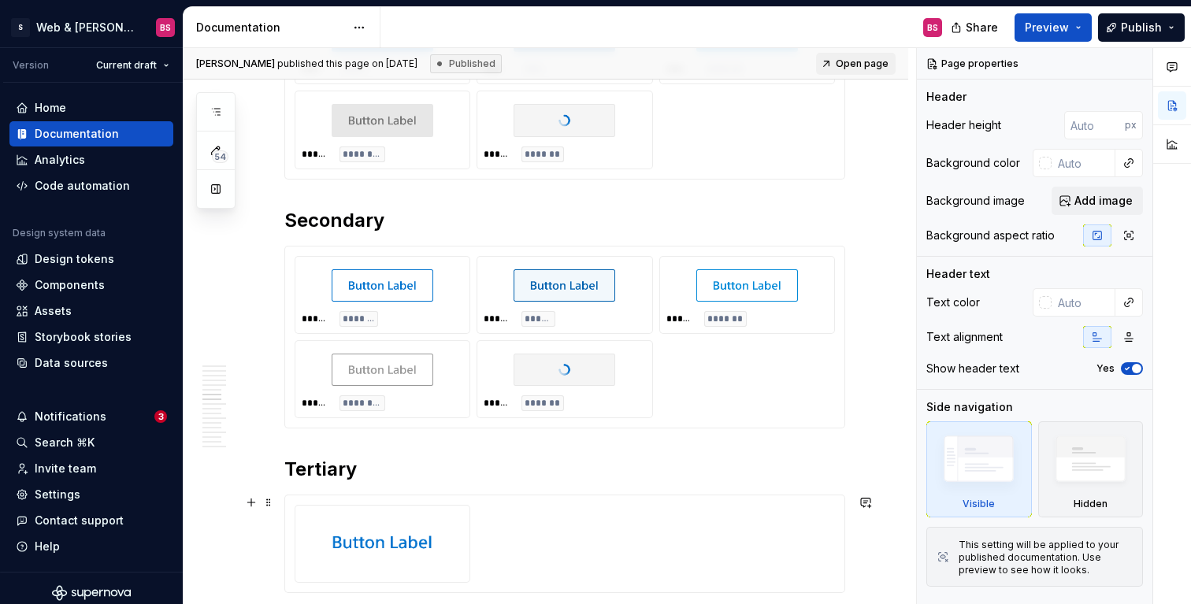
scroll to position [1867, 0]
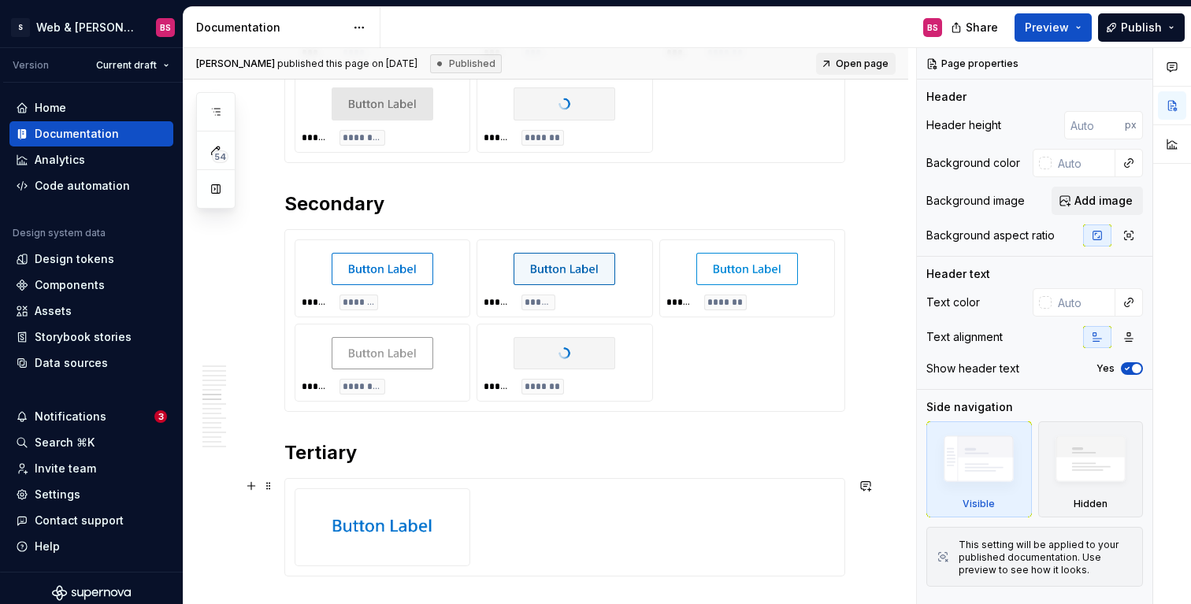
click at [507, 515] on div at bounding box center [565, 528] width 541 height 78
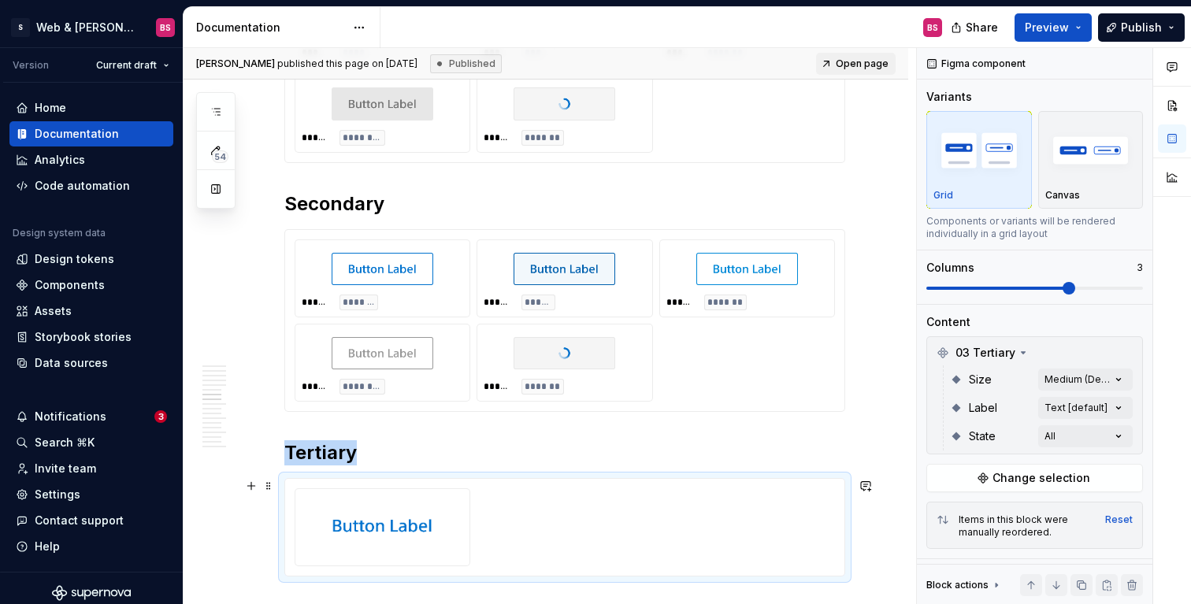
click at [388, 555] on div at bounding box center [383, 526] width 162 height 61
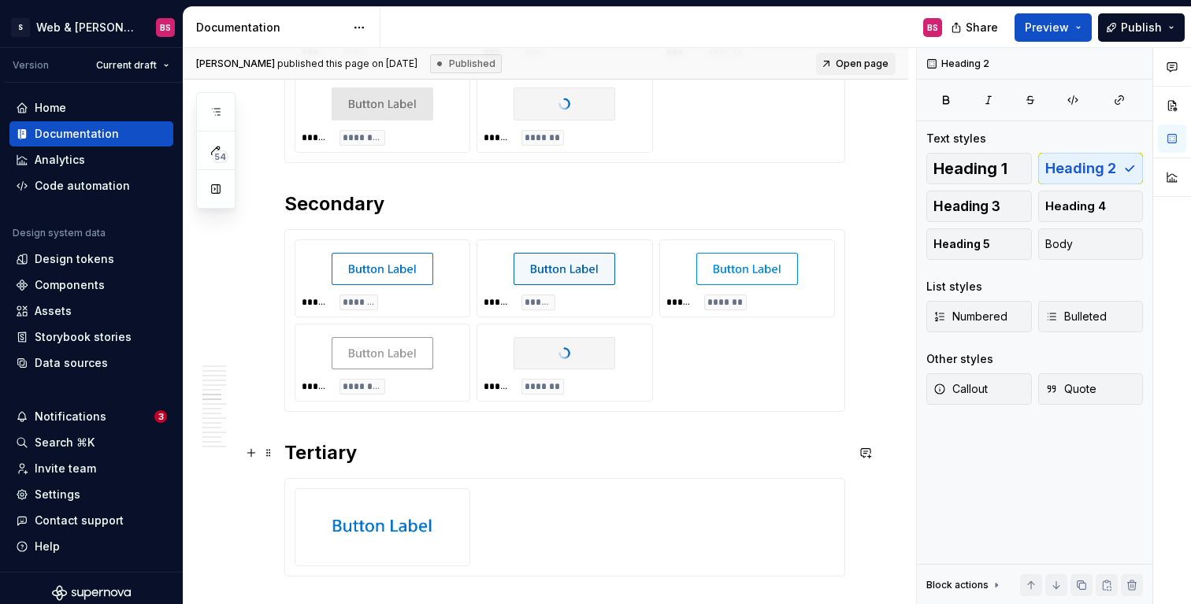
click at [320, 455] on h2 "Tertiary" at bounding box center [564, 452] width 561 height 25
click at [325, 229] on div "****** ******* ****** ***** ****** ******* ****** ******** ****** *******" at bounding box center [564, 321] width 561 height 184
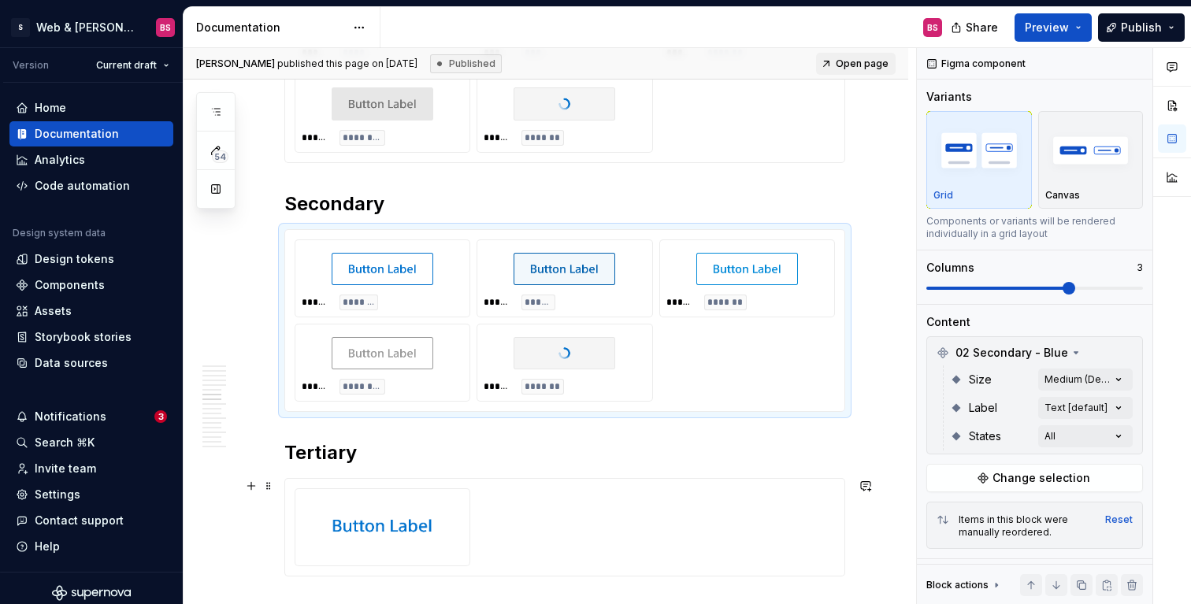
click at [332, 478] on div at bounding box center [564, 527] width 561 height 98
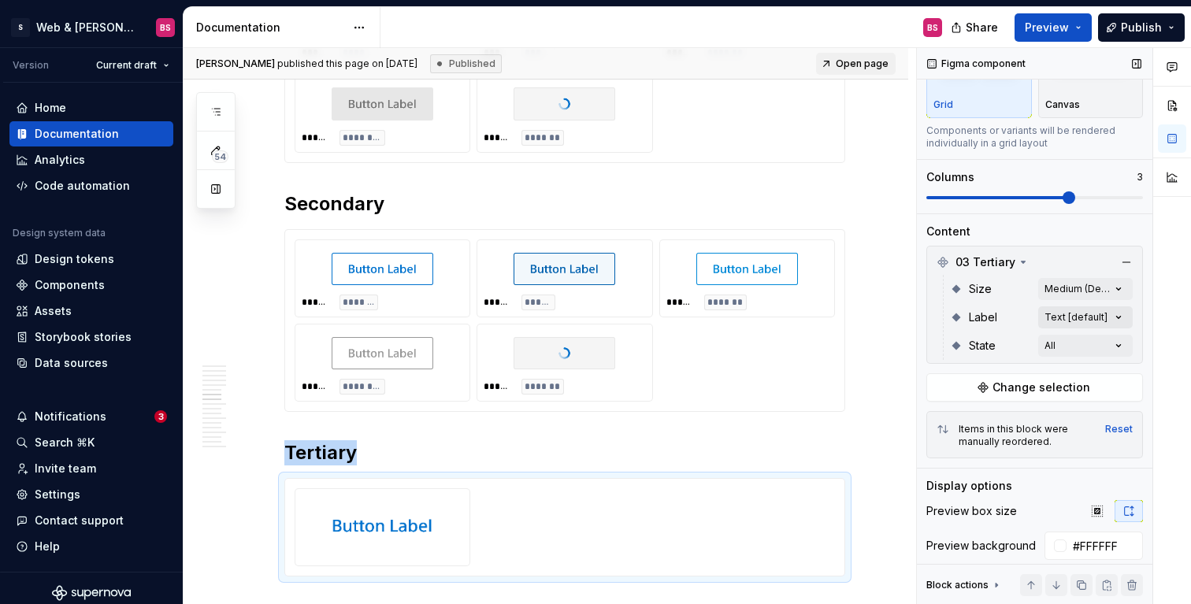
scroll to position [94, 0]
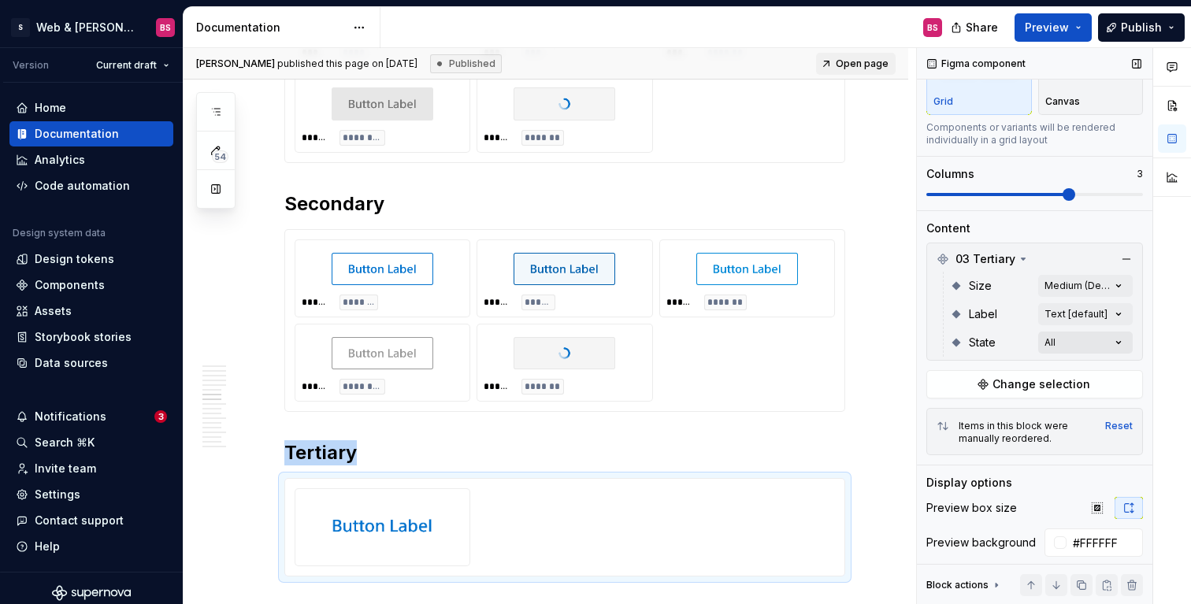
click at [1121, 344] on div "Comments Open comments No comments yet Select ‘Comment’ from the block context …" at bounding box center [1054, 326] width 274 height 557
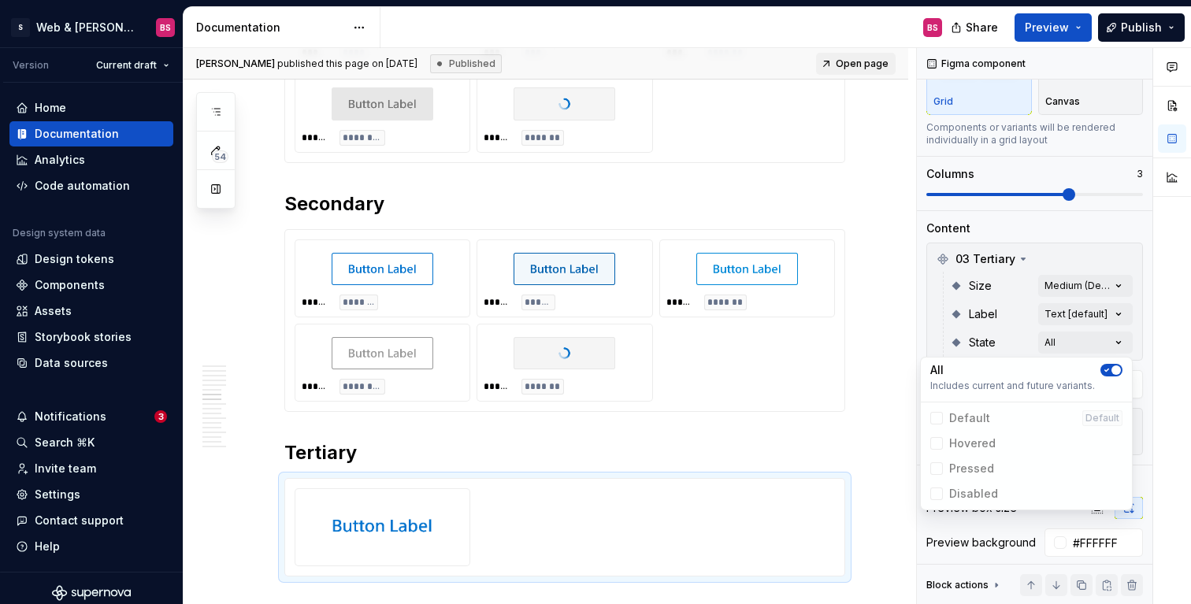
click at [1122, 344] on div "Comments Open comments No comments yet Select ‘Comment’ from the block context …" at bounding box center [1054, 326] width 274 height 557
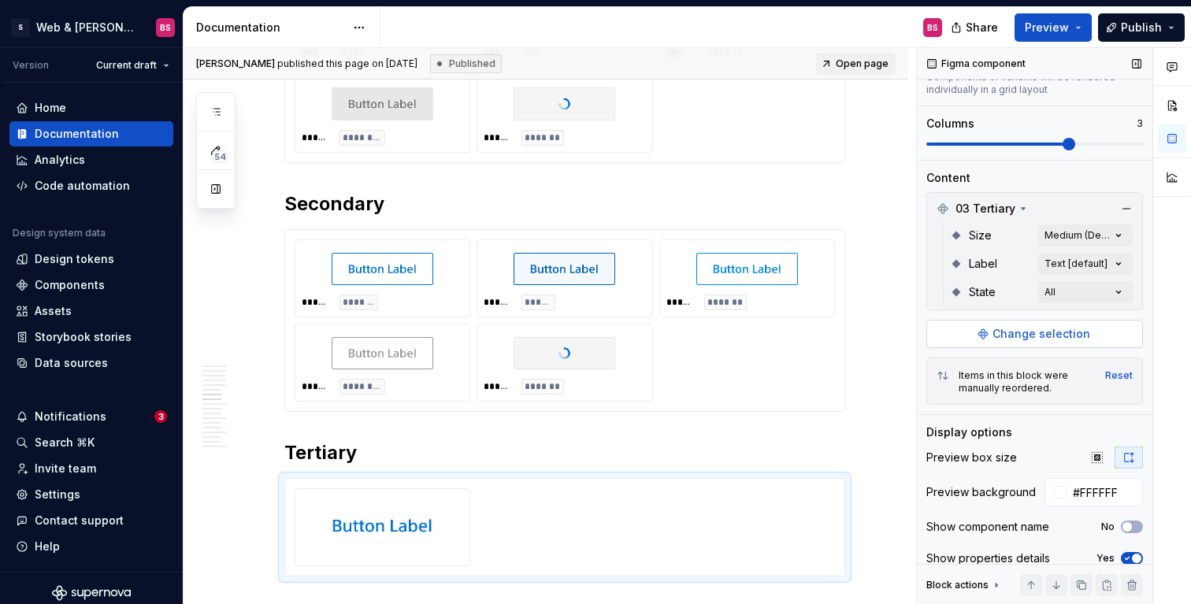
scroll to position [146, 0]
click at [1060, 344] on button "Change selection" at bounding box center [1035, 332] width 217 height 28
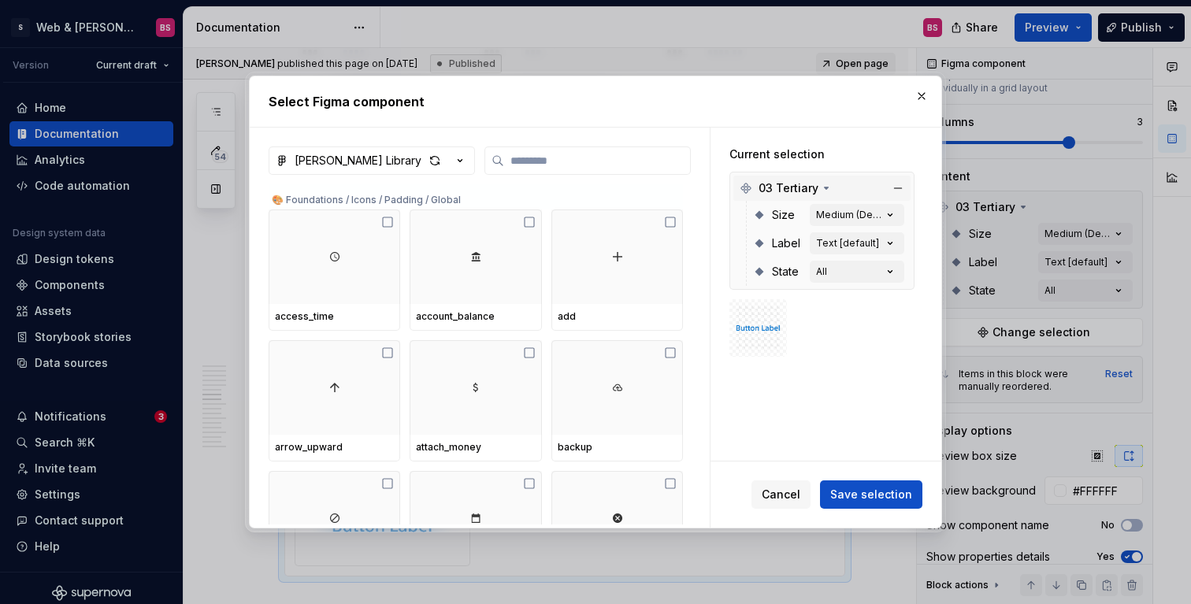
click at [776, 183] on span "03 Tertiary" at bounding box center [789, 188] width 60 height 16
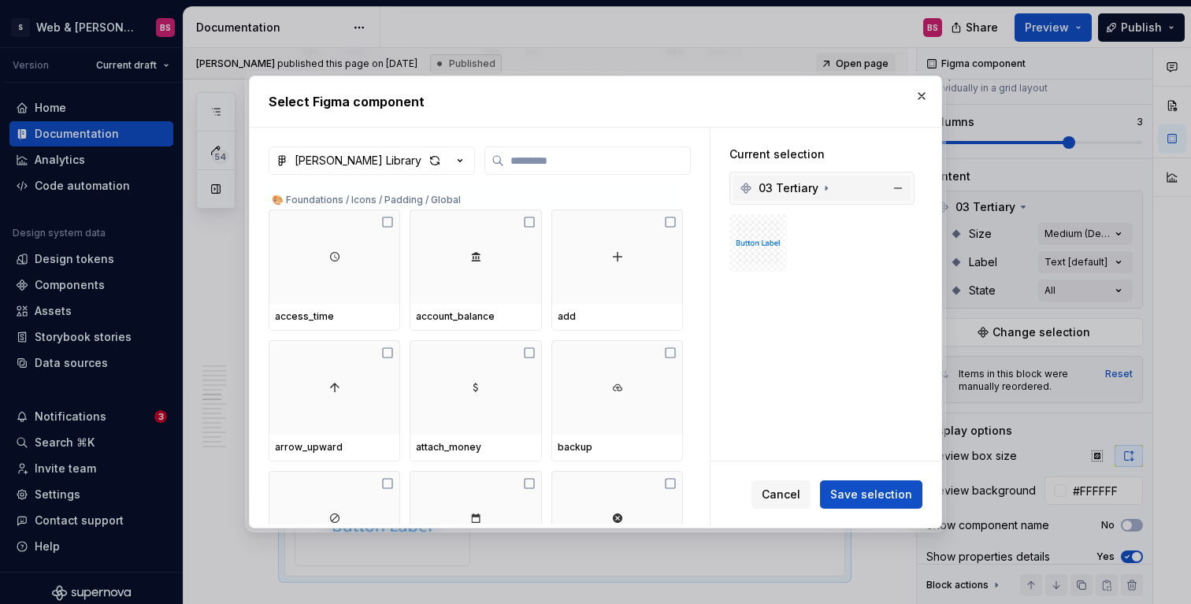
click at [776, 183] on span "03 Tertiary" at bounding box center [789, 188] width 60 height 16
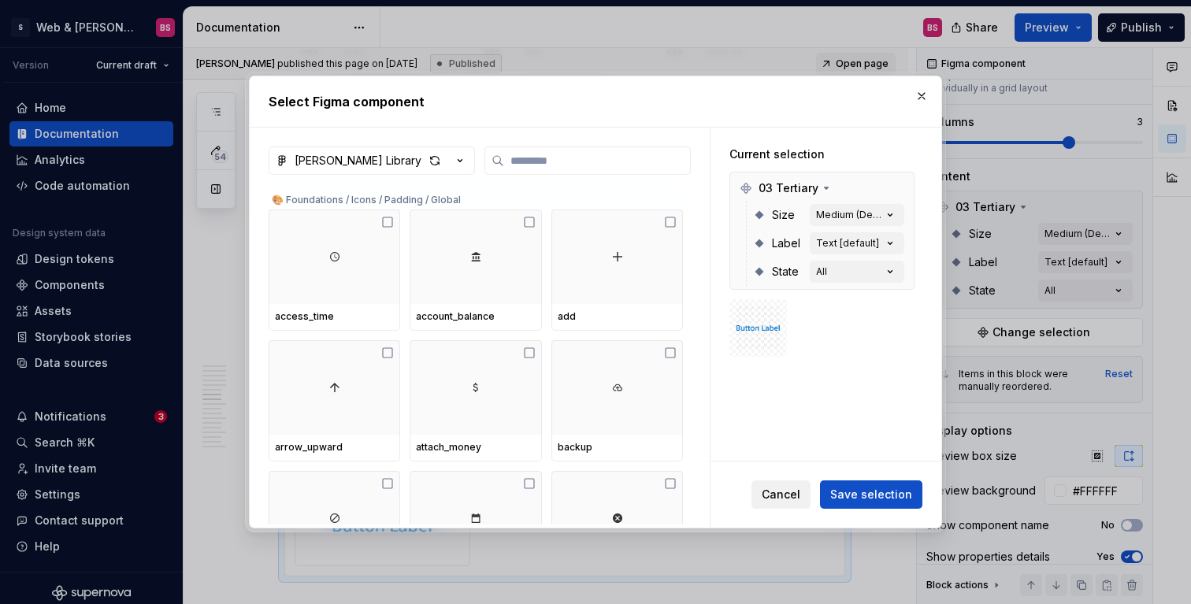
click at [793, 499] on span "Cancel" at bounding box center [781, 495] width 39 height 16
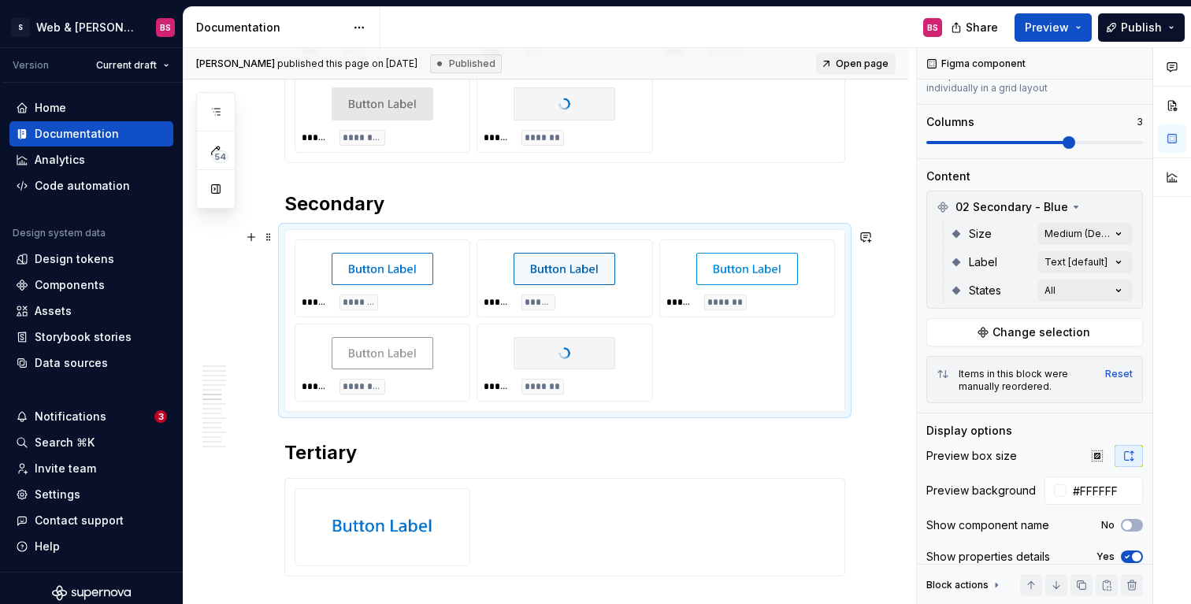
click at [417, 234] on div "****** ******* ****** ***** ****** ******* ****** ******** ****** *******" at bounding box center [564, 321] width 559 height 182
click at [436, 478] on div at bounding box center [564, 527] width 561 height 98
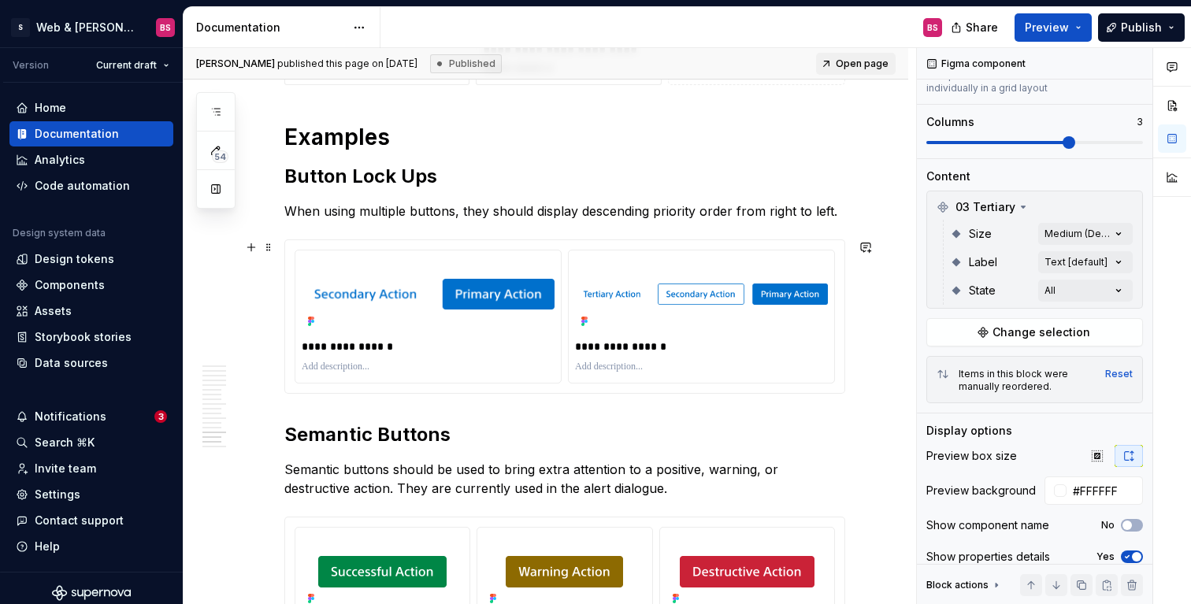
scroll to position [3473, 0]
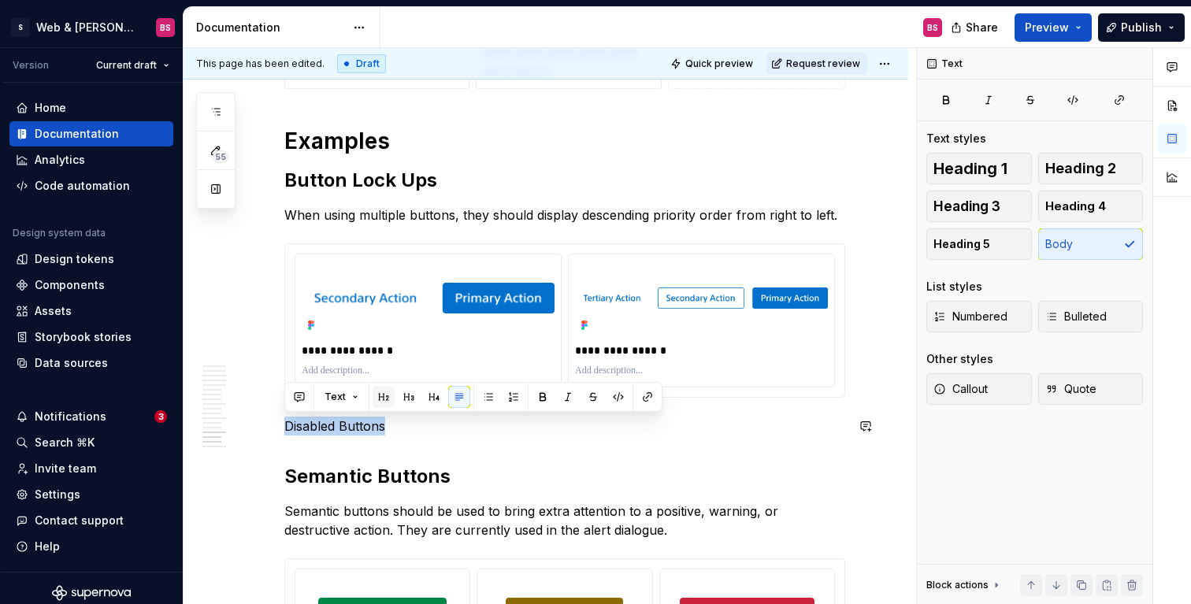
click at [378, 396] on button "button" at bounding box center [384, 397] width 22 height 22
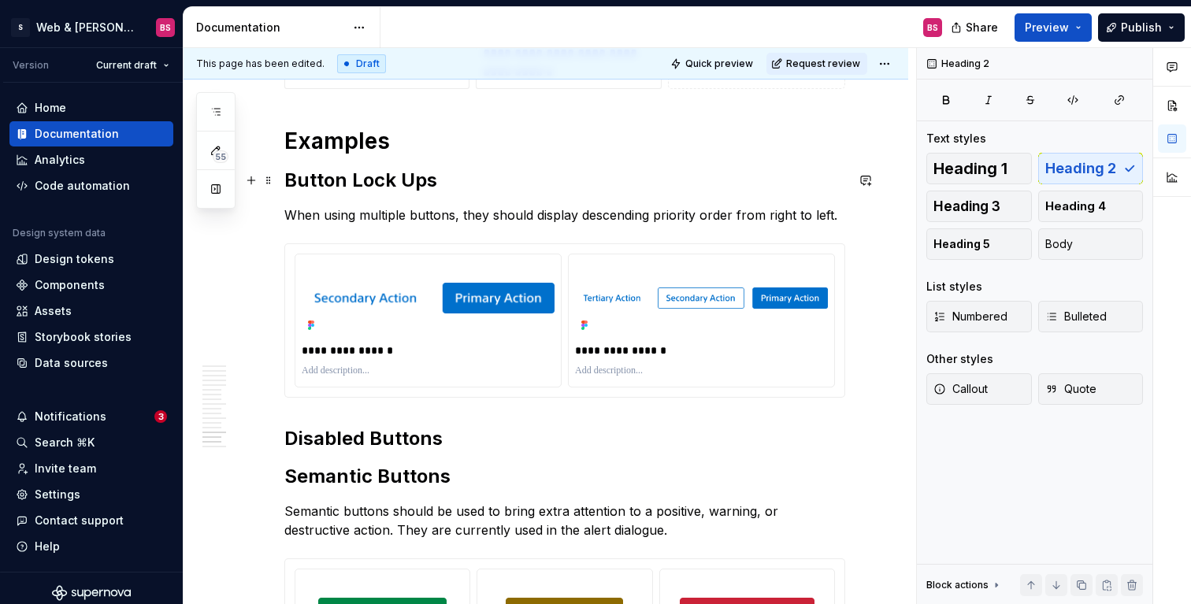
click at [398, 180] on h2 "Button Lock Ups" at bounding box center [564, 180] width 561 height 25
click at [447, 443] on h2 "Disabled Buttons" at bounding box center [564, 438] width 561 height 25
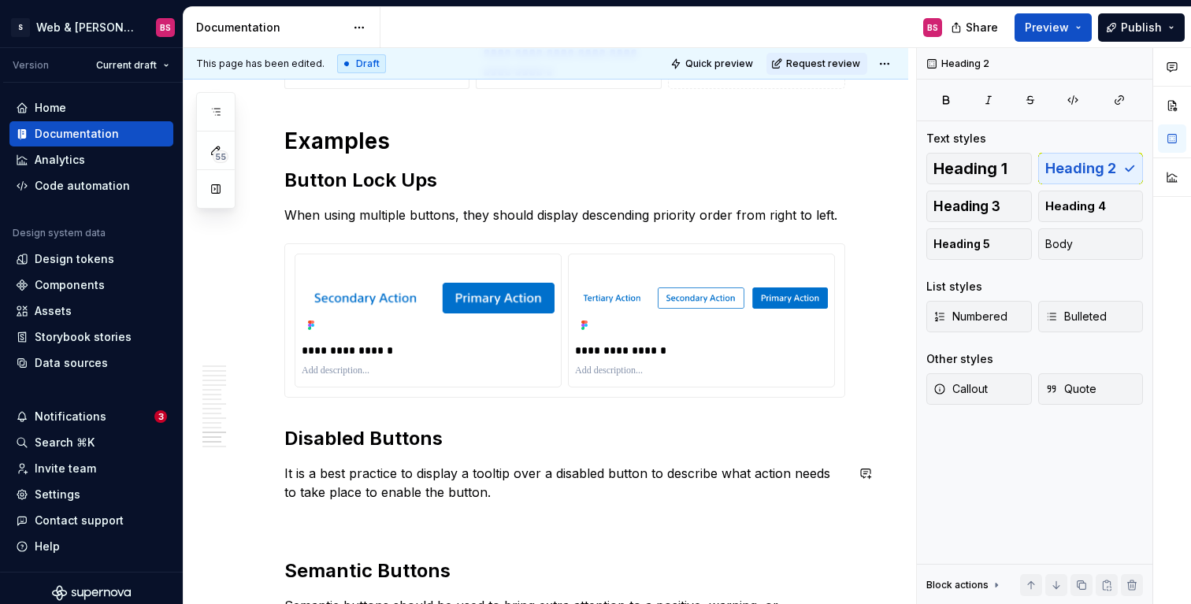
scroll to position [3475, 0]
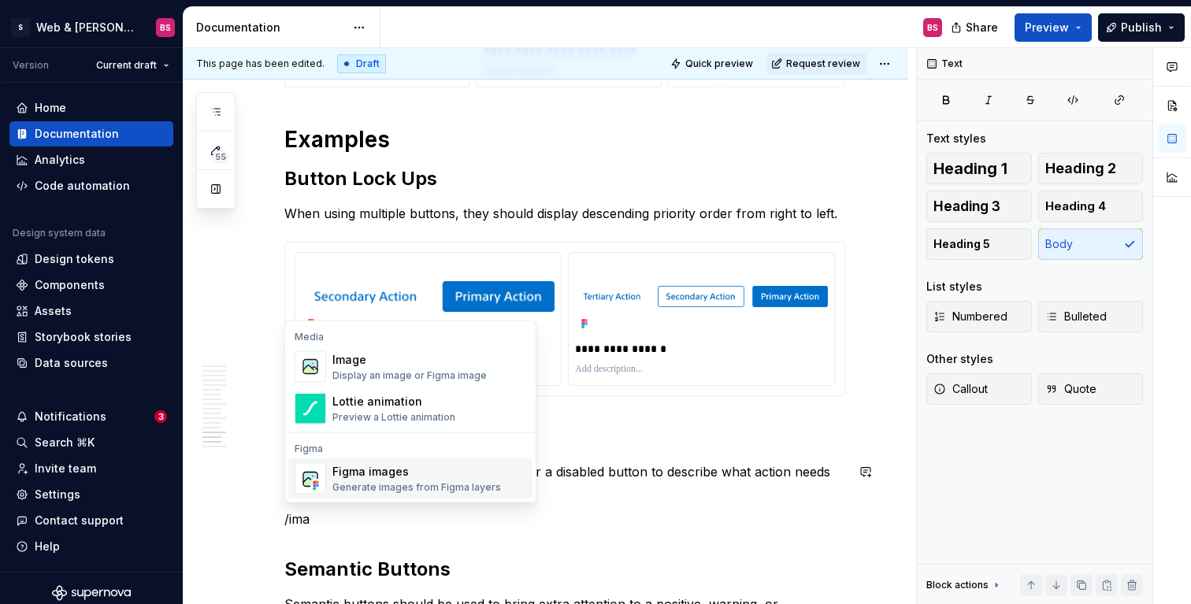
click at [389, 471] on div "Figma images" at bounding box center [417, 472] width 169 height 16
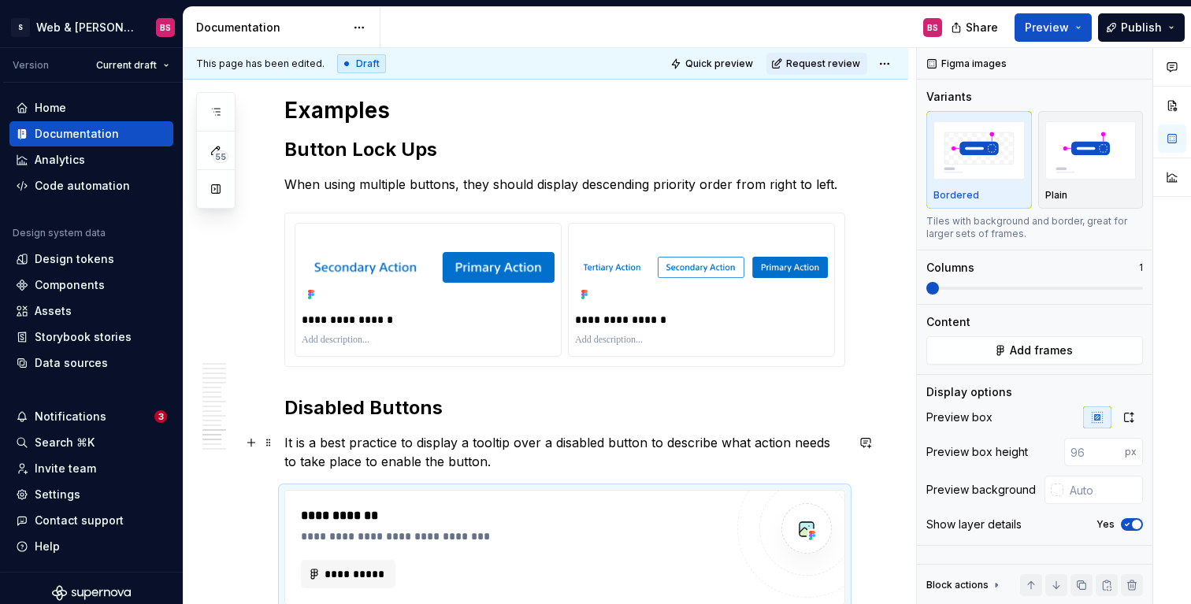
click at [719, 444] on p "It is a best practice to display a tooltip over a disabled button to describe w…" at bounding box center [564, 452] width 561 height 38
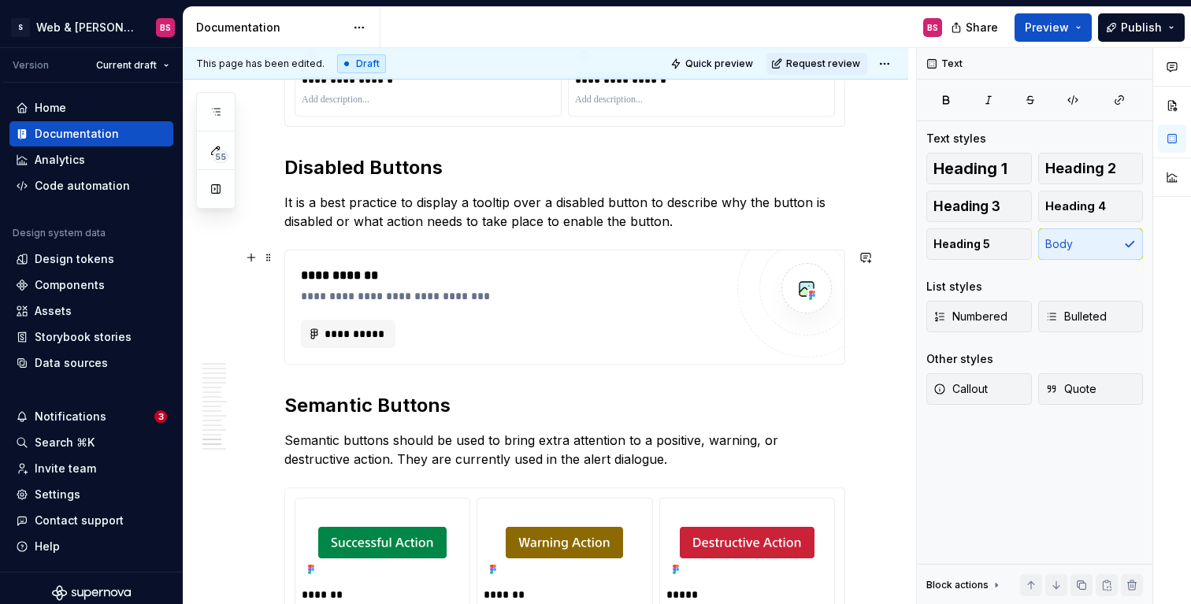
scroll to position [3746, 0]
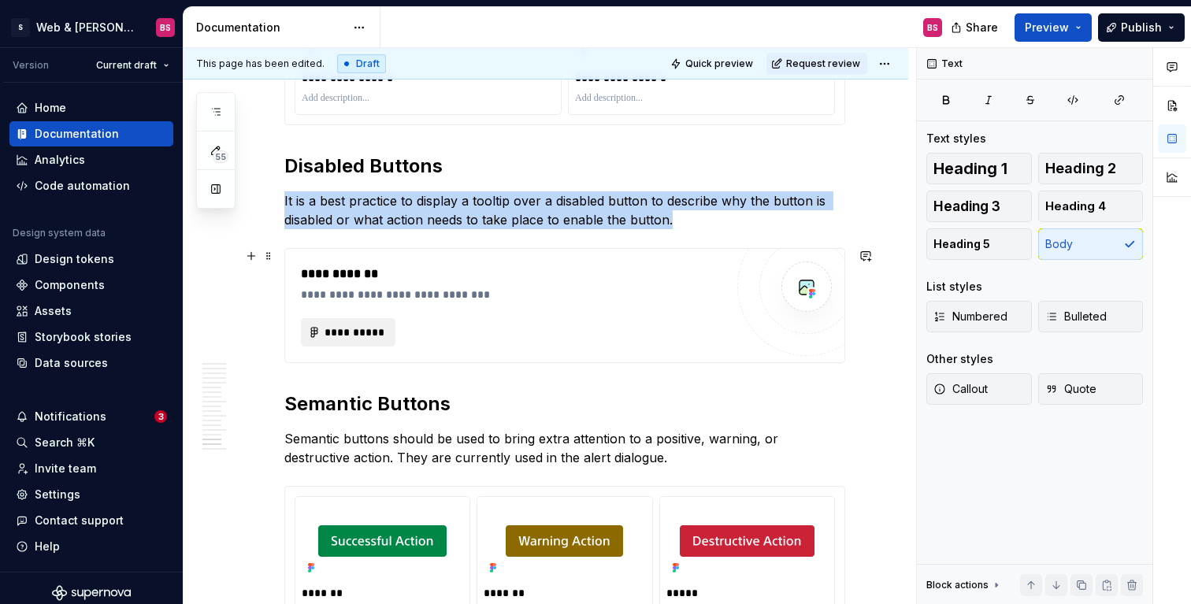
click at [350, 334] on span "**********" at bounding box center [354, 333] width 61 height 16
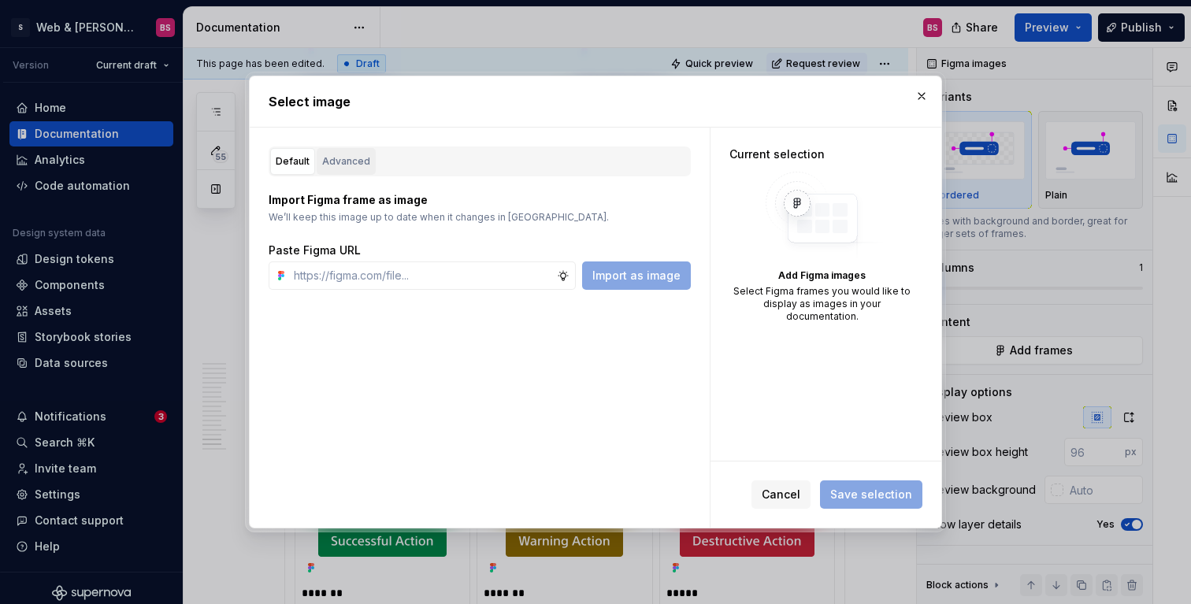
click at [350, 162] on div "Advanced" at bounding box center [346, 162] width 48 height 16
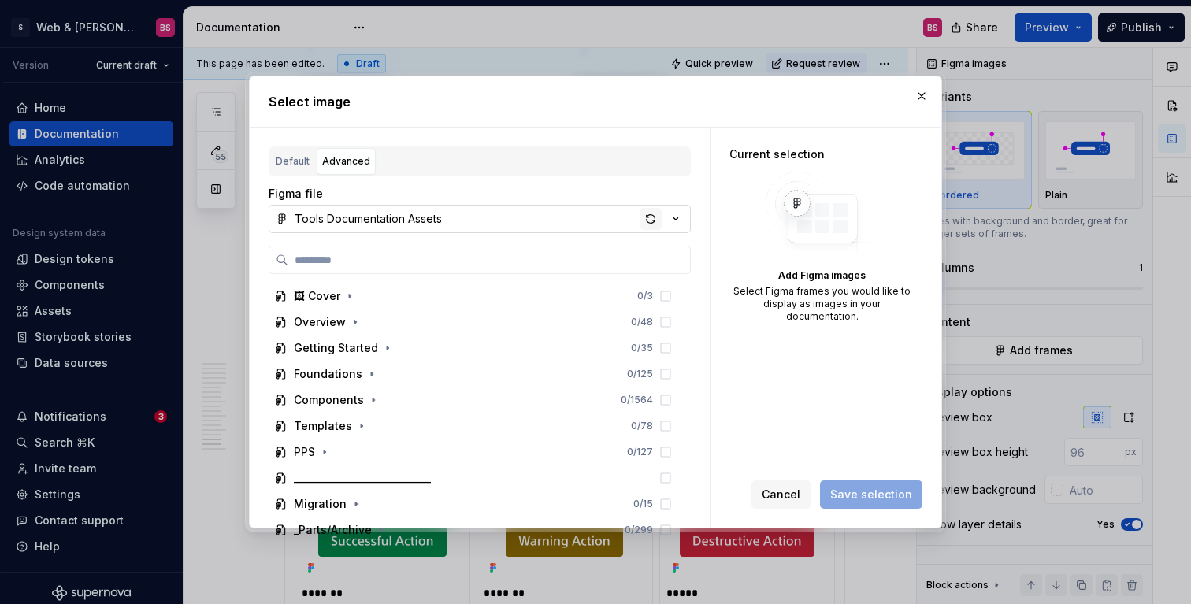
click at [649, 216] on div "button" at bounding box center [651, 219] width 22 height 22
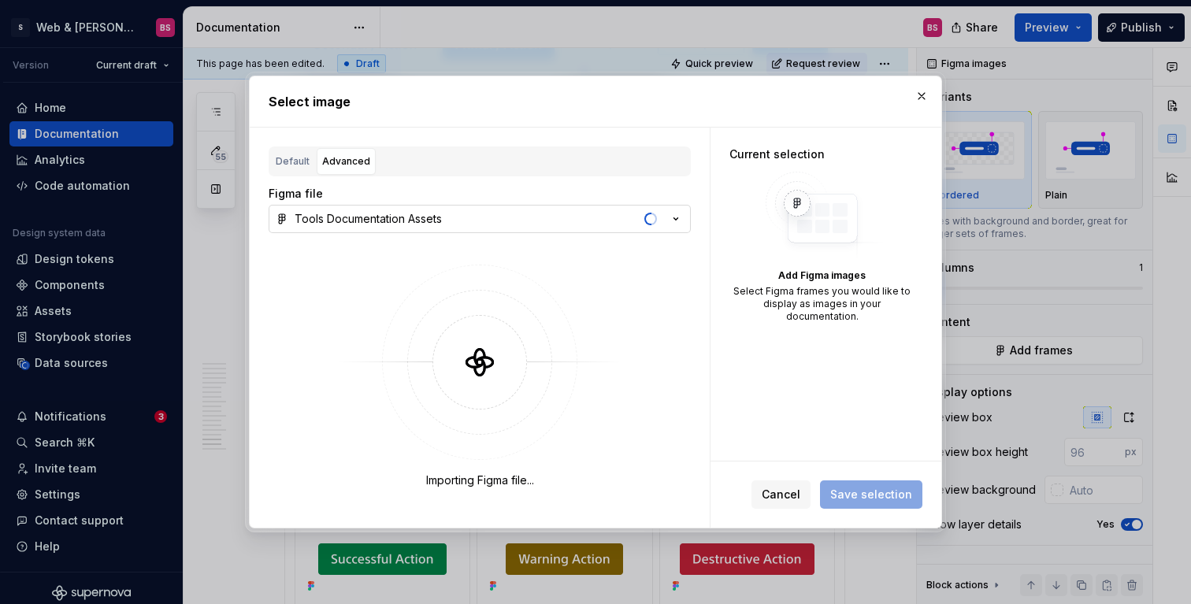
scroll to position [3764, 0]
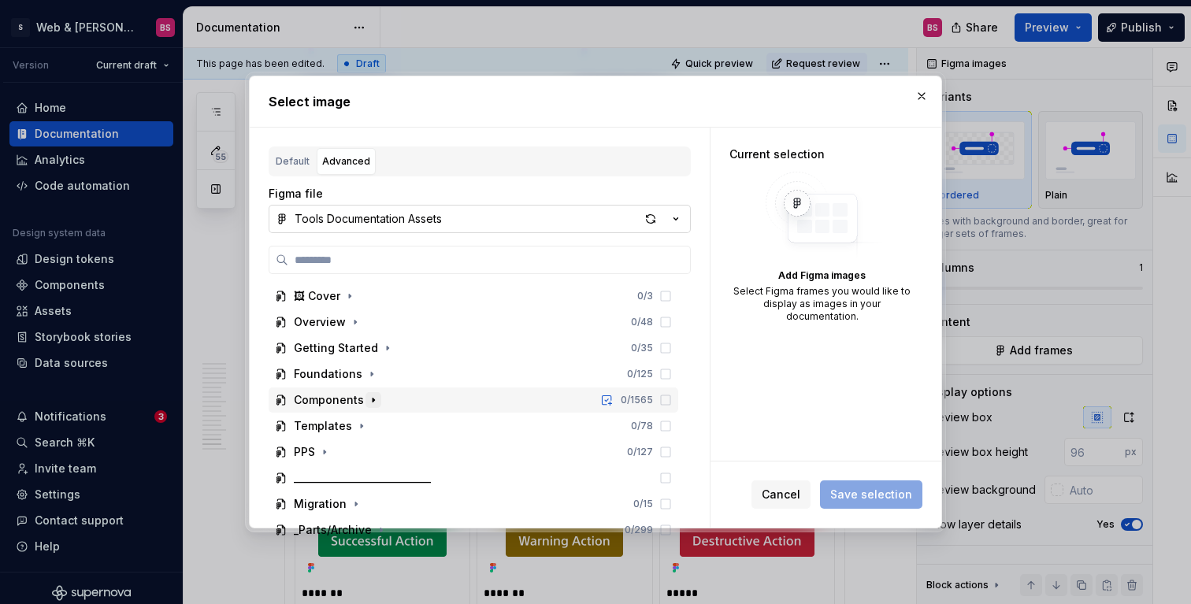
click at [371, 397] on icon "button" at bounding box center [373, 400] width 13 height 13
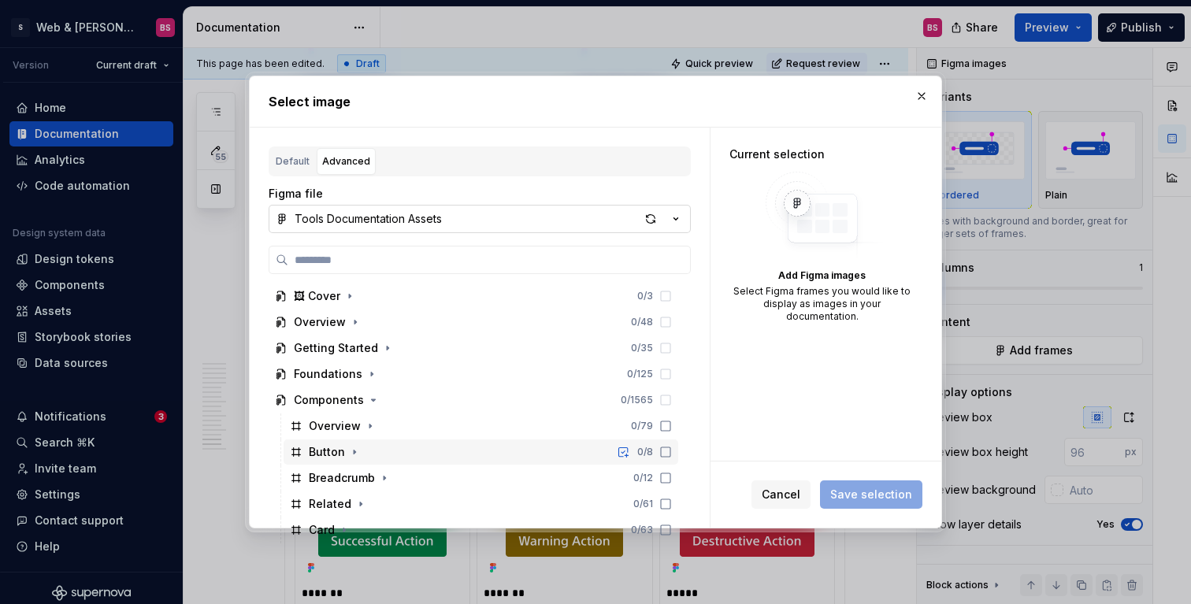
scroll to position [111, 0]
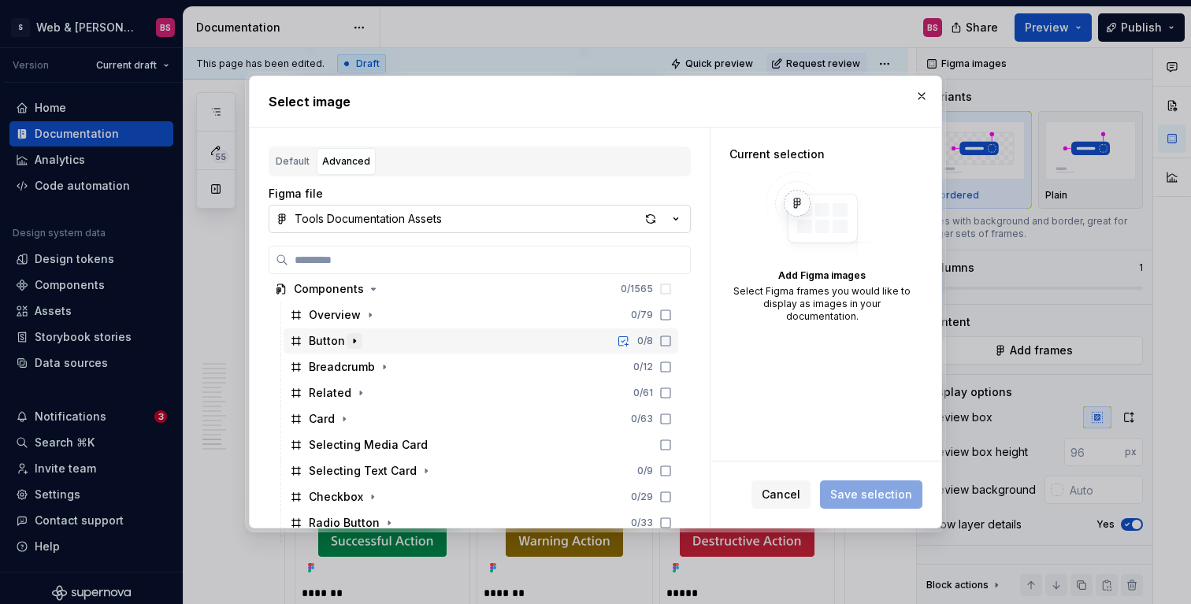
click at [354, 342] on icon "button" at bounding box center [355, 341] width 2 height 4
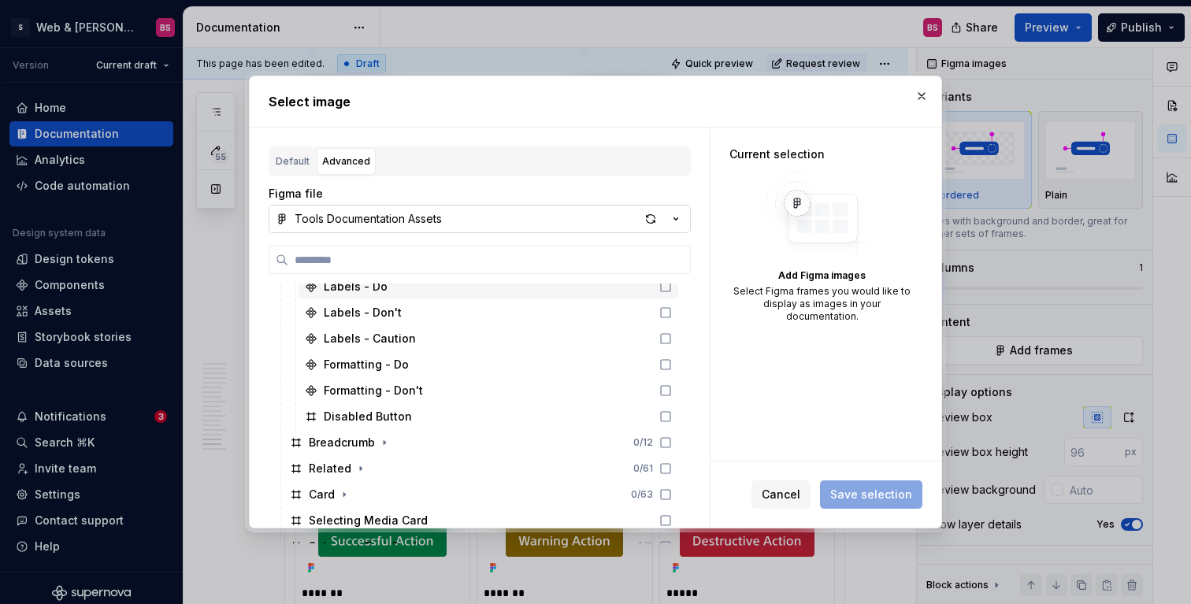
scroll to position [224, 0]
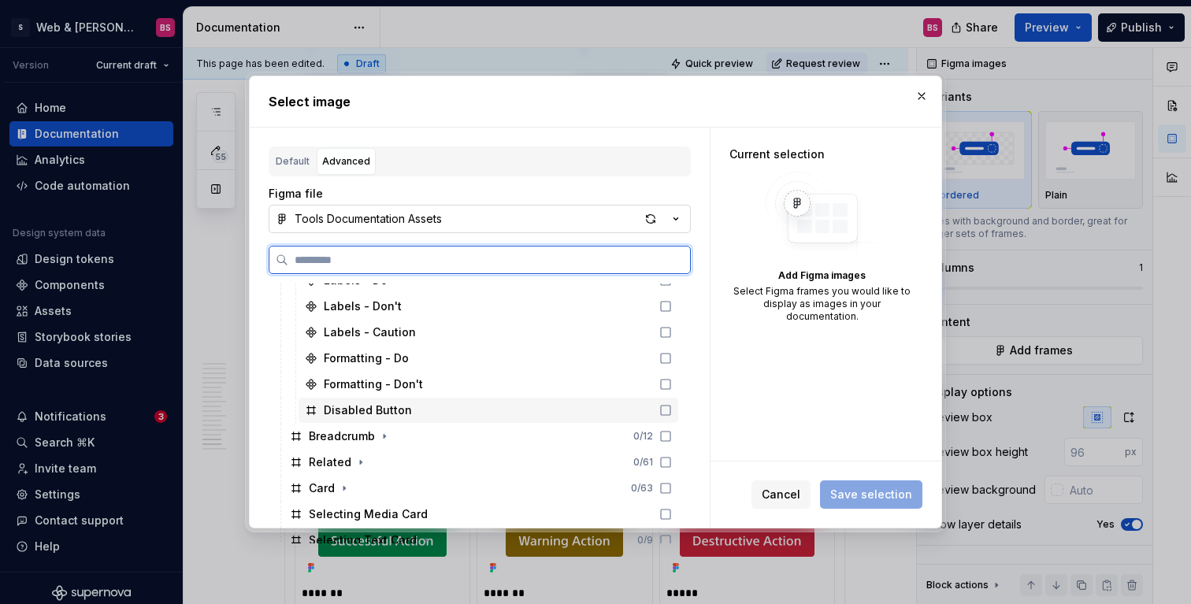
click at [672, 407] on icon at bounding box center [666, 410] width 13 height 13
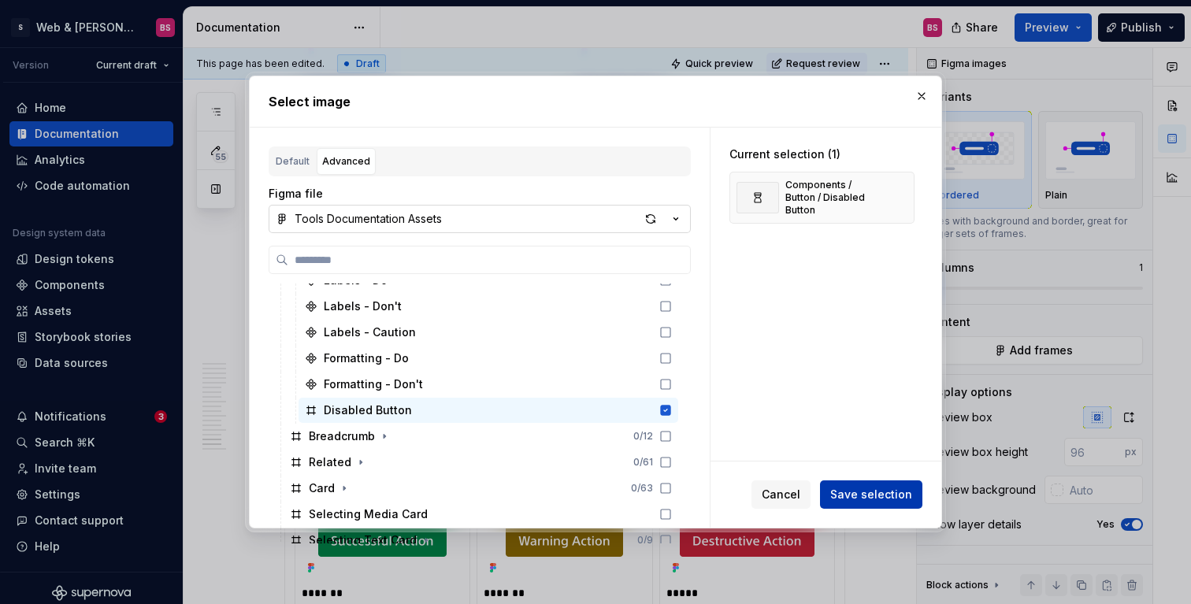
click at [859, 499] on span "Save selection" at bounding box center [872, 495] width 82 height 16
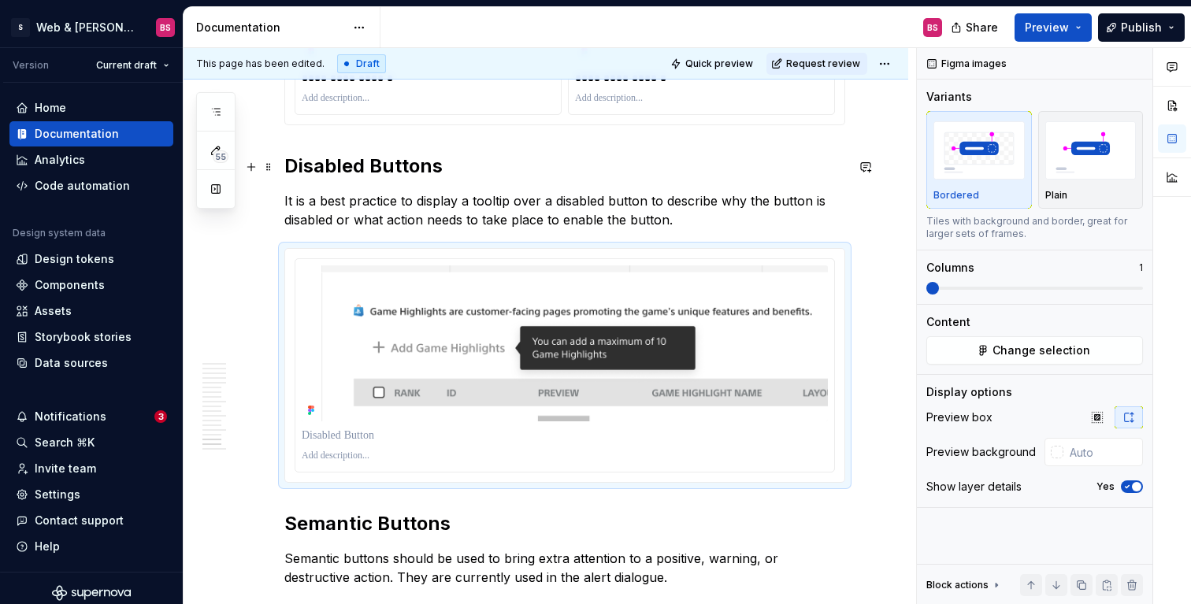
click at [440, 170] on h2 "Disabled Buttons" at bounding box center [564, 166] width 561 height 25
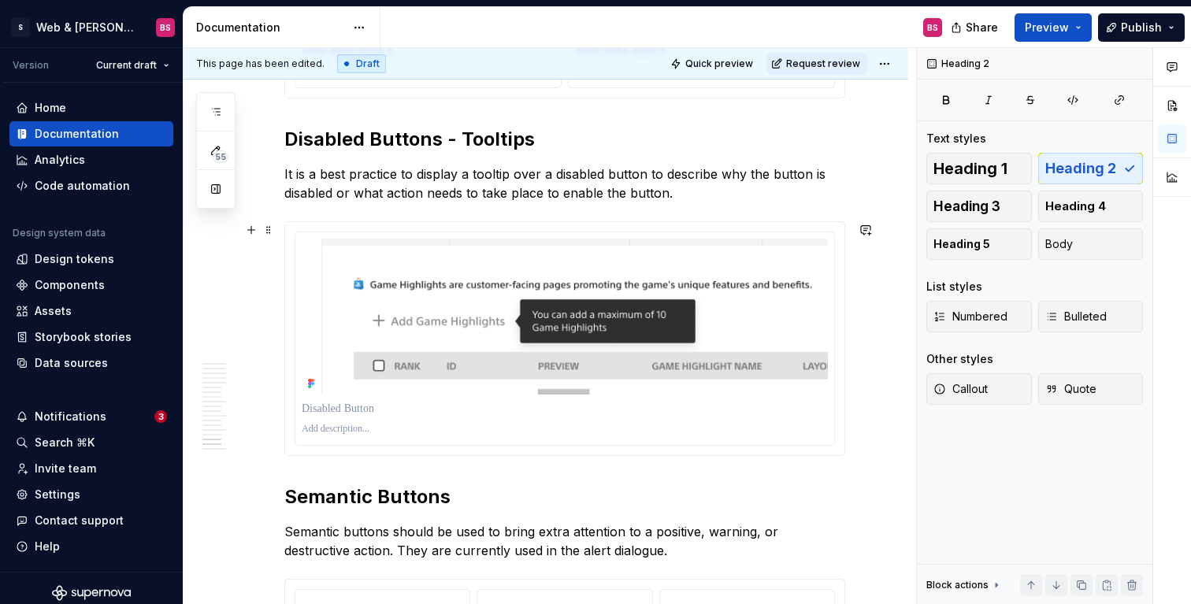
scroll to position [3789, 0]
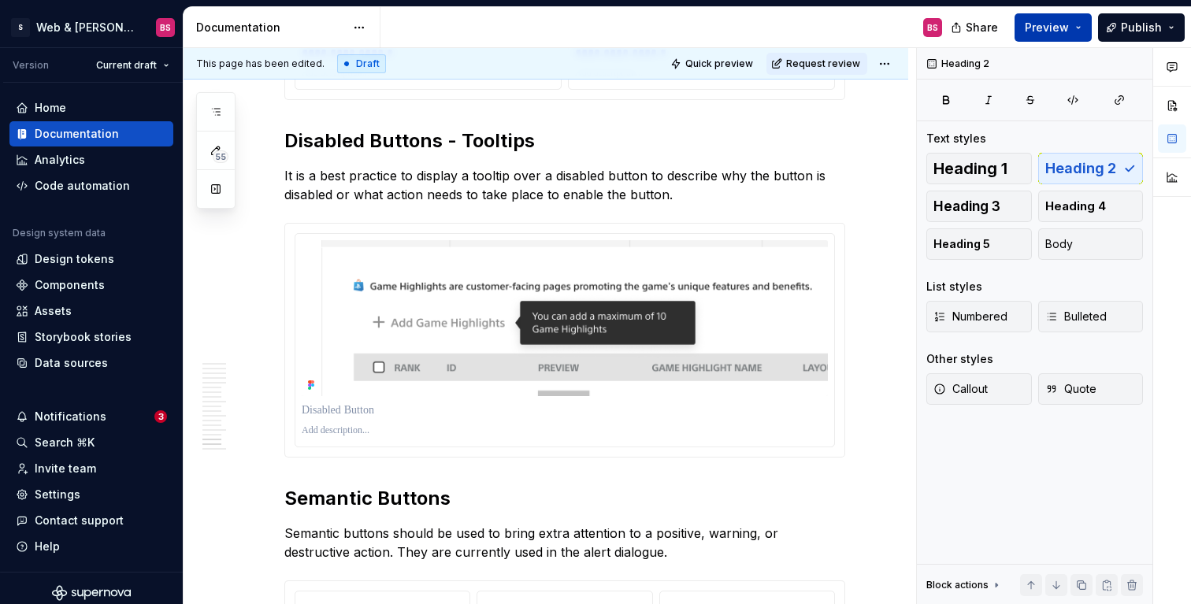
click at [1089, 31] on button "Preview" at bounding box center [1053, 27] width 77 height 28
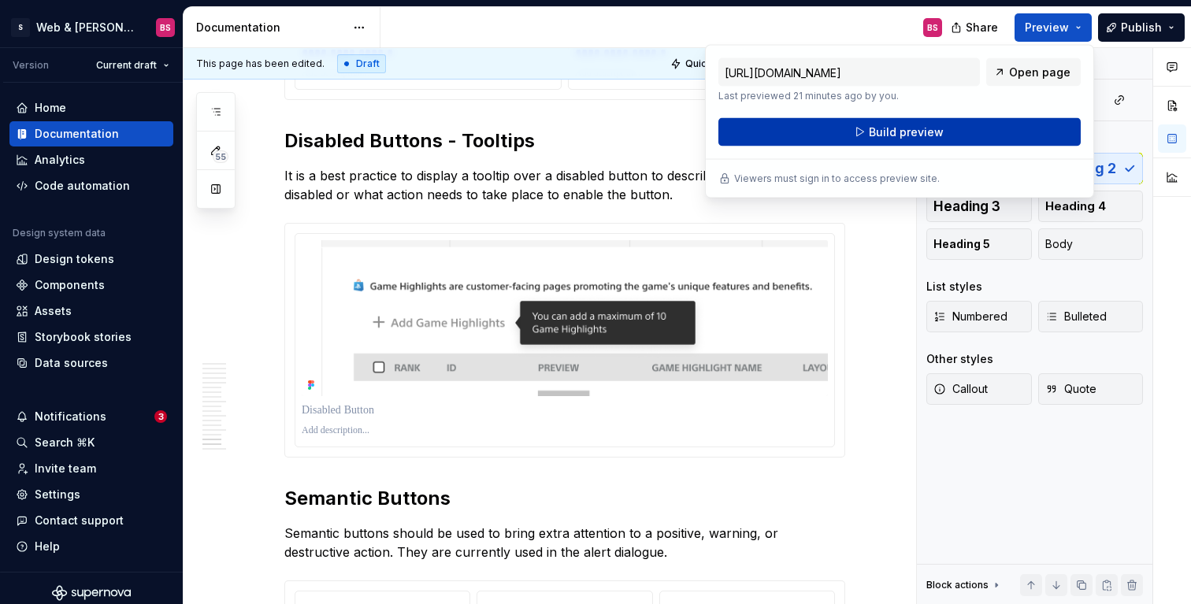
click at [939, 132] on span "Build preview" at bounding box center [906, 133] width 75 height 16
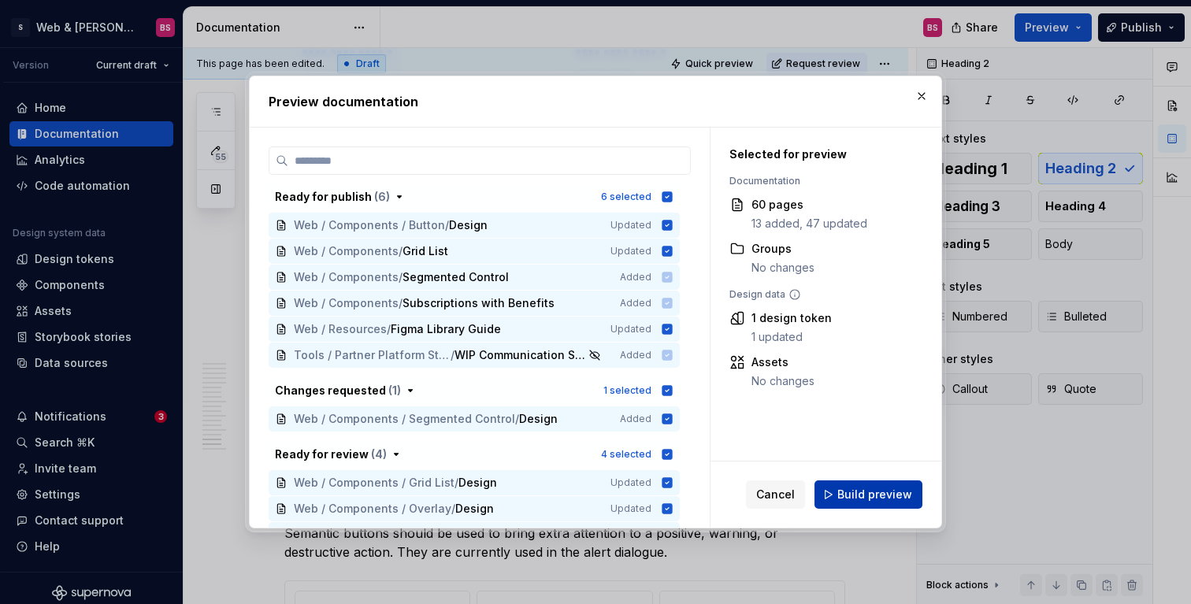
click at [857, 493] on span "Build preview" at bounding box center [875, 495] width 75 height 16
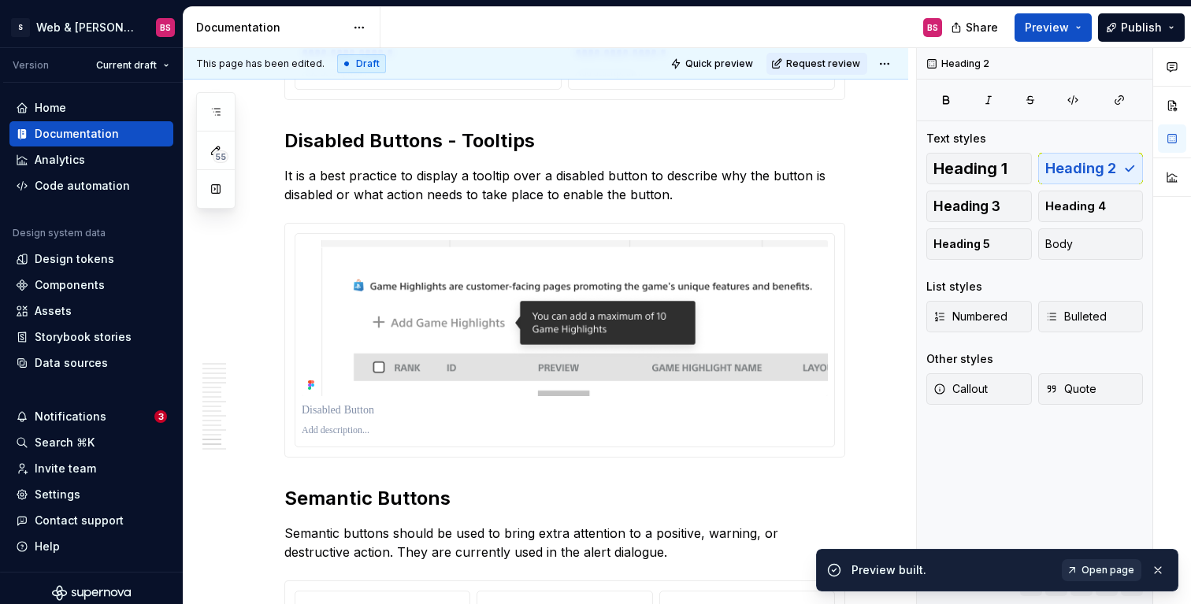
click at [1093, 570] on span "Open page" at bounding box center [1108, 570] width 53 height 13
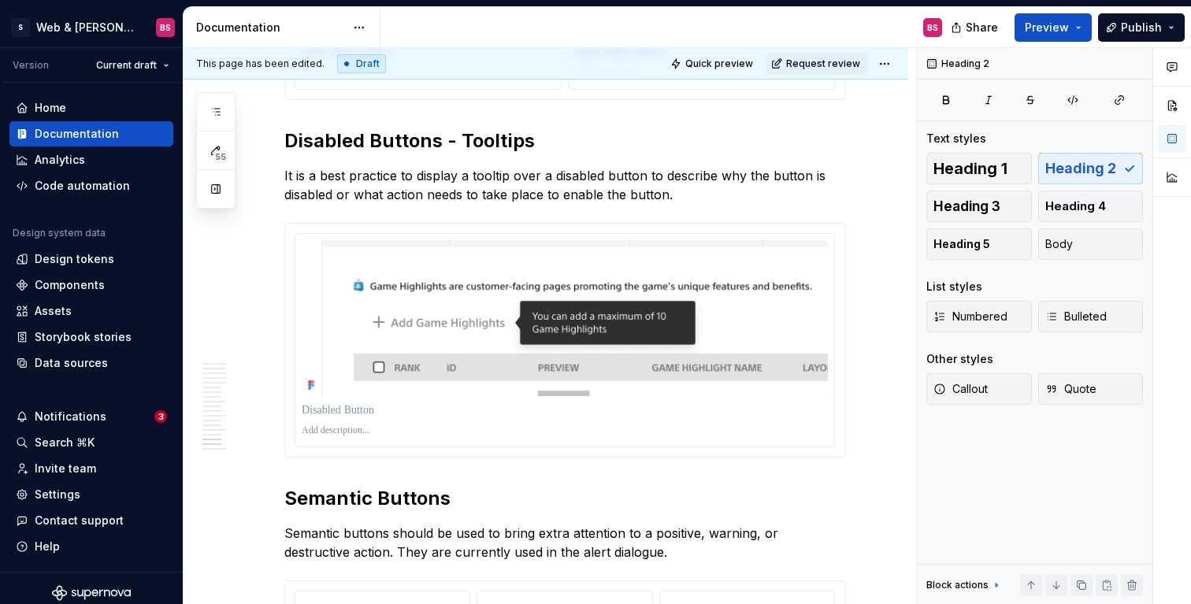
type textarea "*"
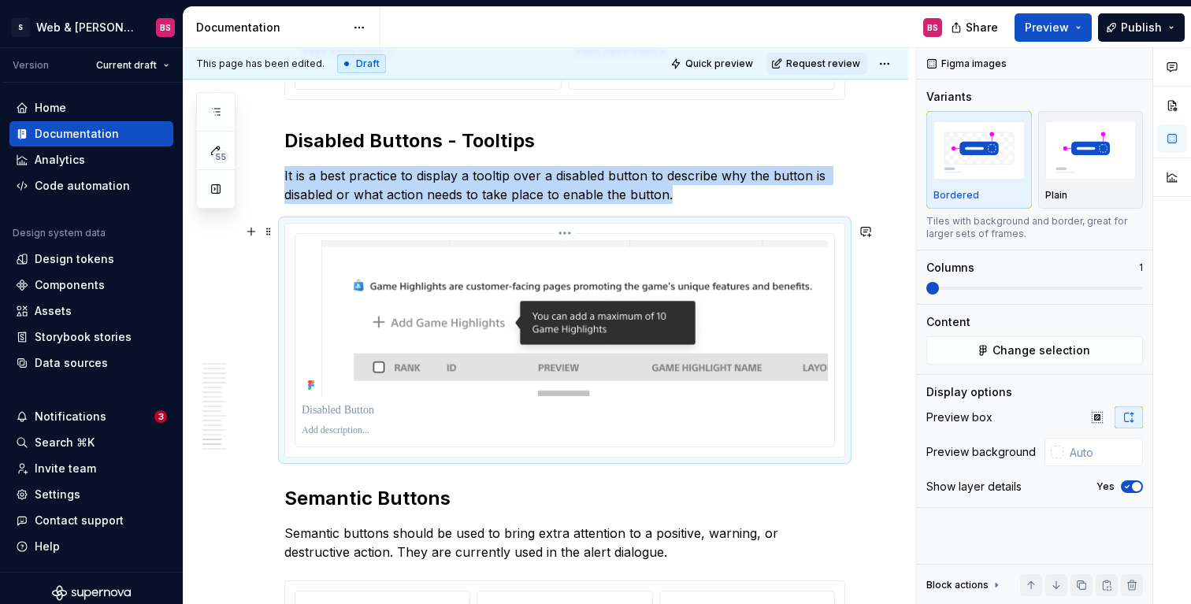
click at [505, 322] on img at bounding box center [565, 318] width 526 height 156
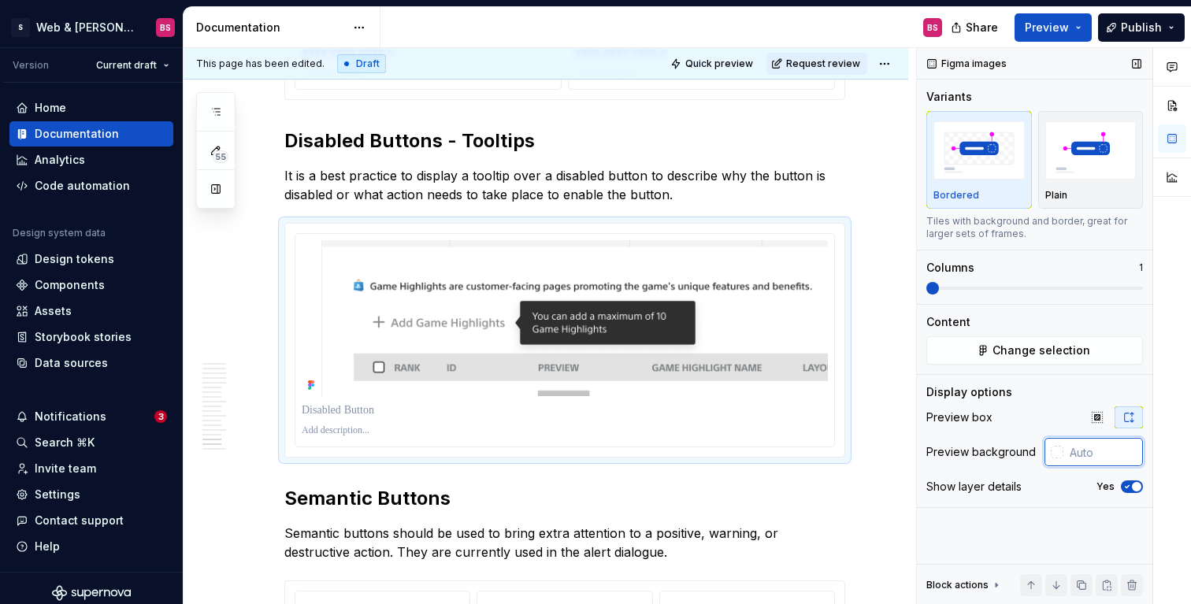
click at [1089, 449] on input "text" at bounding box center [1104, 452] width 80 height 28
type input "#FFFFFF"
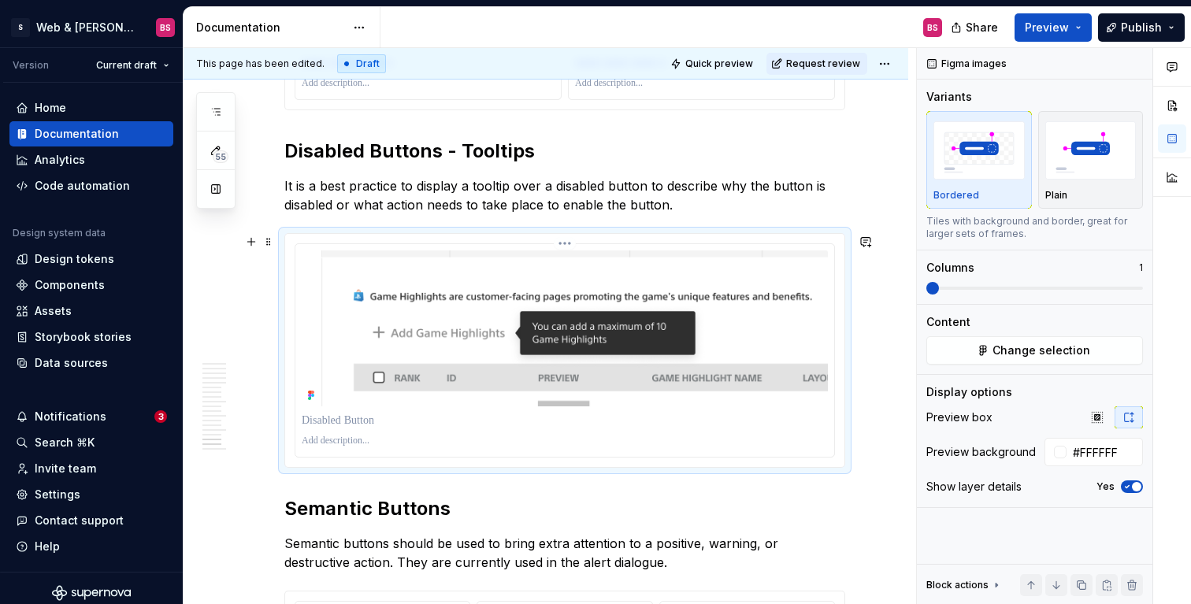
scroll to position [3771, 0]
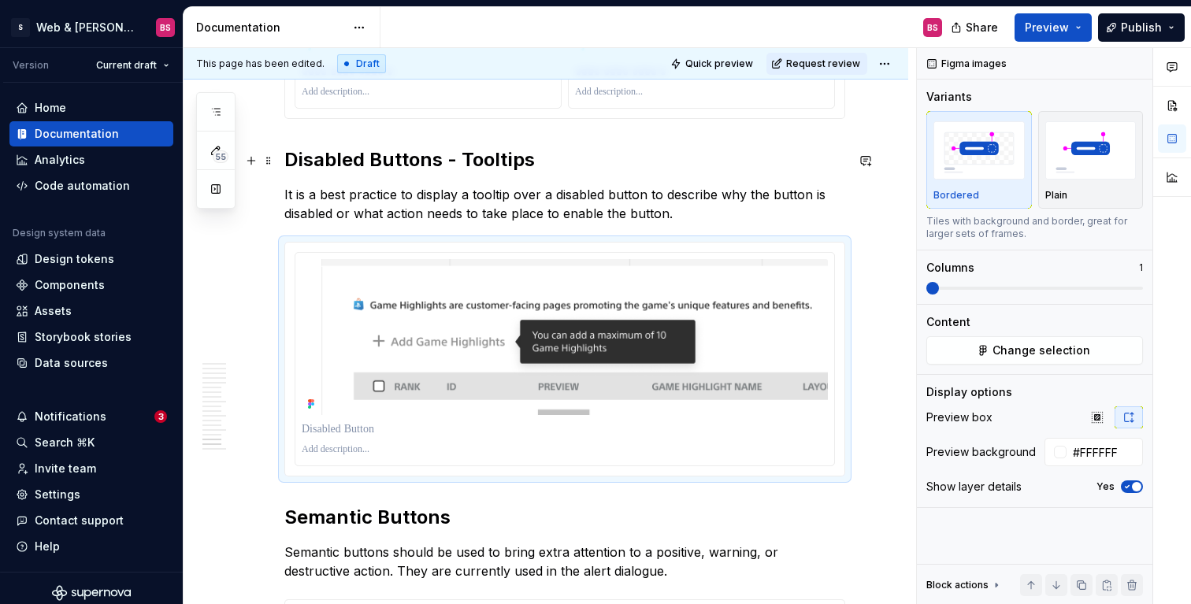
click at [460, 154] on h2 "Disabled Buttons - Tooltips" at bounding box center [564, 159] width 561 height 25
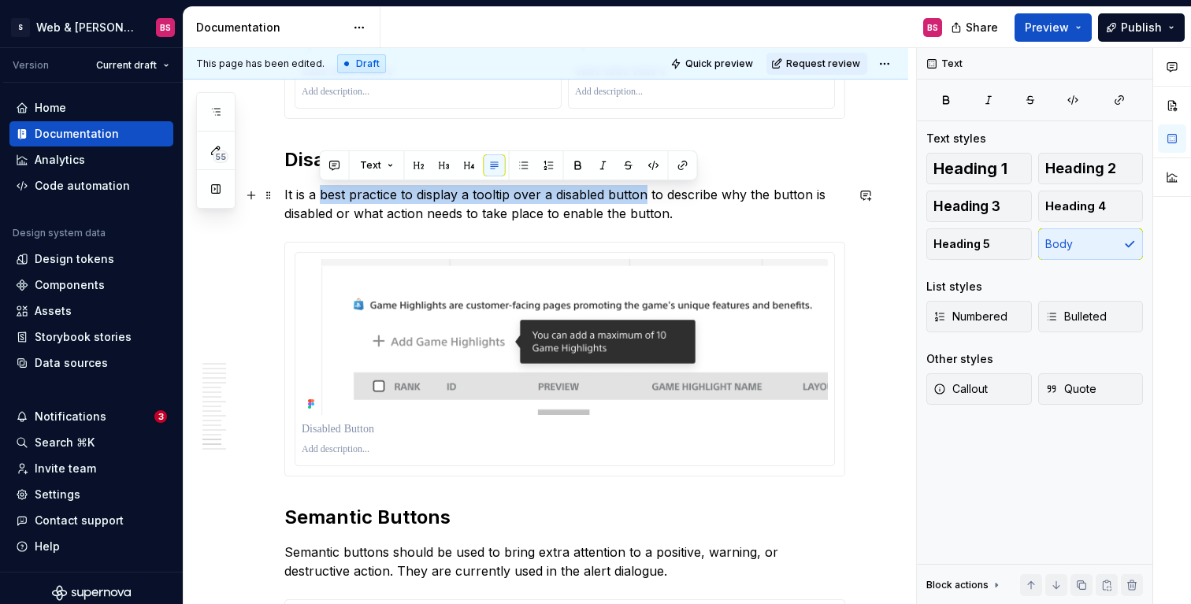
drag, startPoint x: 320, startPoint y: 193, endPoint x: 645, endPoint y: 203, distance: 324.8
click at [645, 203] on p "It is a best practice to display a tooltip over a disabled button to describe w…" at bounding box center [564, 204] width 561 height 38
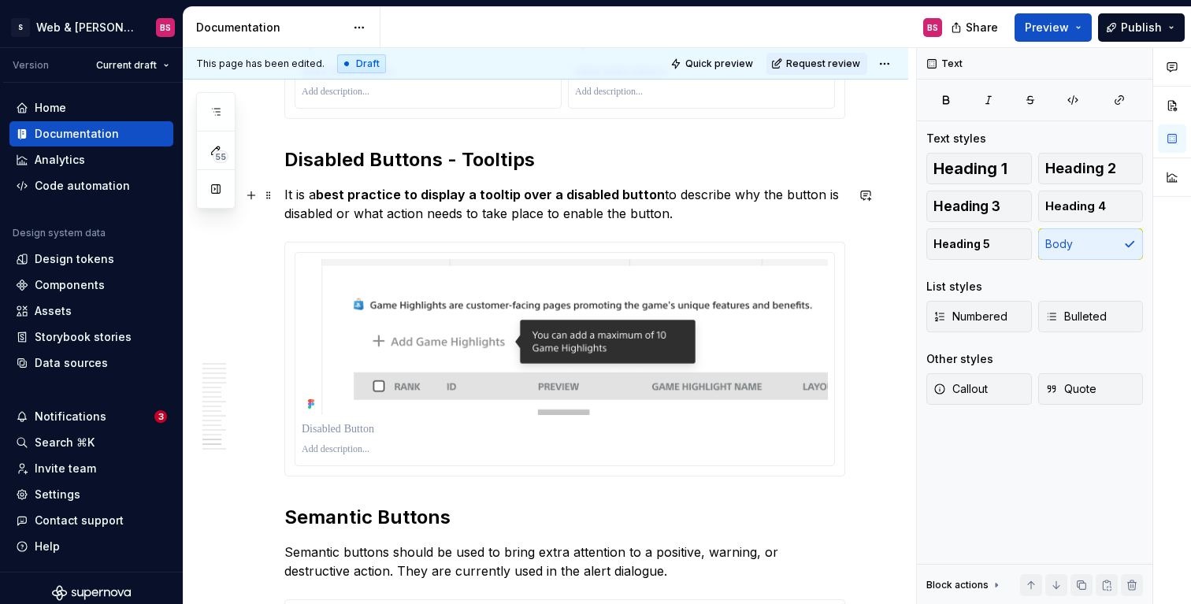
click at [674, 217] on p "It is a best practice to display a tooltip over a disabled button to describe w…" at bounding box center [564, 204] width 561 height 38
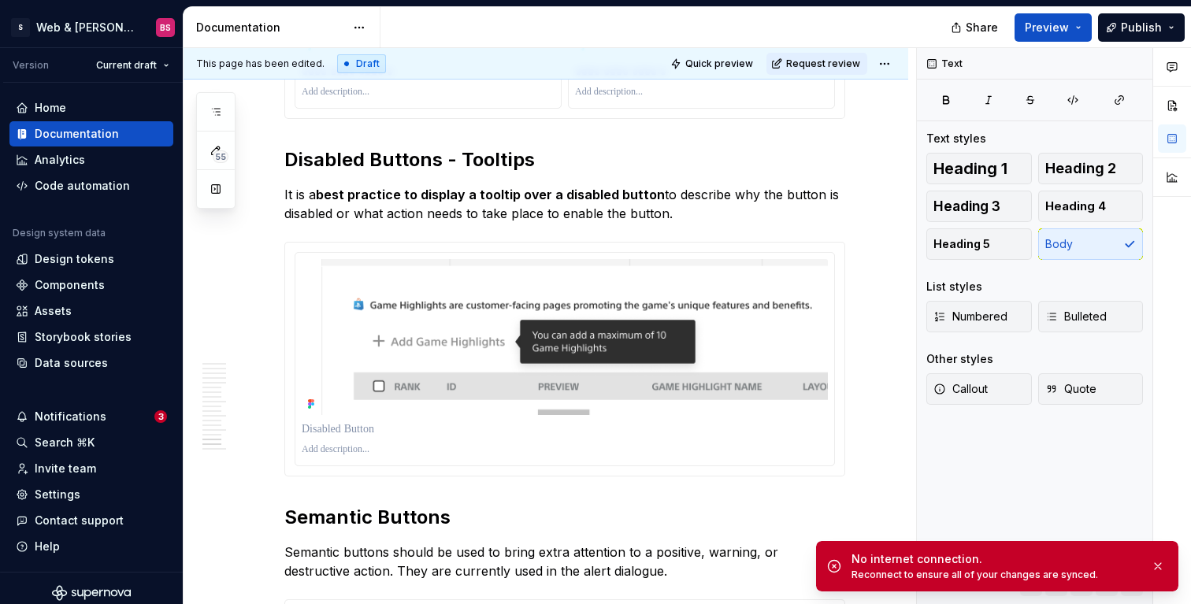
type textarea "*"
